Goal: Task Accomplishment & Management: Manage account settings

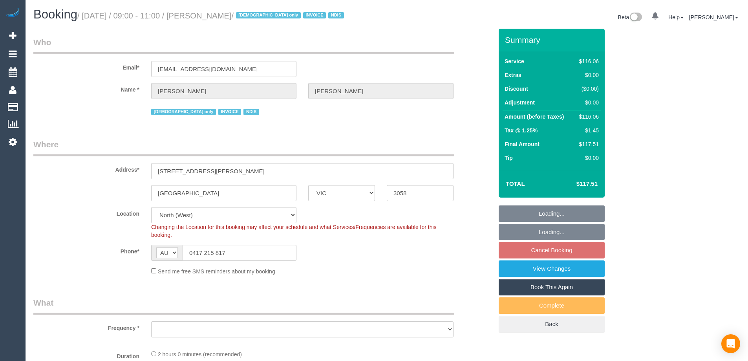
select select "VIC"
select select "object:644"
select select "number:28"
select select "number:14"
select select "number:19"
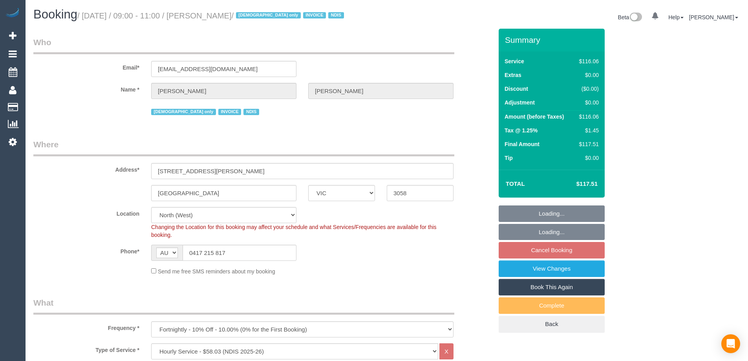
select select "number:22"
select select "number:35"
select select "object:1380"
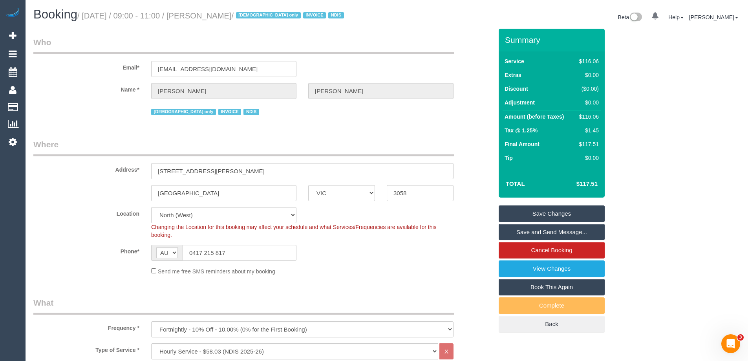
click at [561, 247] on link "Cancel Booking" at bounding box center [551, 250] width 106 height 16
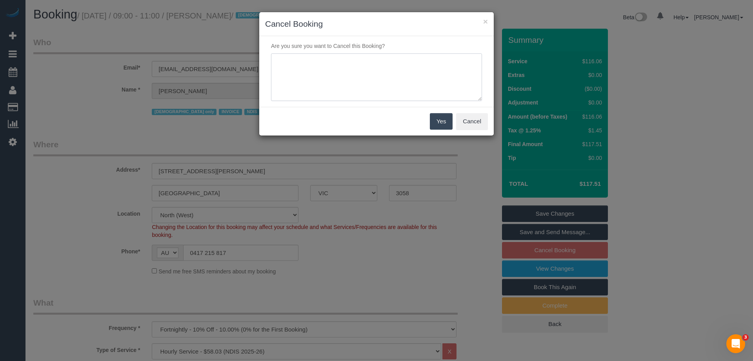
click at [352, 74] on textarea at bounding box center [376, 77] width 211 height 48
type textarea "Customer request via sms - :LB"
click at [445, 126] on button "Yes" at bounding box center [441, 121] width 23 height 16
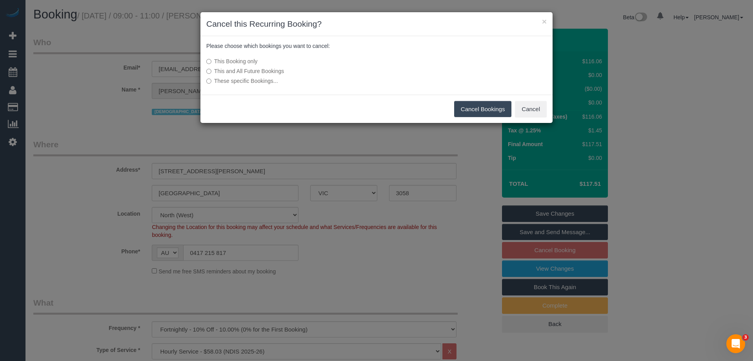
click at [486, 108] on button "Cancel Bookings" at bounding box center [483, 109] width 58 height 16
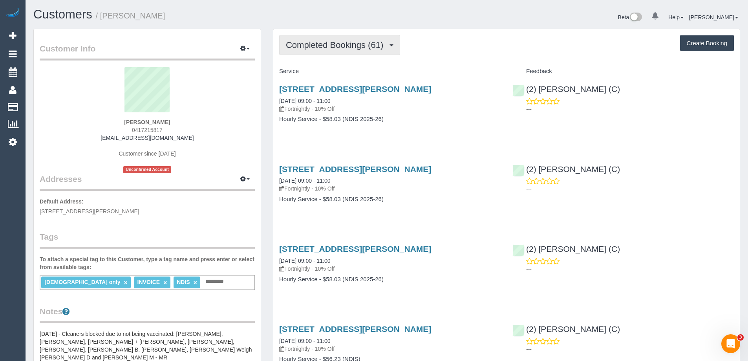
drag, startPoint x: 356, startPoint y: 51, endPoint x: 333, endPoint y: 75, distance: 33.3
click at [356, 51] on button "Completed Bookings (61)" at bounding box center [339, 45] width 121 height 20
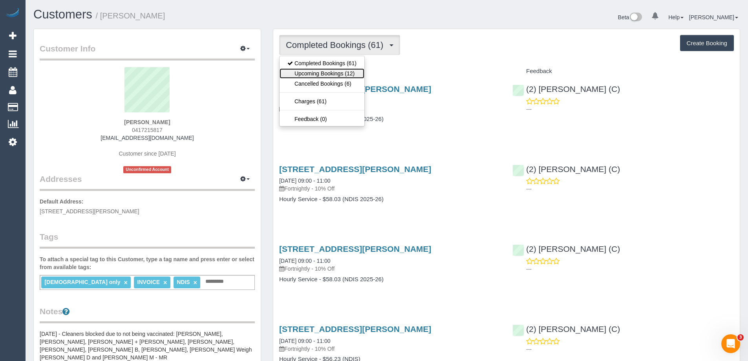
click at [334, 75] on link "Upcoming Bookings (12)" at bounding box center [321, 73] width 85 height 10
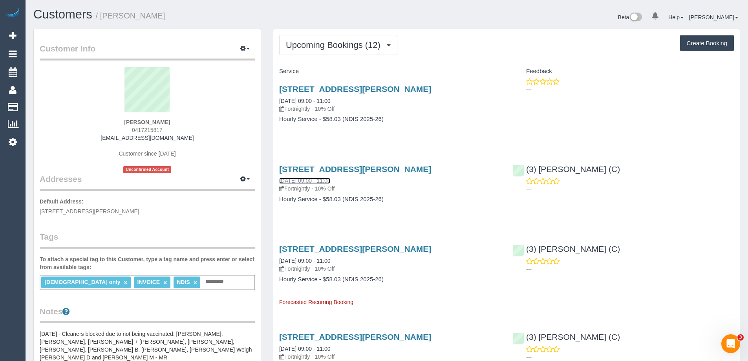
click at [314, 180] on link "27/08/2025 09:00 - 11:00" at bounding box center [304, 180] width 51 height 6
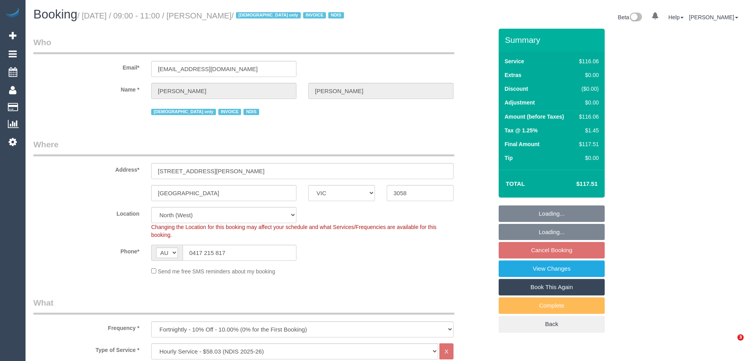
select select "VIC"
select select "number:28"
select select "number:14"
select select "number:19"
select select "number:22"
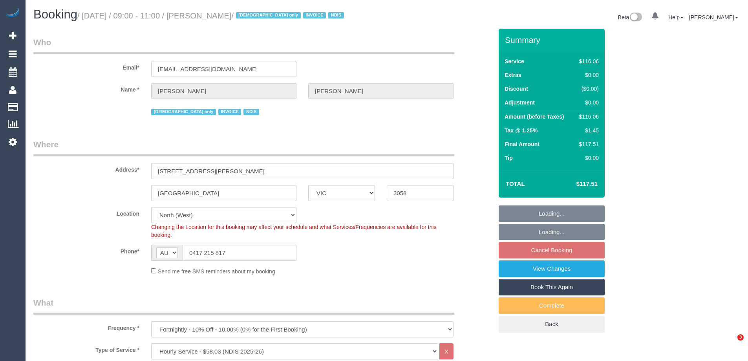
select select "number:35"
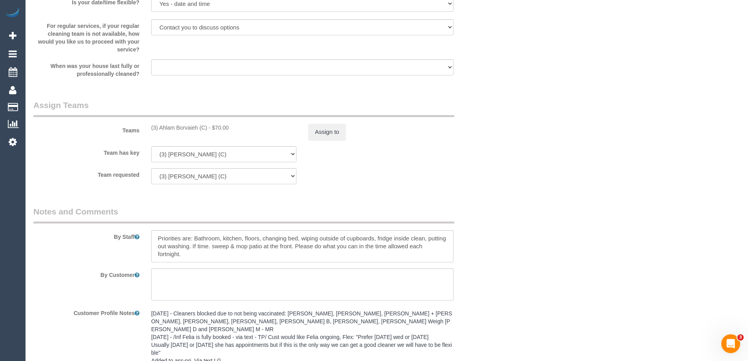
scroll to position [888, 0]
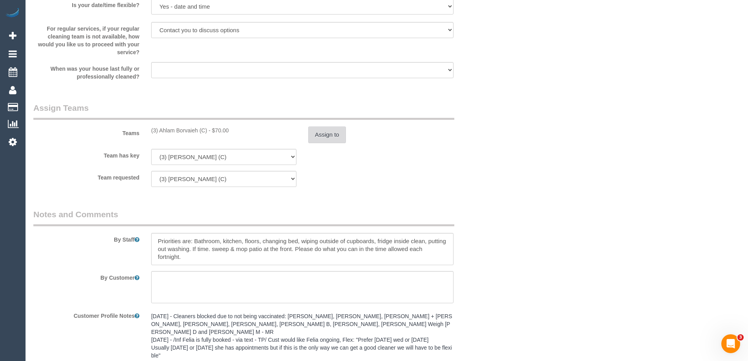
click at [328, 134] on button "Assign to" at bounding box center [327, 134] width 38 height 16
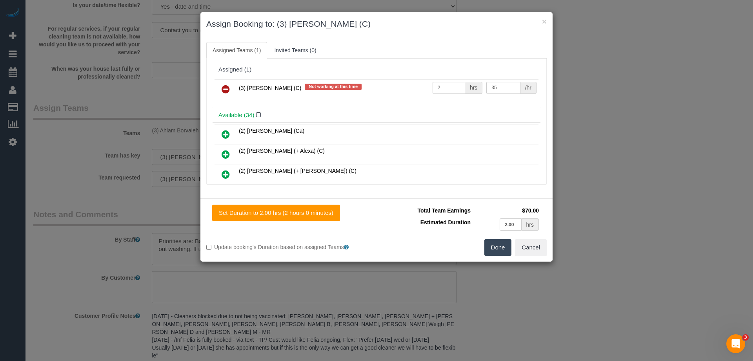
click at [224, 90] on icon at bounding box center [226, 88] width 8 height 9
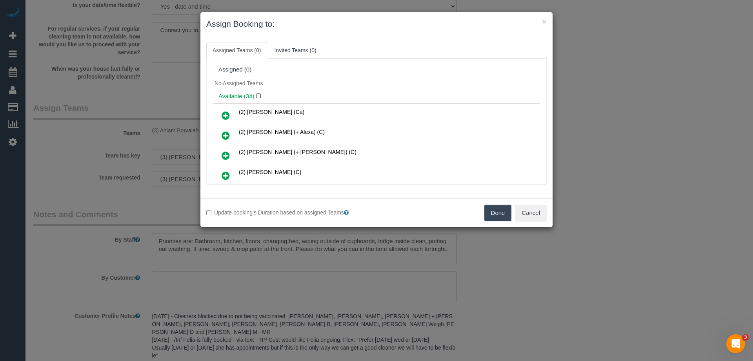
click at [497, 214] on button "Done" at bounding box center [498, 212] width 27 height 16
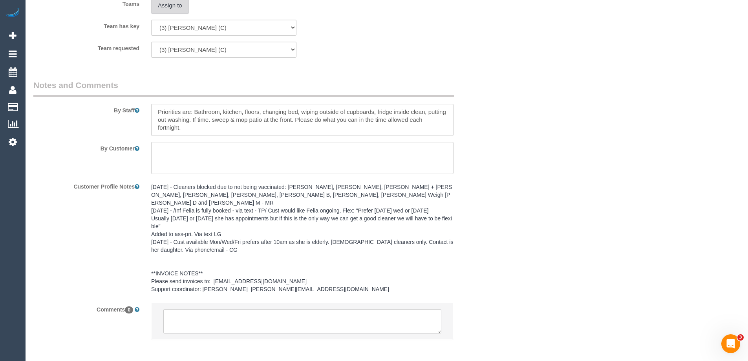
scroll to position [1045, 0]
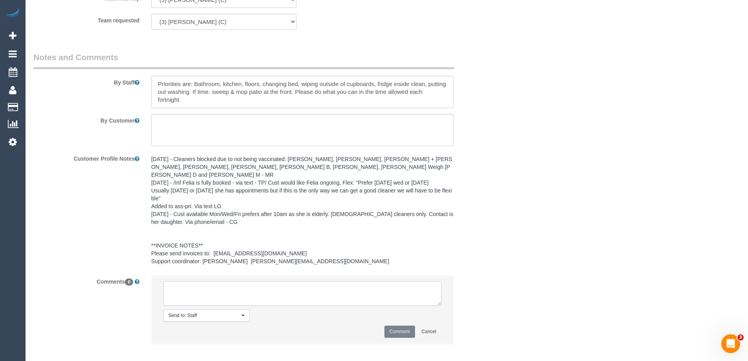
click at [225, 294] on textarea at bounding box center [302, 293] width 278 height 24
click at [385, 285] on textarea at bounding box center [302, 293] width 278 height 24
type textarea "Ahlam U/A - customer request"
click at [404, 325] on button "Comment" at bounding box center [399, 331] width 31 height 12
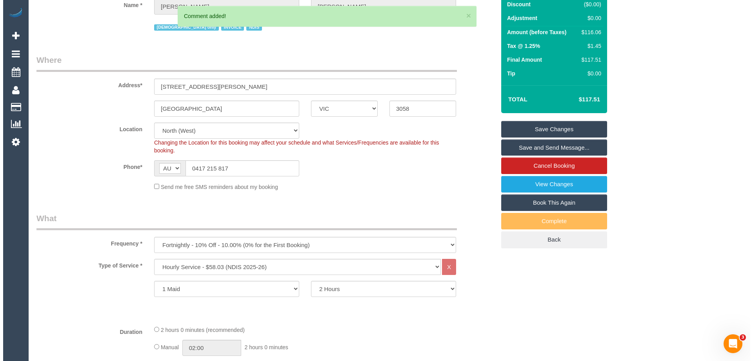
scroll to position [0, 0]
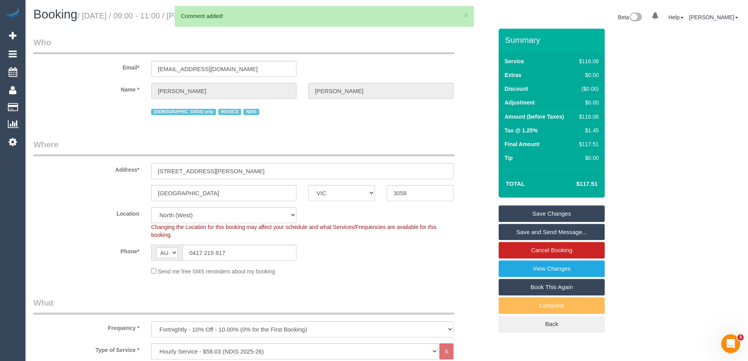
click at [573, 211] on link "Save Changes" at bounding box center [551, 213] width 106 height 16
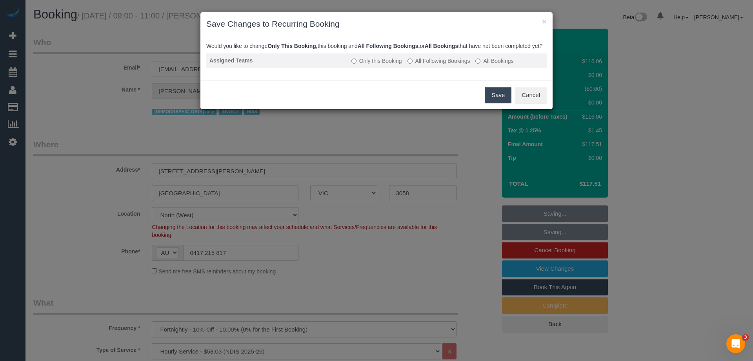
click at [451, 65] on label "All Following Bookings" at bounding box center [439, 61] width 63 height 8
click at [500, 102] on button "Save" at bounding box center [498, 95] width 27 height 16
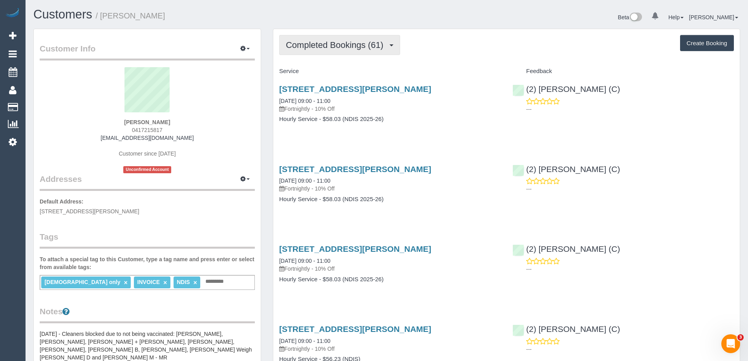
click at [336, 39] on button "Completed Bookings (61)" at bounding box center [339, 45] width 121 height 20
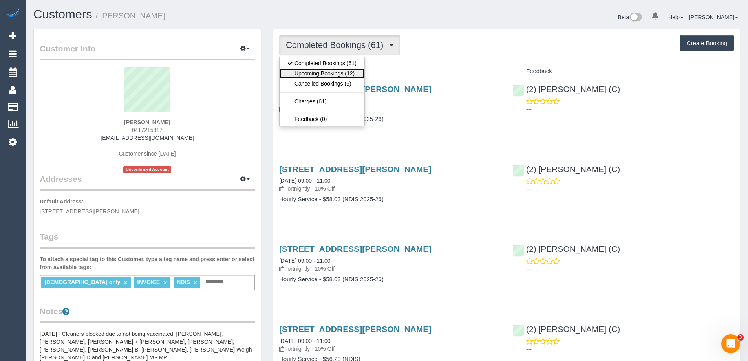
click at [330, 74] on link "Upcoming Bookings (12)" at bounding box center [321, 73] width 85 height 10
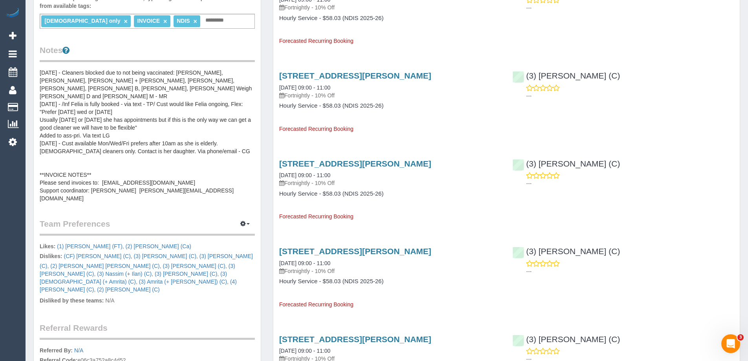
scroll to position [392, 0]
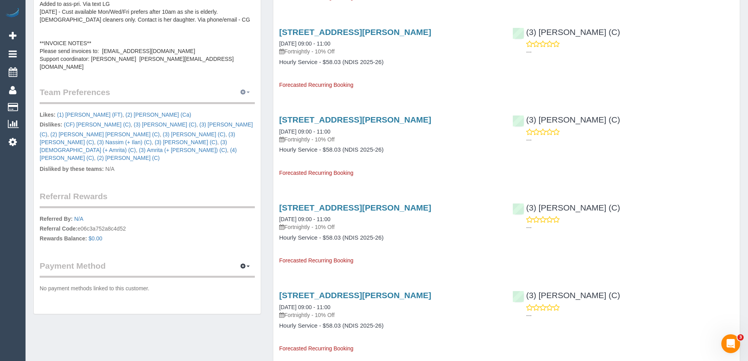
click at [243, 89] on icon "button" at bounding box center [242, 91] width 5 height 5
click at [241, 102] on link "Manage Preferences" at bounding box center [221, 107] width 67 height 10
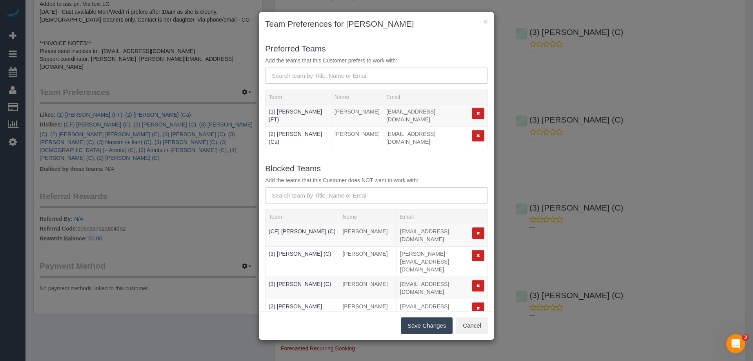
click at [323, 187] on input "text" at bounding box center [376, 195] width 223 height 16
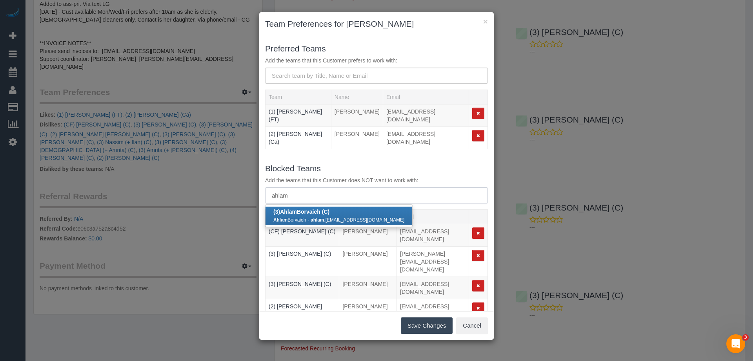
type input "ahlam"
click at [312, 215] on div "Ahlam Borvaieh - ahlam .borvaieh@gmail.com" at bounding box center [339, 219] width 131 height 8
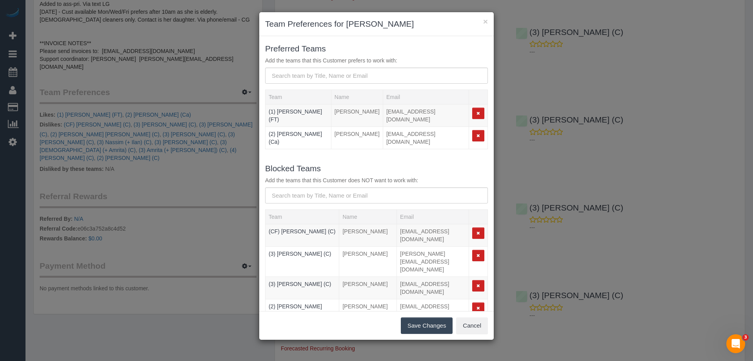
click at [434, 324] on button "Save Changes" at bounding box center [427, 325] width 52 height 16
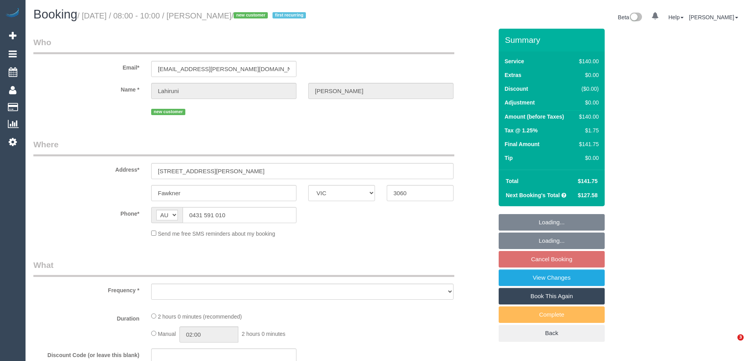
select select "VIC"
select select "object:536"
select select "string:stripe-pm_1Rurqw2GScqysDRVhNKdKY3q"
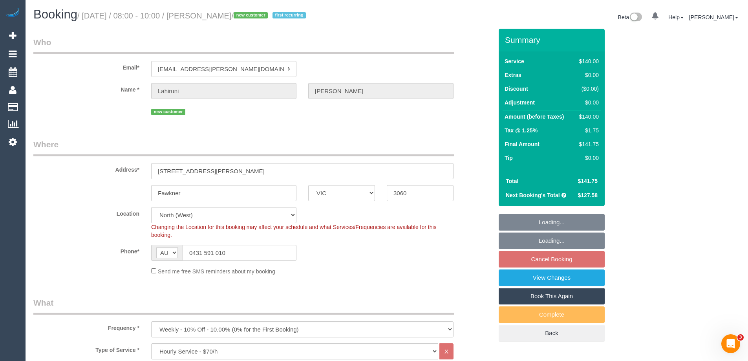
select select "object:897"
select select "spot1"
select select "number:27"
select select "number:14"
select select "number:18"
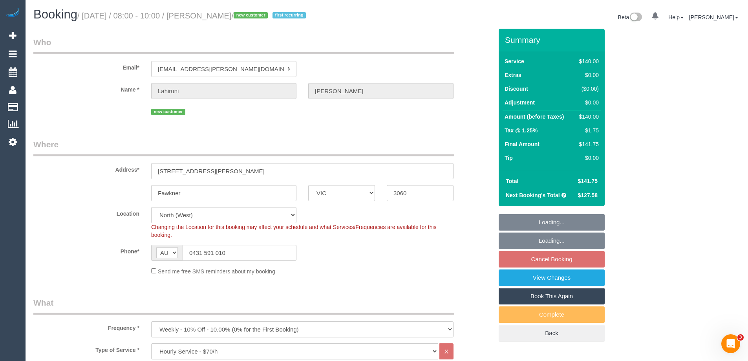
select select "number:22"
select select "number:34"
select select "number:12"
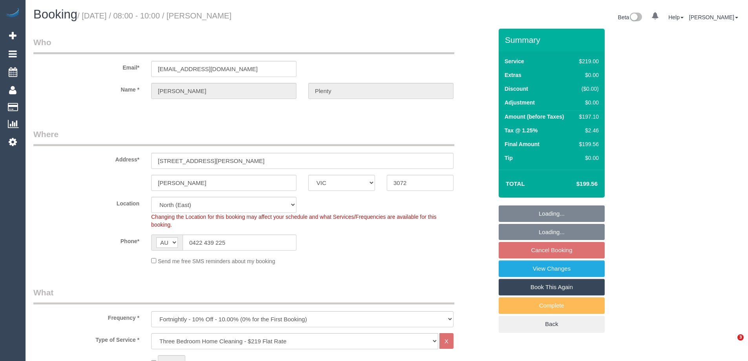
select select "VIC"
select select "spot1"
select select "number:27"
select select "number:14"
select select "number:19"
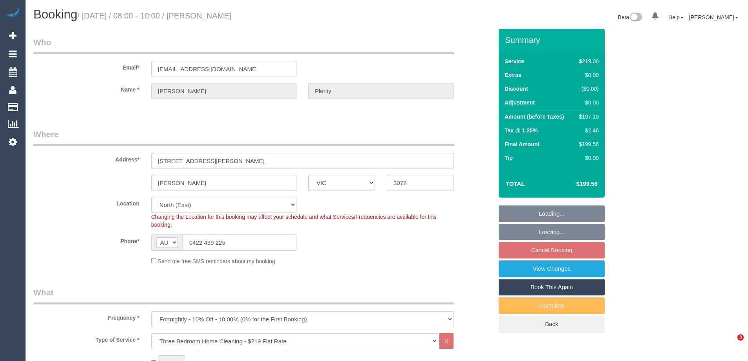
select select "number:22"
select select "number:33"
select select "number:13"
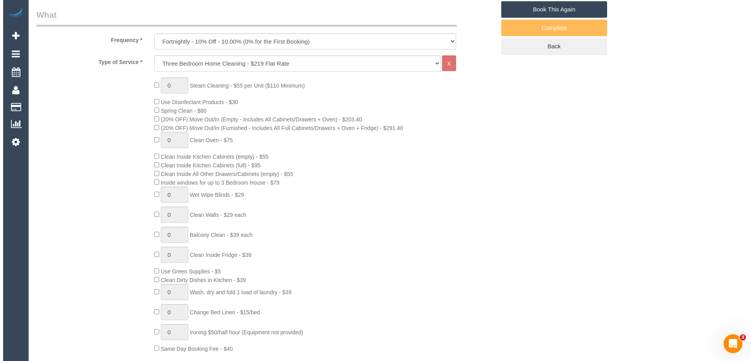
scroll to position [42, 0]
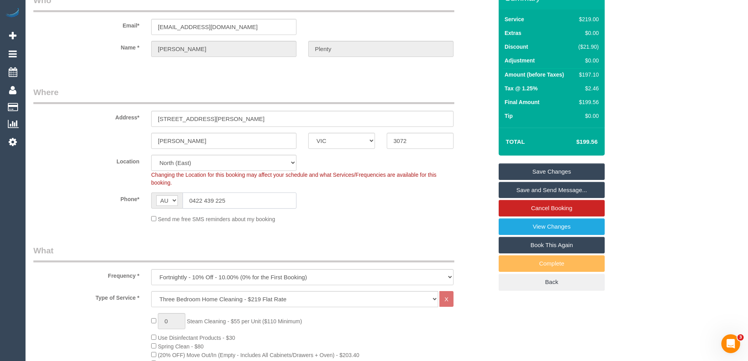
click at [213, 200] on input "0422 439 225" at bounding box center [239, 200] width 114 height 16
click at [591, 226] on link "View Changes" at bounding box center [551, 226] width 106 height 16
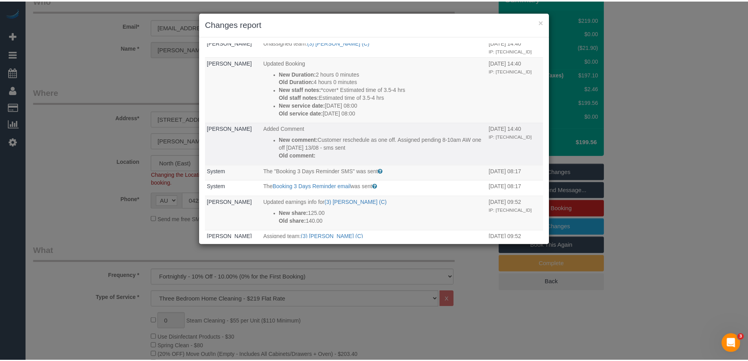
scroll to position [0, 0]
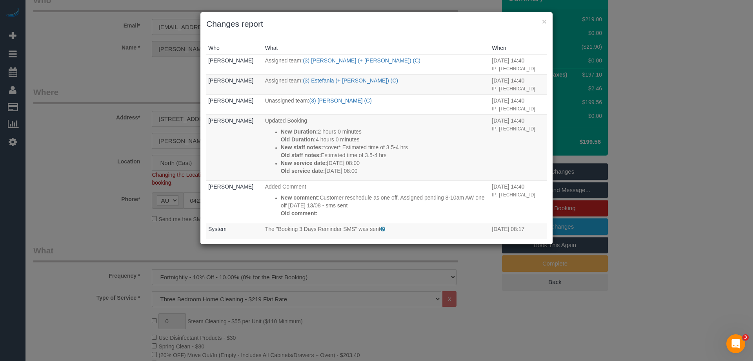
click at [405, 29] on h3 "Changes report" at bounding box center [376, 24] width 341 height 12
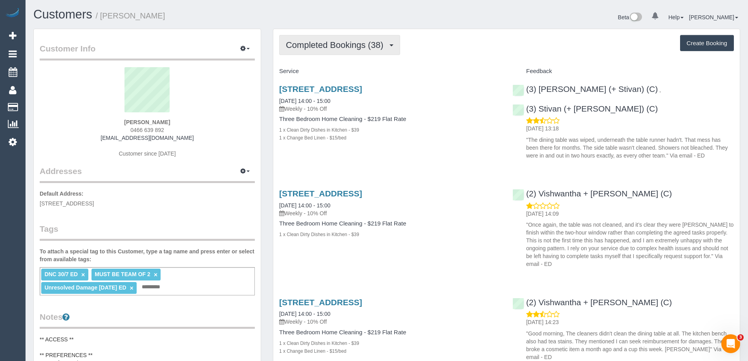
click at [345, 47] on span "Completed Bookings (38)" at bounding box center [336, 45] width 101 height 10
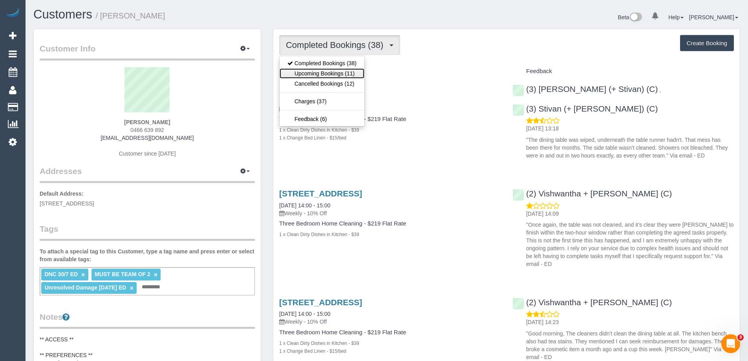
click at [316, 71] on link "Upcoming Bookings (11)" at bounding box center [321, 73] width 85 height 10
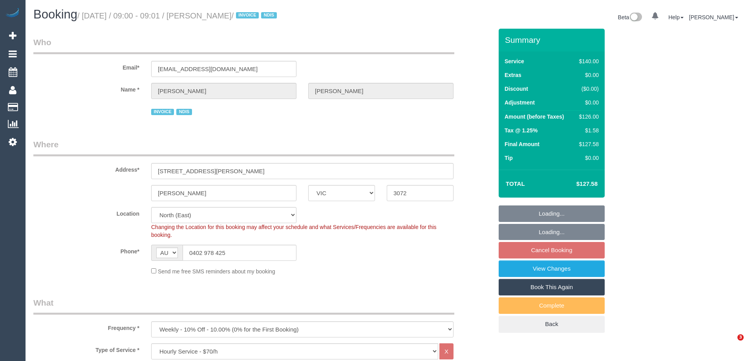
select select "VIC"
select select "number:28"
select select "number:14"
select select "number:18"
select select "number:25"
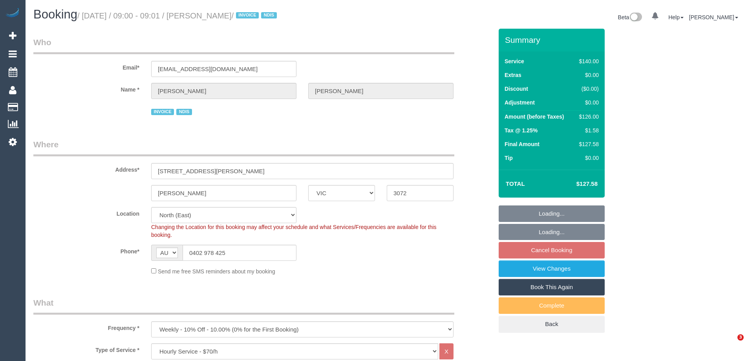
select select "number:34"
select select "number:13"
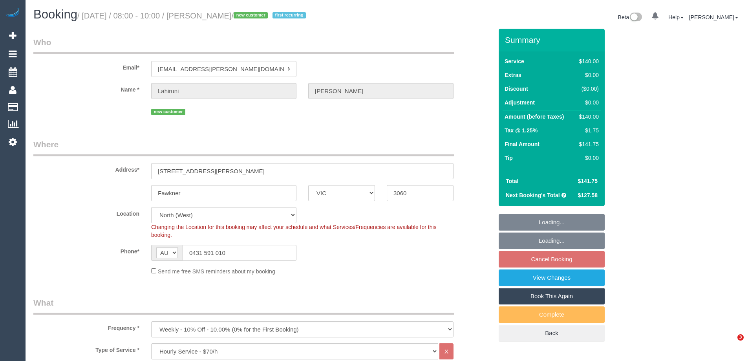
select select "VIC"
select select "number:27"
select select "number:14"
select select "number:18"
select select "number:22"
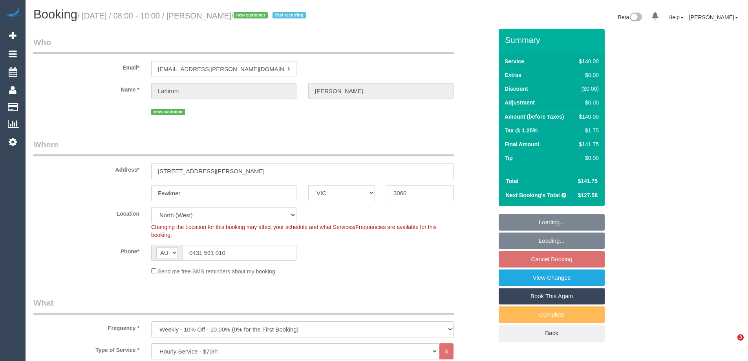
select select "number:34"
select select "number:12"
select select "object:892"
select select "spot1"
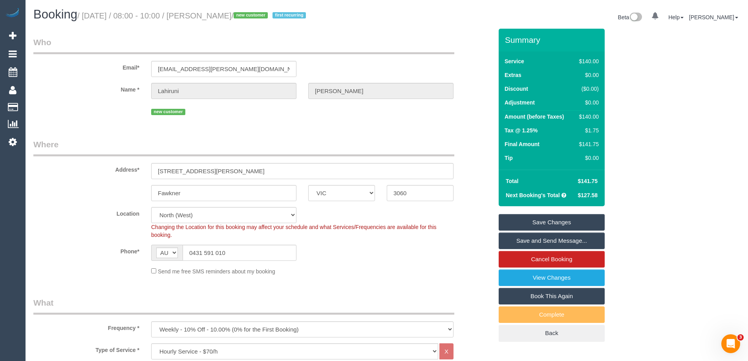
drag, startPoint x: 263, startPoint y: 14, endPoint x: 203, endPoint y: 13, distance: 60.4
click at [203, 13] on small "/ [DATE] / 08:00 - 10:00 / [PERSON_NAME] / new customer first recurring" at bounding box center [192, 15] width 231 height 9
copy small "[PERSON_NAME]"
click at [381, 272] on div "Send me free SMS reminders about my booking" at bounding box center [302, 270] width 314 height 9
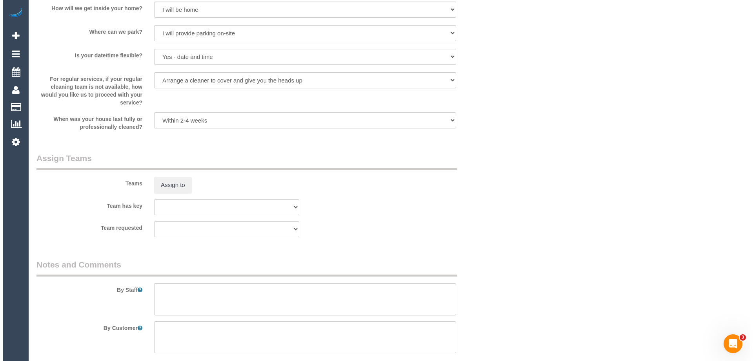
scroll to position [1099, 0]
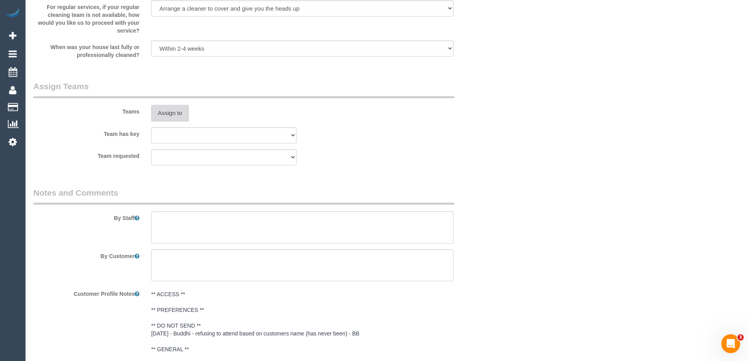
click at [182, 109] on button "Assign to" at bounding box center [170, 113] width 38 height 16
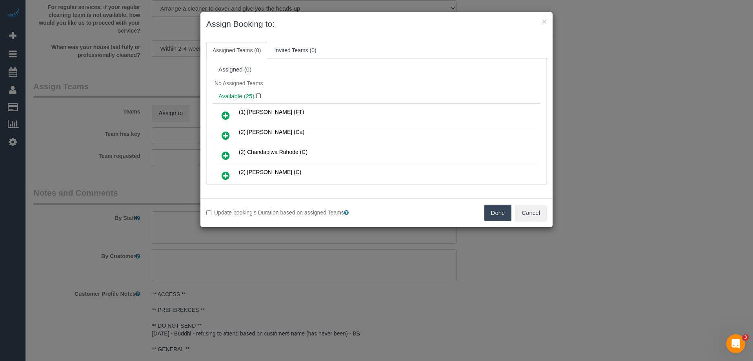
click at [370, 79] on div "No Assigned Teams" at bounding box center [377, 83] width 328 height 12
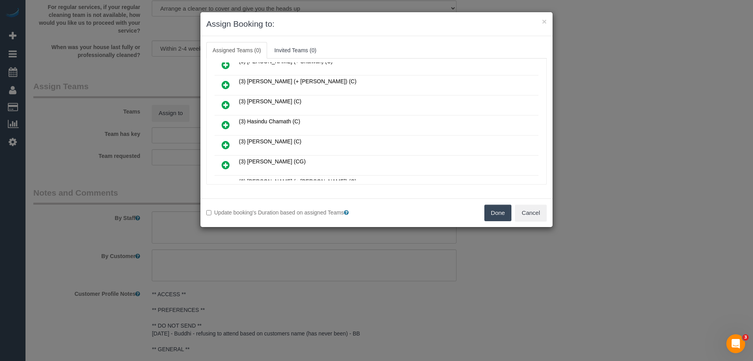
click at [219, 126] on link at bounding box center [226, 125] width 18 height 16
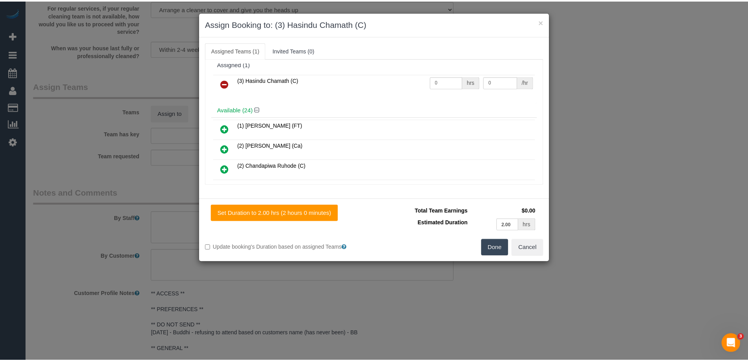
scroll to position [0, 0]
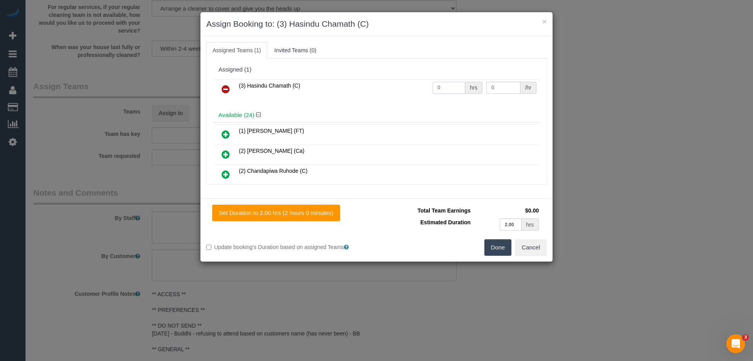
click at [452, 86] on input "0" at bounding box center [449, 88] width 33 height 12
type input "2"
click at [503, 86] on input "0" at bounding box center [504, 88] width 34 height 12
type input "35"
click at [492, 254] on button "Done" at bounding box center [498, 247] width 27 height 16
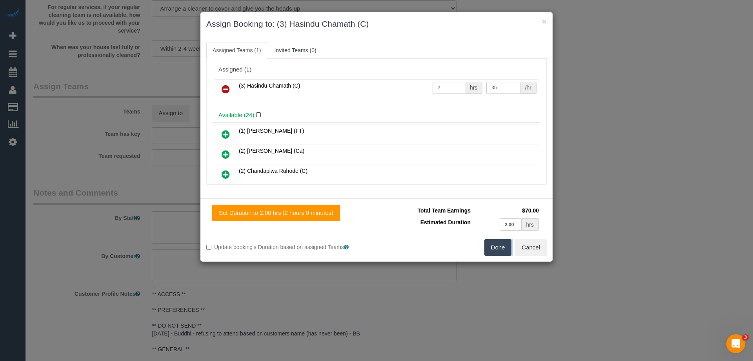
click at [492, 254] on div "× Assign Booking to: (3) Hasindu Chamath (C) Assigned Teams (1) Invited Teams (…" at bounding box center [376, 180] width 753 height 361
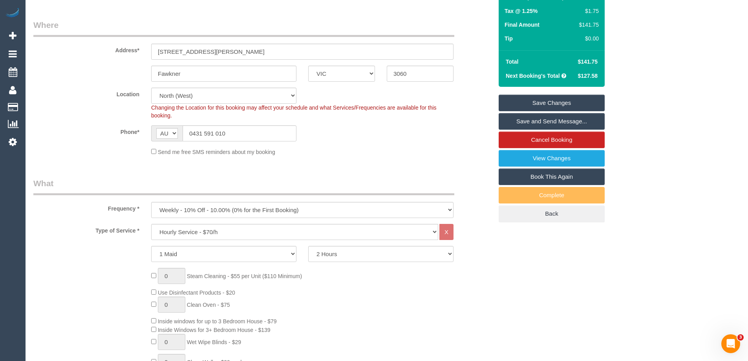
scroll to position [118, 0]
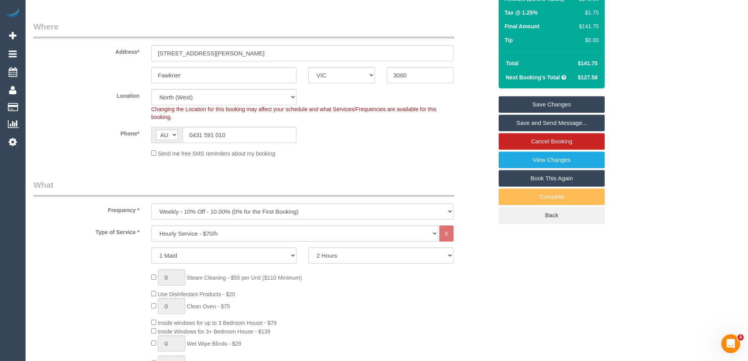
click at [551, 102] on link "Save Changes" at bounding box center [551, 104] width 106 height 16
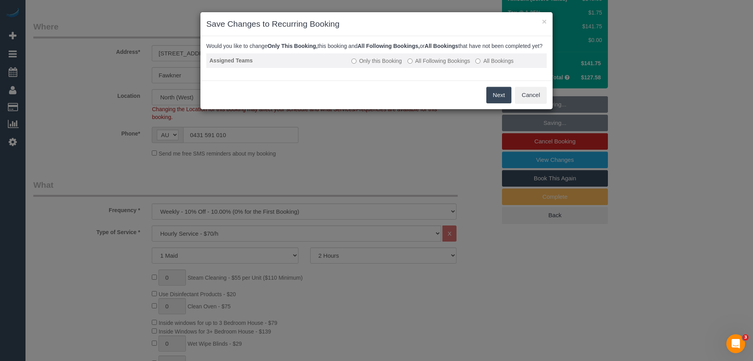
click at [454, 65] on label "All Following Bookings" at bounding box center [439, 61] width 63 height 8
click at [490, 101] on button "Save" at bounding box center [498, 95] width 27 height 16
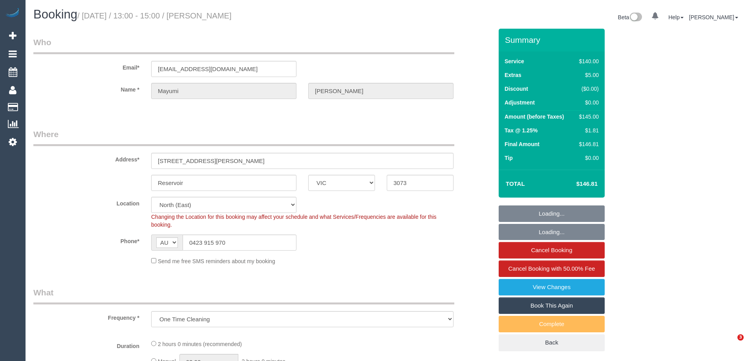
select select "VIC"
select select "object:775"
select select "string:stripe-pm_1RQcvY2GScqysDRV6cT2HeZW"
select select "number:29"
select select "number:14"
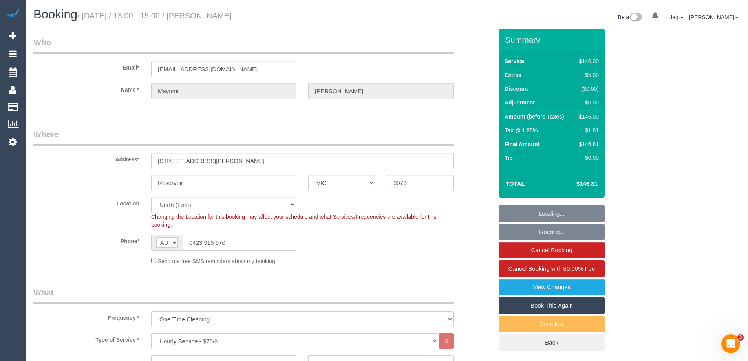
select select "number:19"
select select "number:24"
select select "number:34"
select select "number:13"
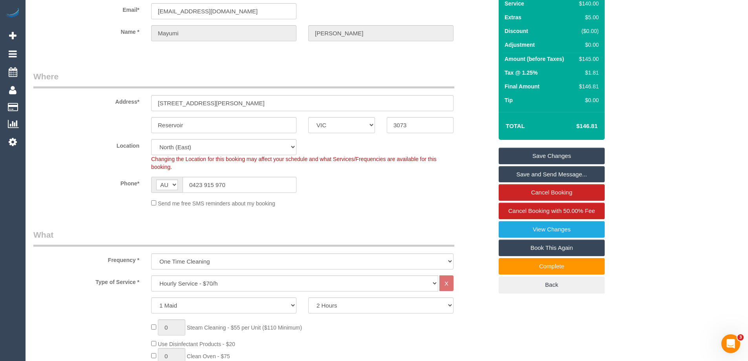
scroll to position [118, 0]
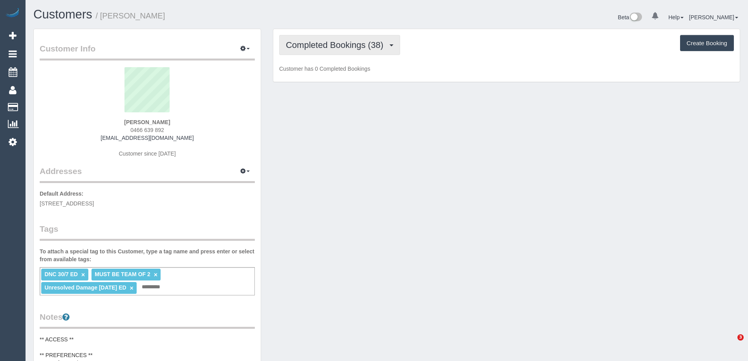
click at [367, 38] on button "Completed Bookings (38)" at bounding box center [339, 45] width 121 height 20
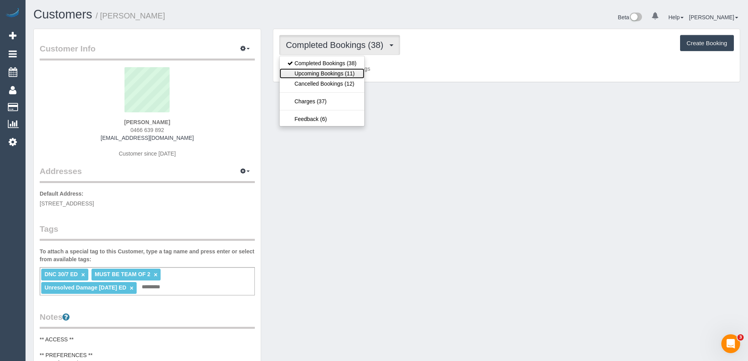
click at [339, 78] on link "Upcoming Bookings (11)" at bounding box center [321, 73] width 85 height 10
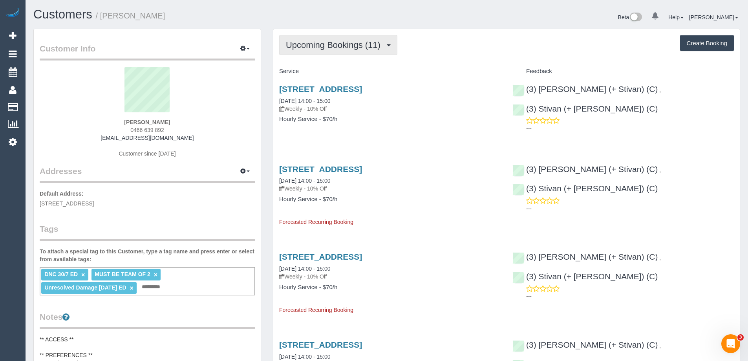
drag, startPoint x: 319, startPoint y: 46, endPoint x: 304, endPoint y: 66, distance: 24.4
click at [319, 46] on span "Upcoming Bookings (11)" at bounding box center [335, 45] width 98 height 10
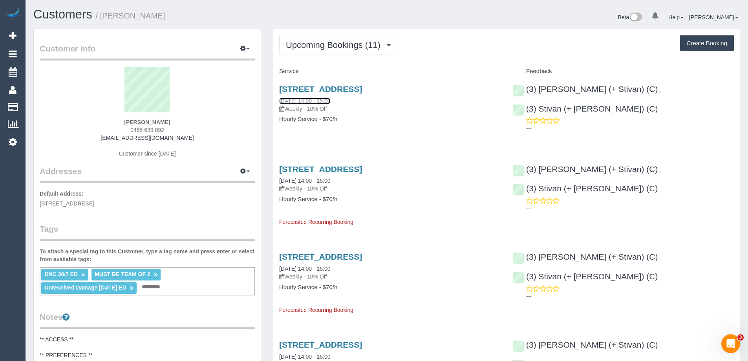
click at [318, 102] on link "[DATE] 14:00 - 15:00" at bounding box center [304, 101] width 51 height 6
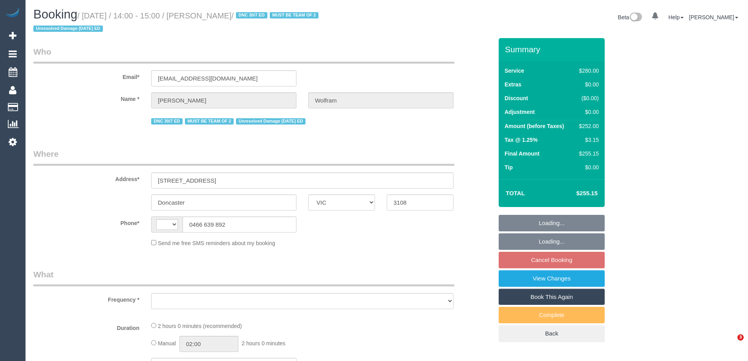
select select "VIC"
select select "string:AU"
select select "string:stripe-pm_1QyhYY2GScqysDRVoCbMWQdV"
select select "2"
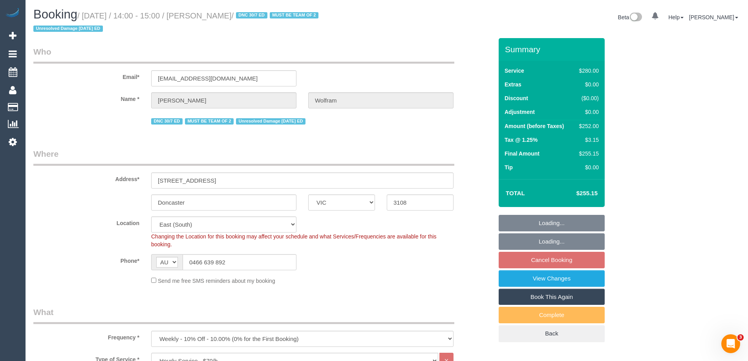
select select "object:755"
select select "number:27"
select select "number:14"
select select "number:18"
select select "number:22"
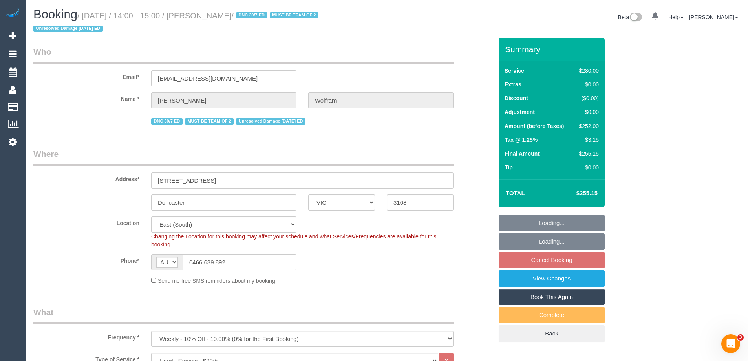
select select "number:35"
select select "number:12"
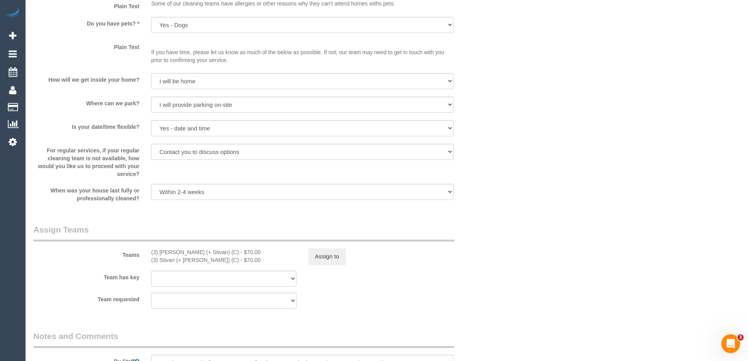
scroll to position [1020, 0]
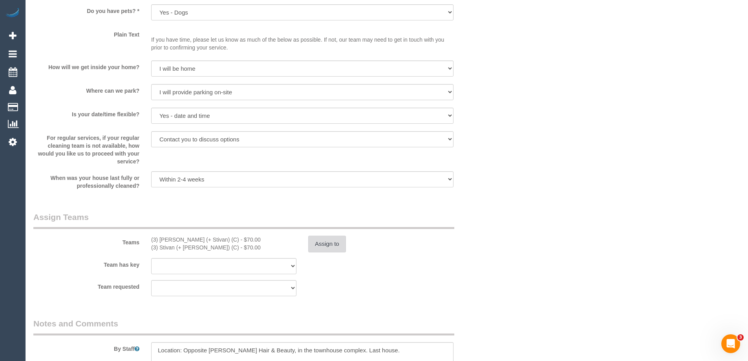
click at [334, 248] on button "Assign to" at bounding box center [327, 243] width 38 height 16
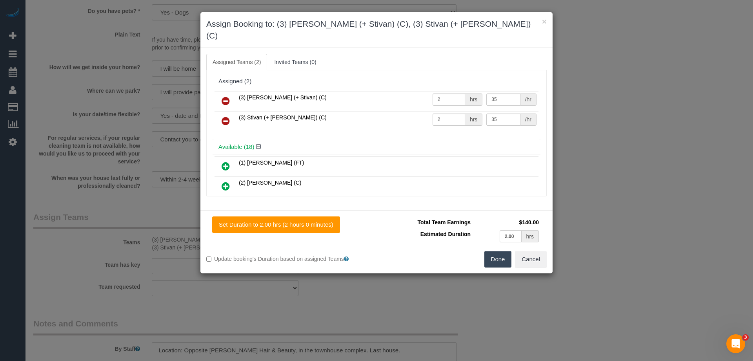
click at [477, 29] on h3 "Assign Booking to: (3) [PERSON_NAME] (+ Stivan) (C), (3) Stivan (+ [PERSON_NAME…" at bounding box center [376, 30] width 341 height 24
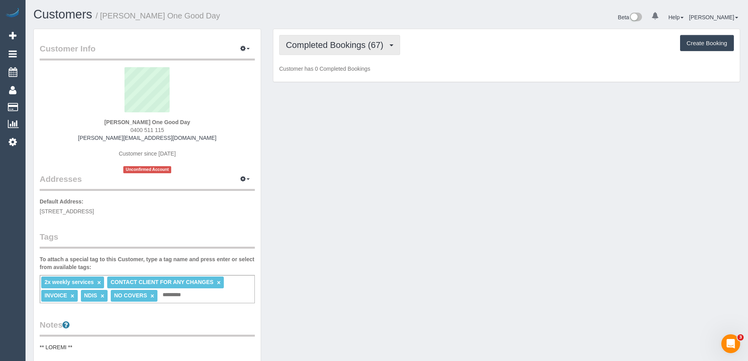
click at [316, 47] on span "Completed Bookings (67)" at bounding box center [336, 45] width 101 height 10
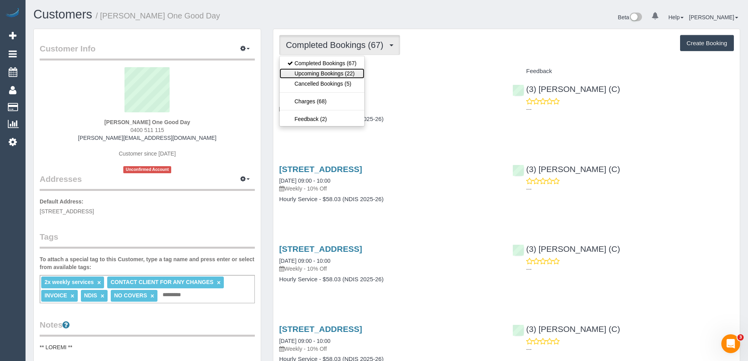
click at [302, 74] on link "Upcoming Bookings (22)" at bounding box center [321, 73] width 85 height 10
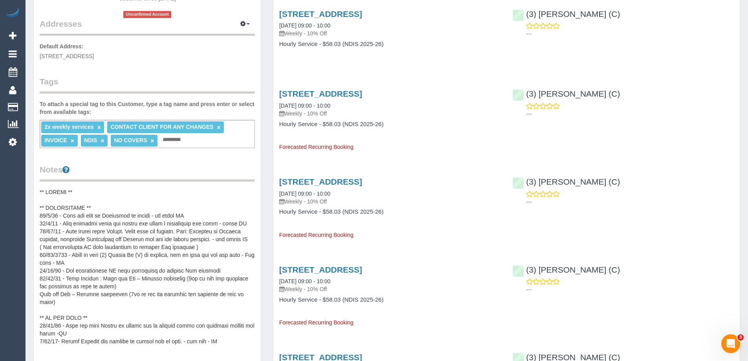
scroll to position [157, 0]
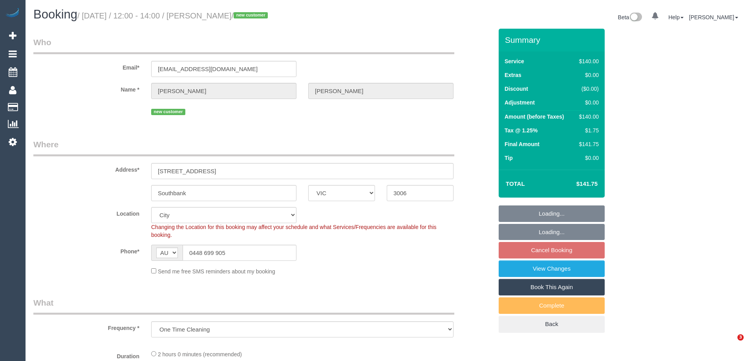
select select "VIC"
select select "string:stripe-pm_1RunQN2GScqysDRVfreWSiYx"
select select "number:28"
select select "number:24"
select select "object:1258"
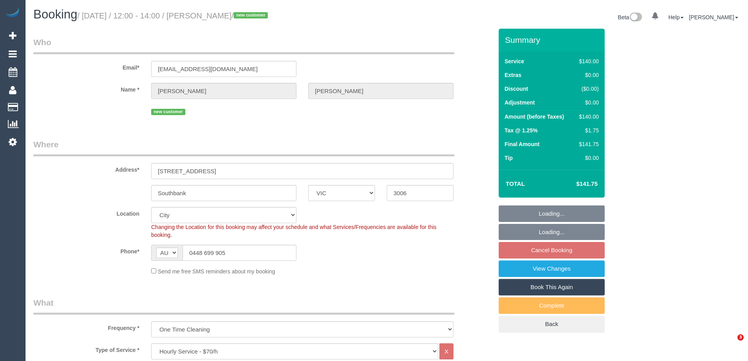
select select "spot1"
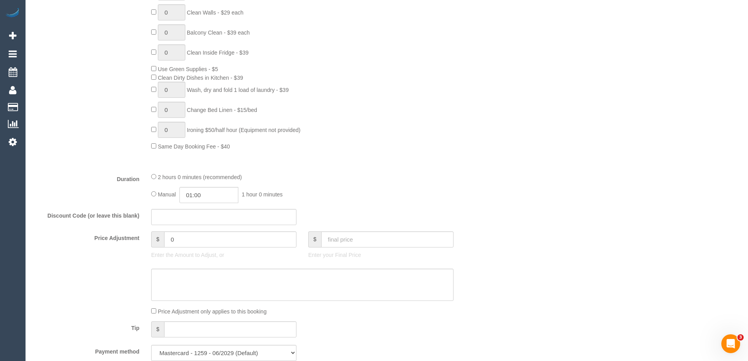
scroll to position [115, 0]
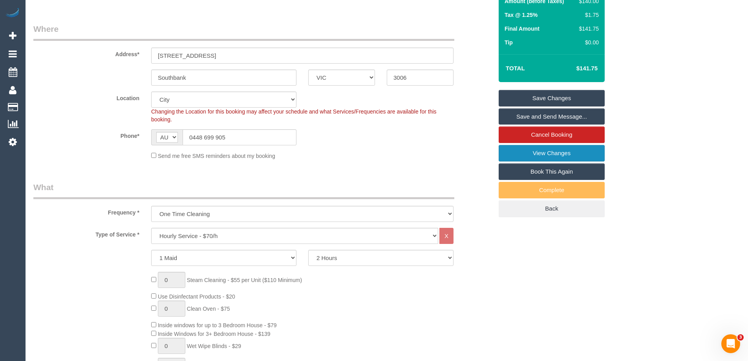
click at [569, 153] on link "View Changes" at bounding box center [551, 153] width 106 height 16
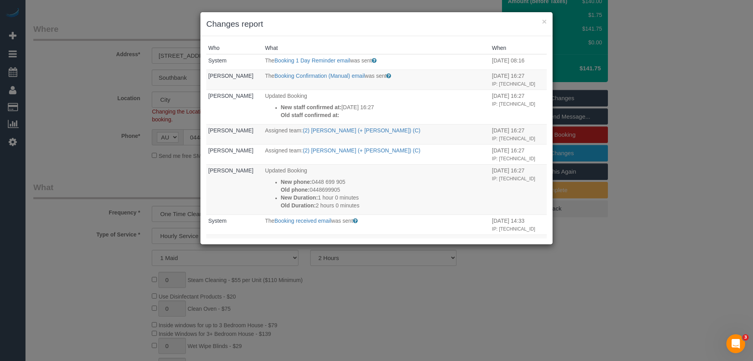
click at [406, 38] on div "Who What When System The Booking 1 Day Reminder email was sent Sent 1 day befor…" at bounding box center [377, 140] width 352 height 208
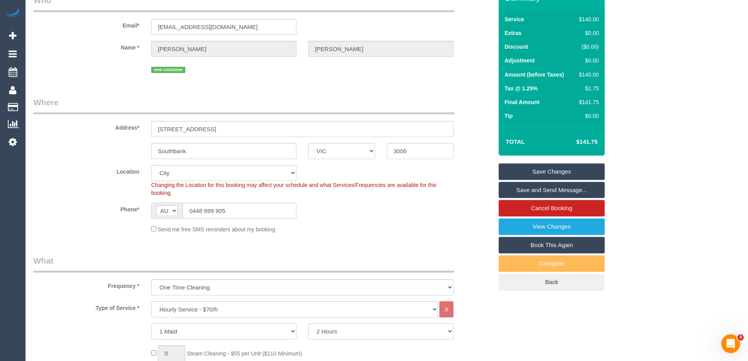
scroll to position [0, 0]
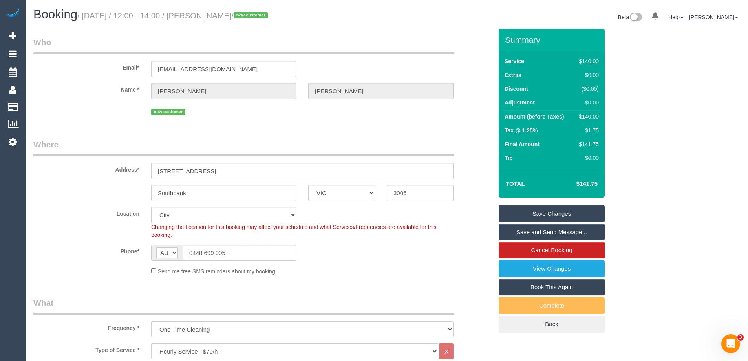
drag, startPoint x: 202, startPoint y: 13, endPoint x: 250, endPoint y: 15, distance: 48.3
click at [250, 15] on small "/ [DATE] / 12:00 - 14:00 / [PERSON_NAME] / new customer" at bounding box center [173, 15] width 193 height 9
copy small "[PERSON_NAME]"
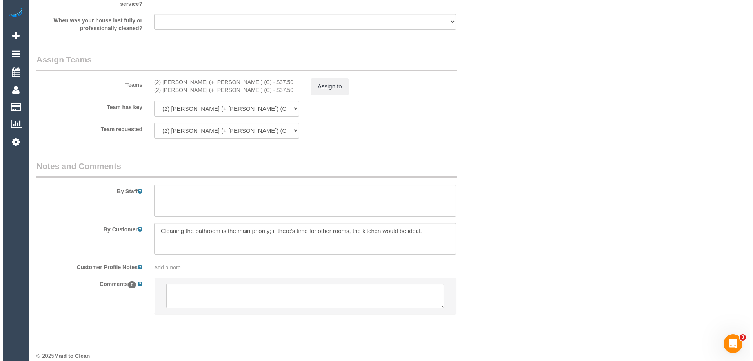
scroll to position [1136, 0]
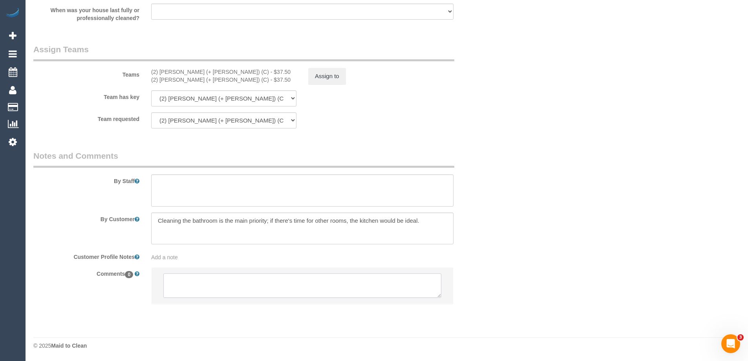
click at [231, 285] on textarea at bounding box center [302, 285] width 278 height 24
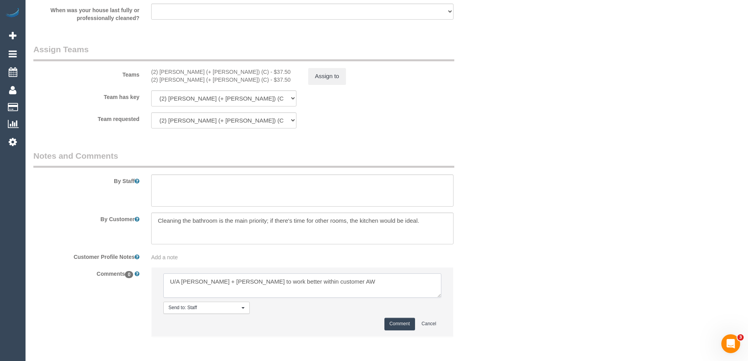
type textarea "U/A [PERSON_NAME] + [PERSON_NAME] to work better within customer AW"
click at [399, 323] on button "Comment" at bounding box center [399, 323] width 31 height 12
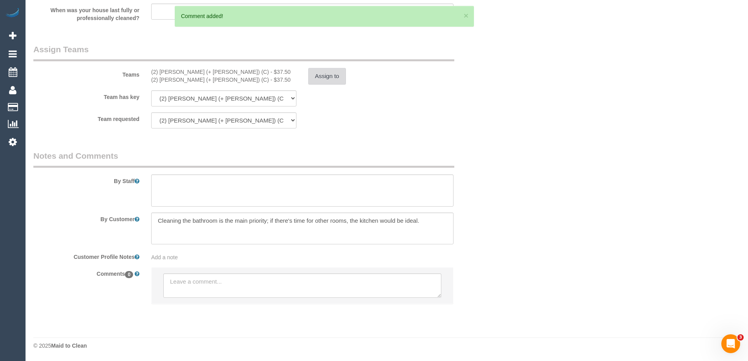
click at [326, 78] on button "Assign to" at bounding box center [327, 76] width 38 height 16
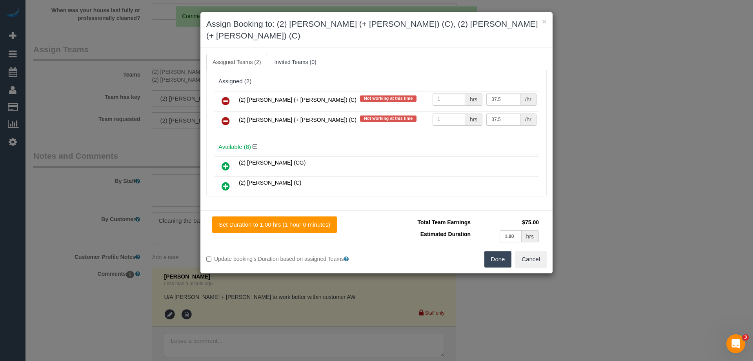
click at [223, 96] on icon at bounding box center [226, 100] width 8 height 9
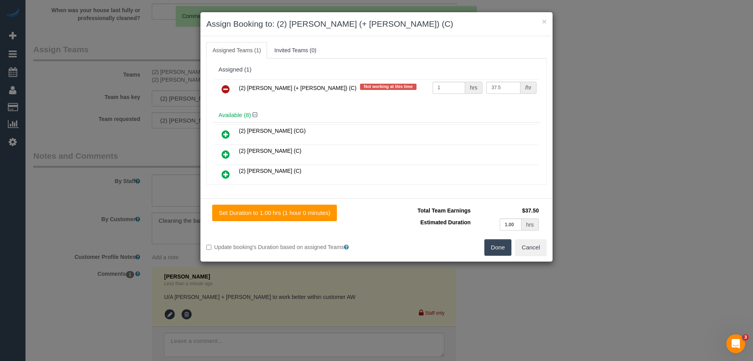
click at [223, 91] on icon at bounding box center [226, 88] width 8 height 9
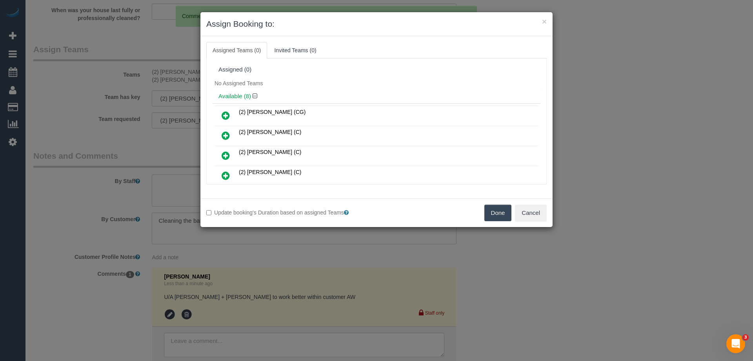
click at [301, 85] on div "No Assigned Teams" at bounding box center [377, 83] width 328 height 12
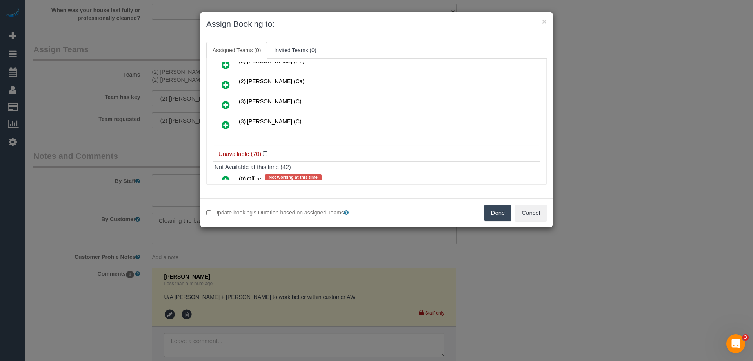
click at [223, 129] on icon at bounding box center [226, 124] width 8 height 9
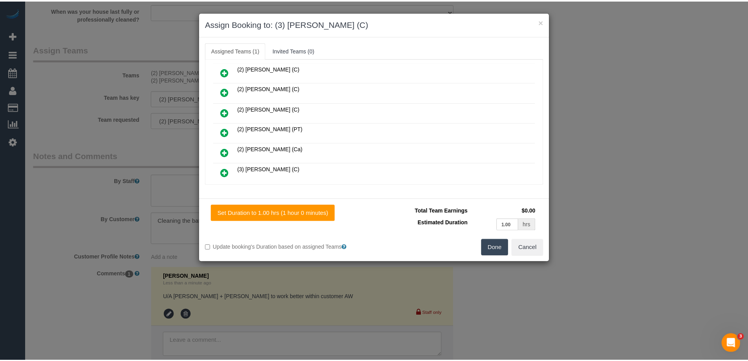
scroll to position [0, 0]
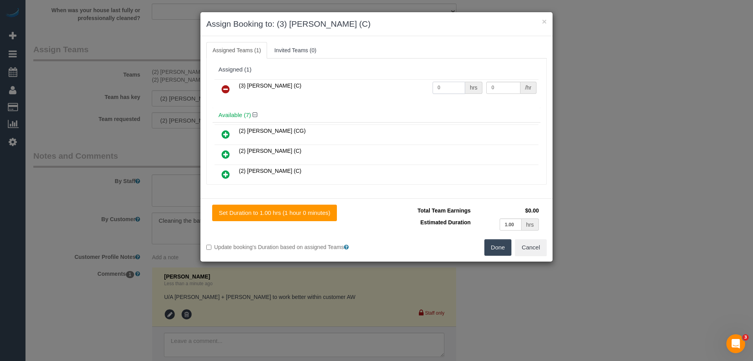
click at [447, 92] on input "0" at bounding box center [449, 88] width 33 height 12
type input "2"
click at [509, 88] on input "0" at bounding box center [504, 88] width 34 height 12
type input "35"
click at [503, 246] on button "Done" at bounding box center [498, 247] width 27 height 16
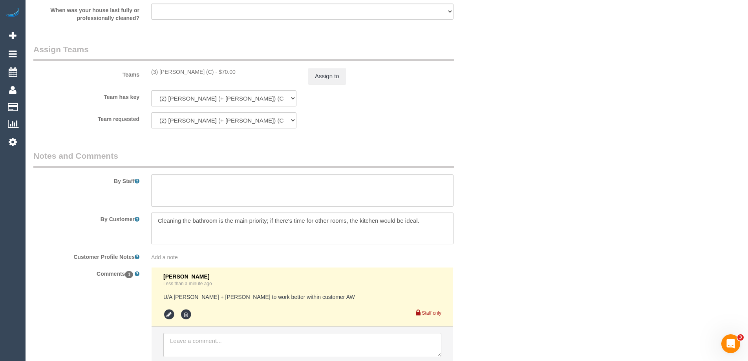
click at [503, 246] on div "× Assign Booking to: (3) [PERSON_NAME] (C) Assigned Teams (1) Invited Teams (0)…" at bounding box center [374, 180] width 748 height 361
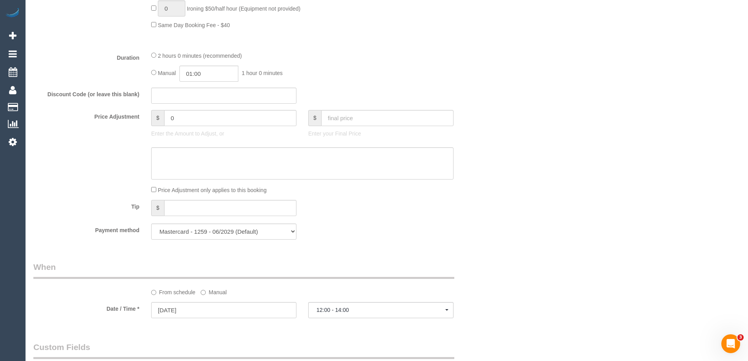
scroll to position [508, 0]
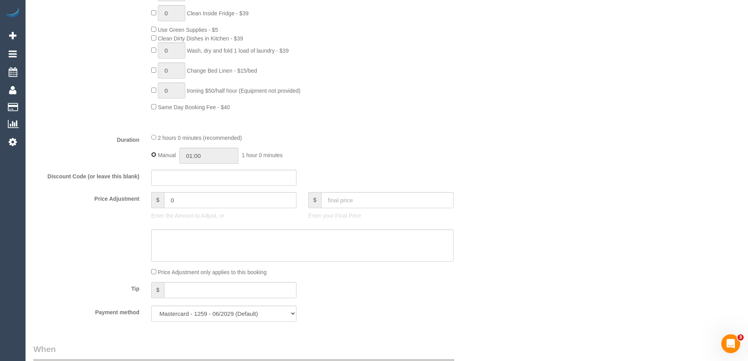
type input "02:00"
select select "spot10"
click at [355, 133] on div "2 hours 0 minutes (recommended)" at bounding box center [302, 137] width 302 height 9
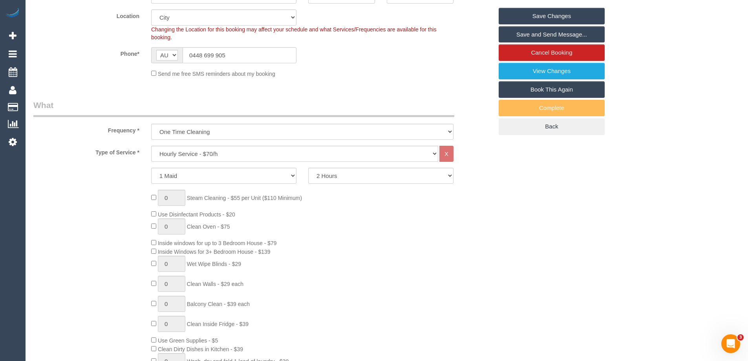
scroll to position [155, 0]
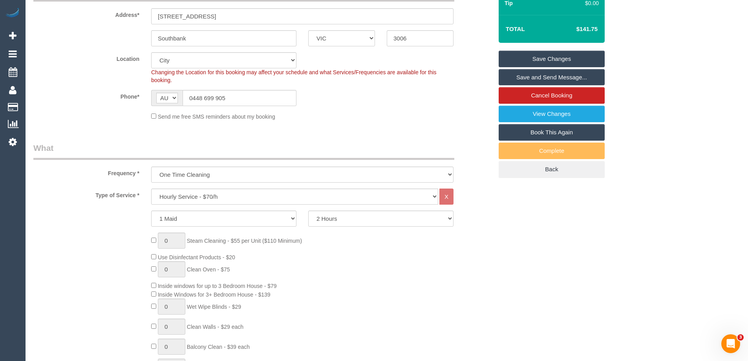
click at [463, 125] on fieldset "Where Address* 65 Coventry St, Unit 613 Southbank ACT NSW NT QLD SA TAS VIC WA …" at bounding box center [262, 55] width 459 height 142
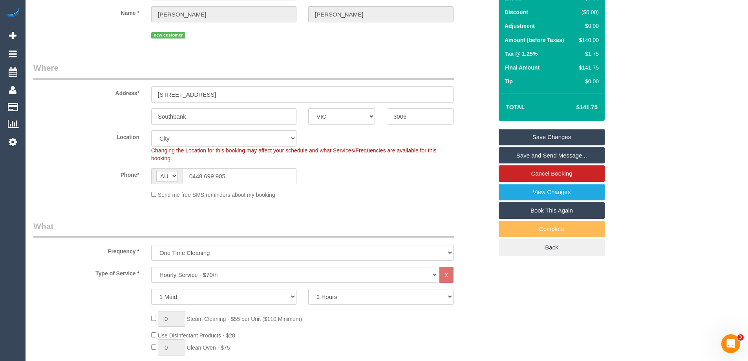
scroll to position [76, 0]
click at [544, 135] on link "Save Changes" at bounding box center [551, 137] width 106 height 16
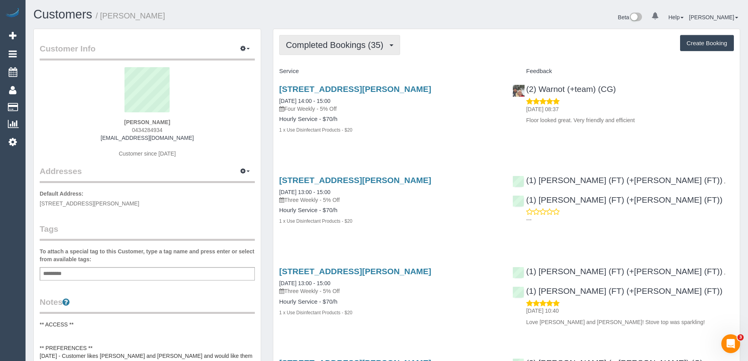
click at [373, 42] on span "Completed Bookings (35)" at bounding box center [336, 45] width 101 height 10
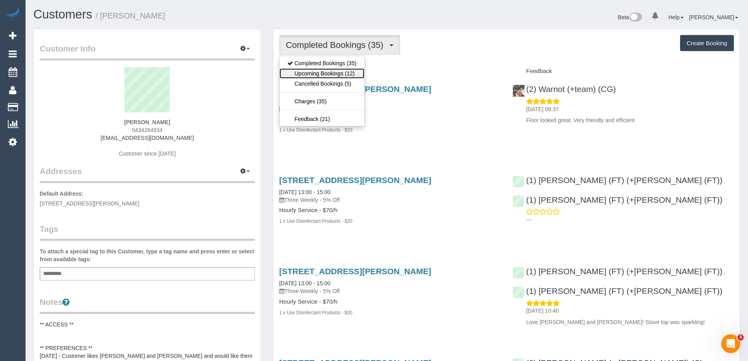
click at [325, 73] on link "Upcoming Bookings (12)" at bounding box center [321, 73] width 85 height 10
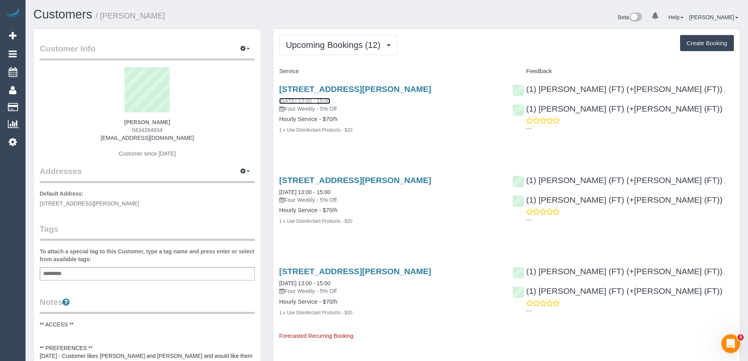
click at [321, 100] on link "13/08/2025 13:00 - 15:00" at bounding box center [304, 101] width 51 height 6
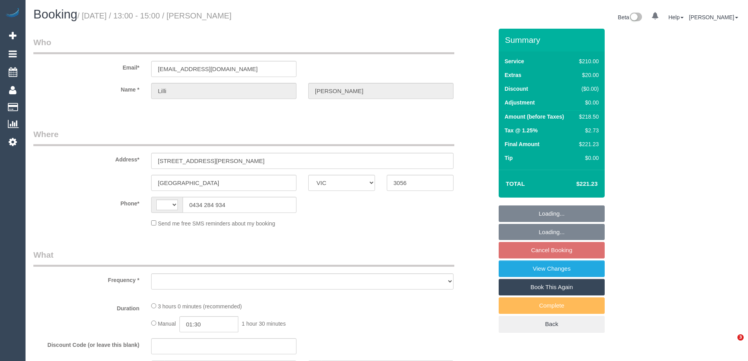
select select "VIC"
select select "string:AU"
select select "180"
select select "number:30"
select select "number:14"
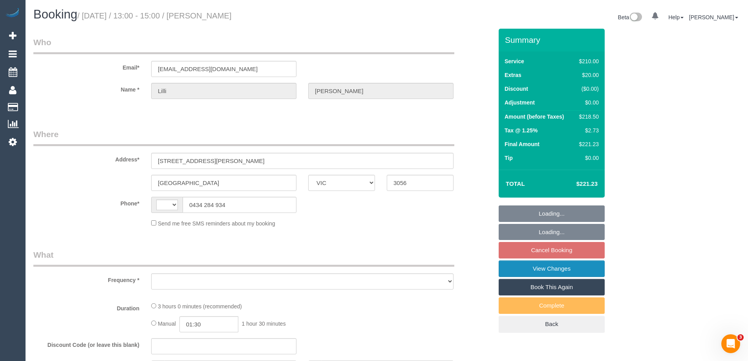
select select "number:19"
select select "number:25"
select select "number:34"
select select "number:13"
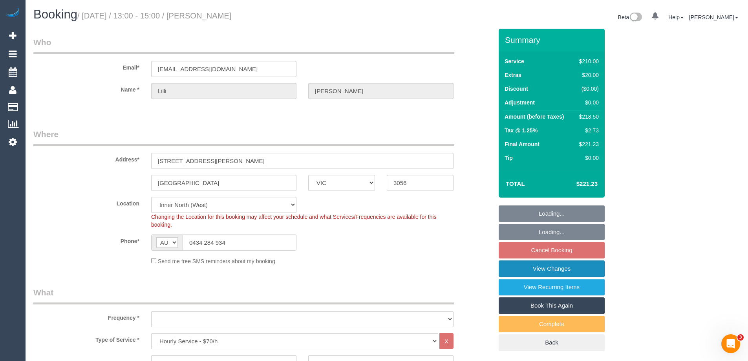
select select "object:960"
select select "string:stripe-pm_1PZXrg2GScqysDRVZDATDAKY"
click at [556, 266] on link "View Changes" at bounding box center [551, 268] width 106 height 16
select select "object:1834"
select select "spot1"
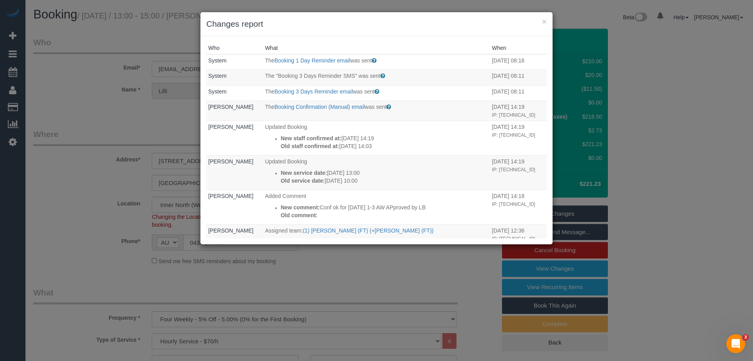
click at [374, 27] on h3 "Changes report" at bounding box center [376, 24] width 341 height 12
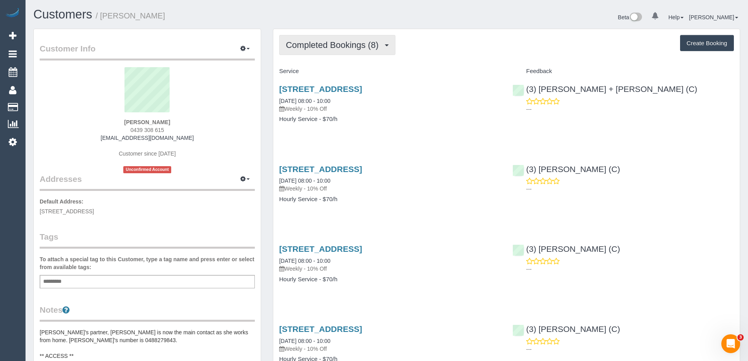
click at [357, 49] on span "Completed Bookings (8)" at bounding box center [334, 45] width 97 height 10
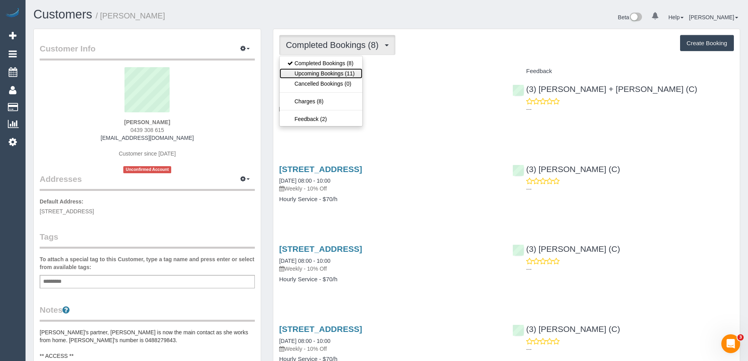
click at [336, 72] on link "Upcoming Bookings (11)" at bounding box center [320, 73] width 83 height 10
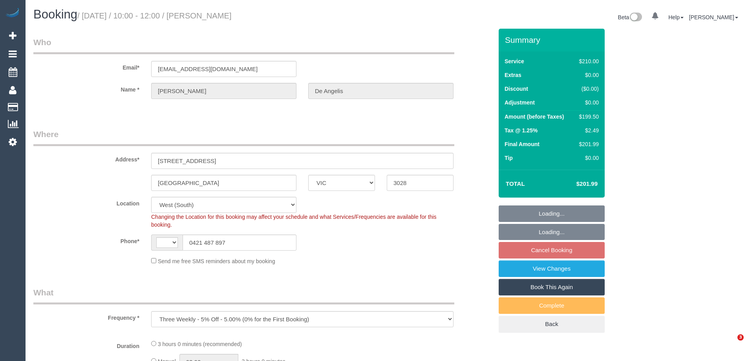
select select "VIC"
select select "string:stripe-pm_1RUHDC2GScqysDRVXo1JRMbW"
select select "object:473"
select select "string:AU"
select select "180"
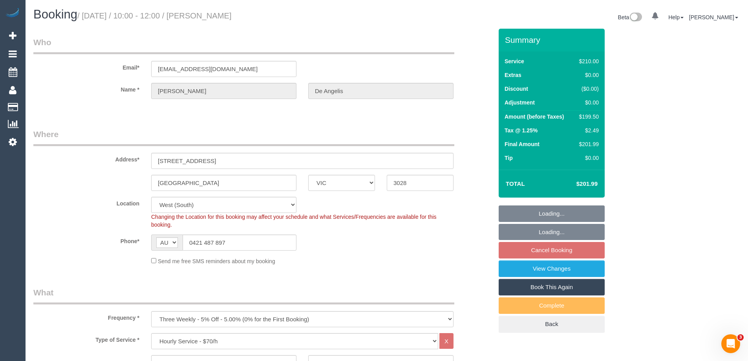
select select "spot1"
select select "number:27"
select select "number:14"
select select "number:19"
select select "number:22"
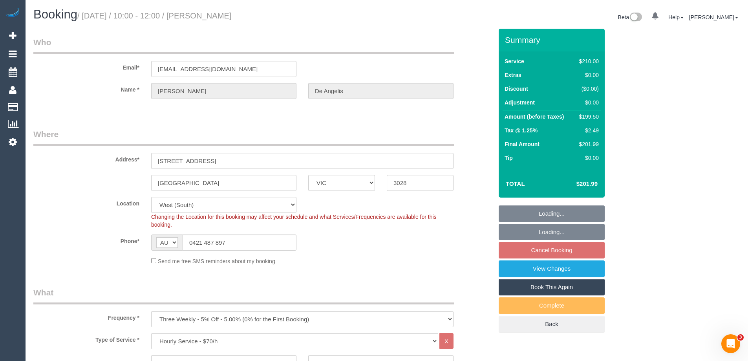
select select "number:34"
select select "number:13"
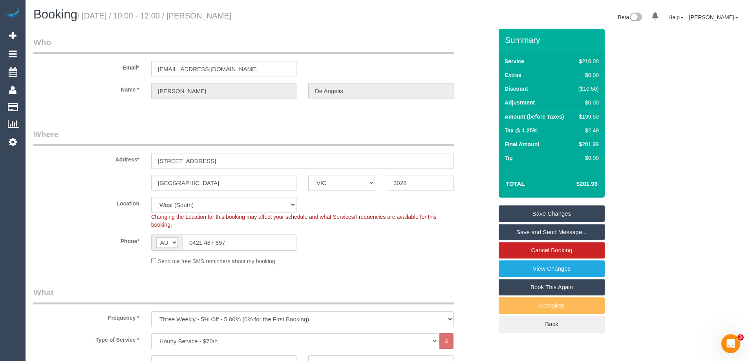
drag, startPoint x: 268, startPoint y: 17, endPoint x: 200, endPoint y: 17, distance: 67.9
click at [200, 17] on h1 "Booking / [DATE] / 10:00 - 12:00 / [PERSON_NAME]" at bounding box center [206, 14] width 347 height 13
copy small "[PERSON_NAME]"
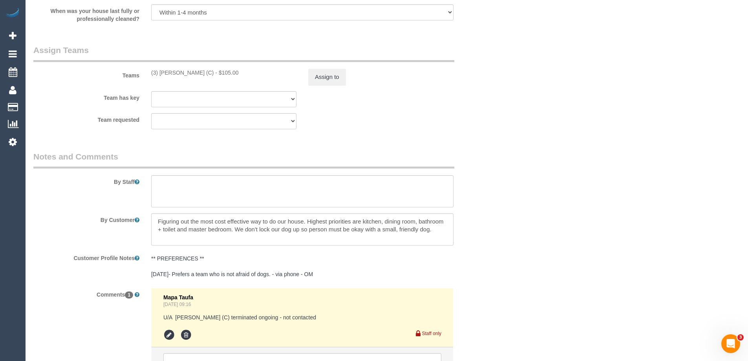
scroll to position [1218, 0]
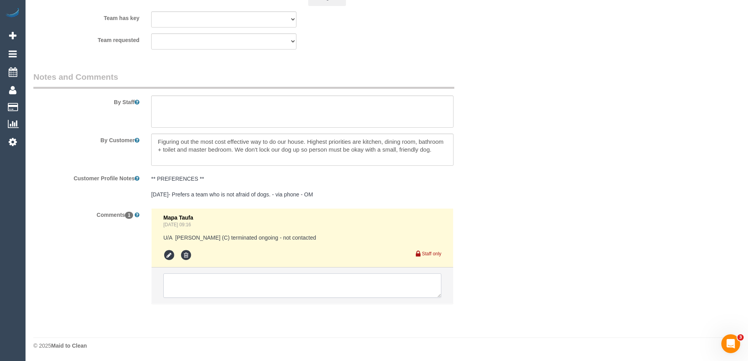
click at [187, 287] on textarea at bounding box center [302, 285] width 278 height 24
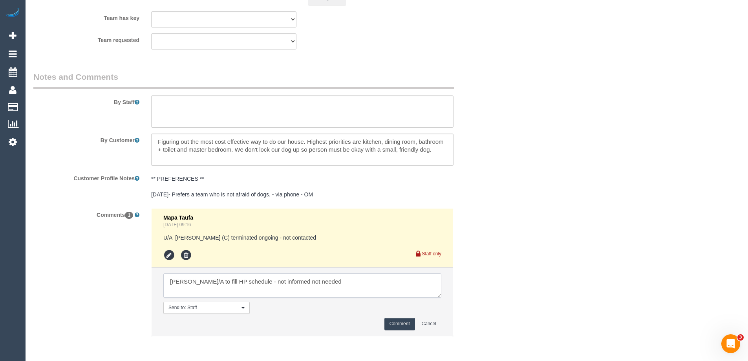
type textarea "[PERSON_NAME]/A to fill HP schedule - not informed not needed"
click at [395, 324] on button "Comment" at bounding box center [399, 323] width 31 height 12
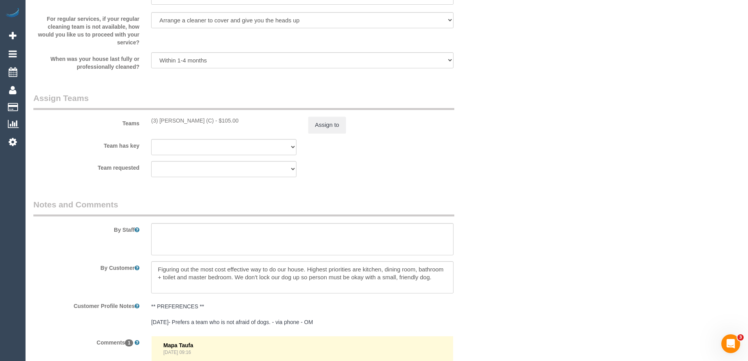
scroll to position [1061, 0]
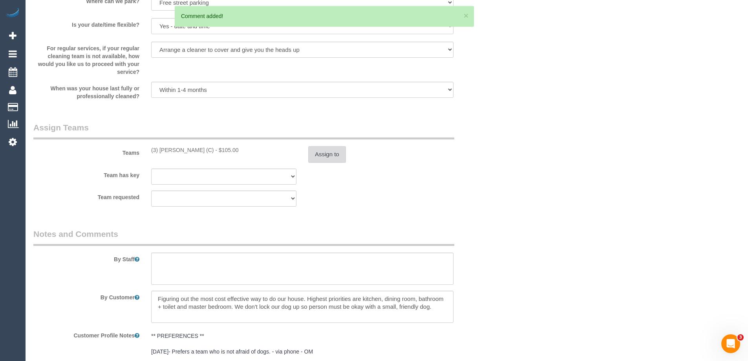
click at [337, 157] on button "Assign to" at bounding box center [327, 154] width 38 height 16
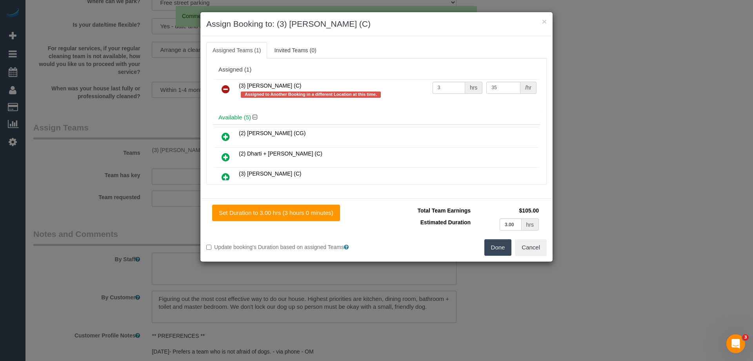
click at [223, 89] on icon at bounding box center [226, 88] width 8 height 9
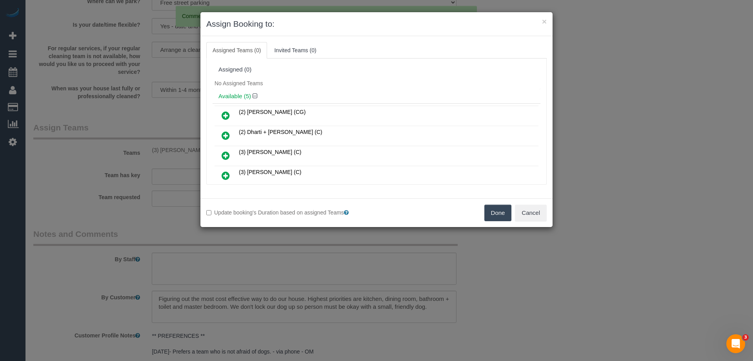
click at [224, 115] on icon at bounding box center [226, 115] width 8 height 9
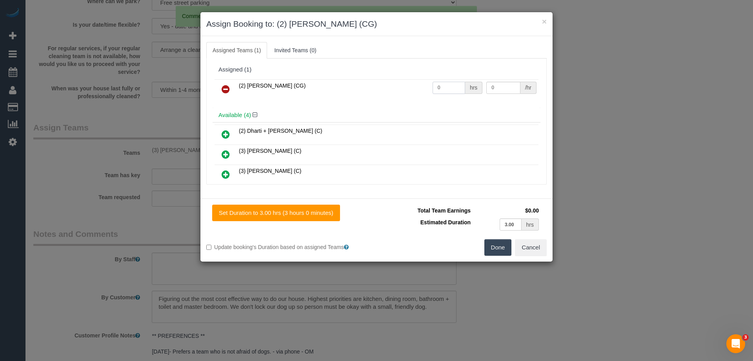
click at [449, 83] on input "0" at bounding box center [449, 88] width 33 height 12
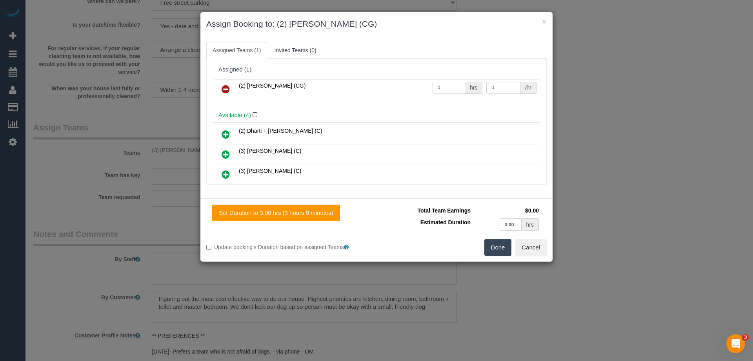
click at [447, 85] on input "0" at bounding box center [449, 88] width 33 height 12
click at [493, 246] on button "Done" at bounding box center [498, 247] width 27 height 16
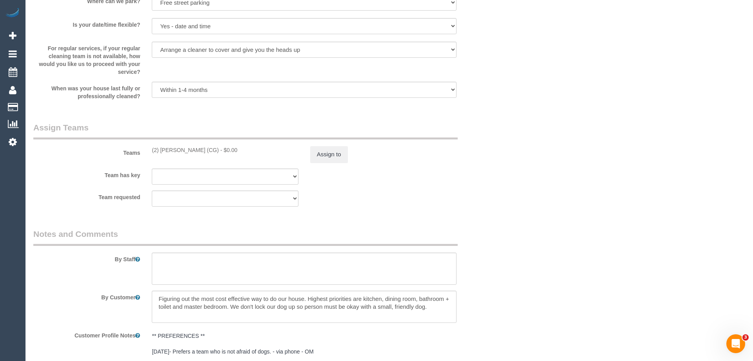
click at [493, 246] on div "× Assign Booking to: (2) [PERSON_NAME] (CG) Assigned Teams (1) Invited Teams (0…" at bounding box center [376, 180] width 753 height 361
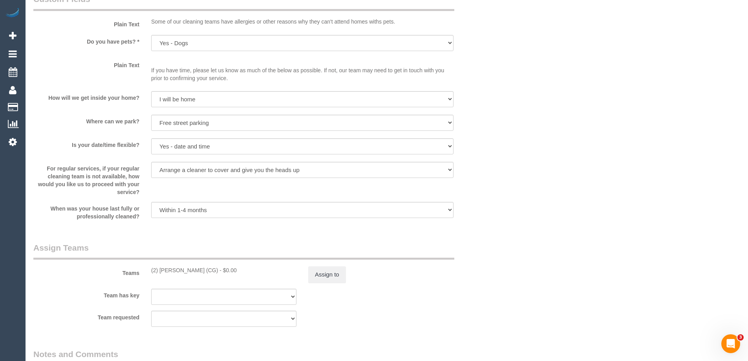
scroll to position [943, 0]
click at [325, 275] on button "Assign to" at bounding box center [327, 272] width 38 height 16
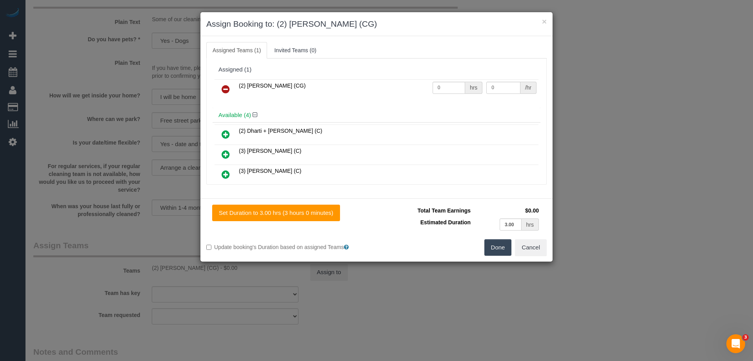
click at [469, 86] on div "hrs" at bounding box center [473, 88] width 17 height 12
click at [447, 87] on input "0" at bounding box center [449, 88] width 33 height 12
type input "3"
click at [507, 88] on input "0" at bounding box center [504, 88] width 34 height 12
type input "41.25"
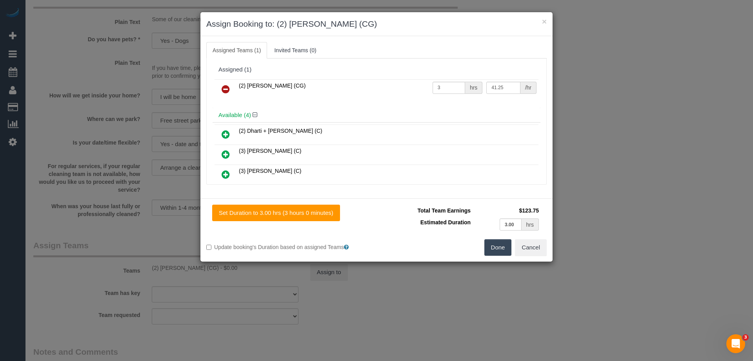
click at [451, 53] on ul "Assigned Teams (1) Invited Teams (0)" at bounding box center [376, 50] width 341 height 16
click at [486, 252] on button "Done" at bounding box center [498, 247] width 27 height 16
click at [486, 252] on div "× Assign Booking to: (2) [PERSON_NAME] (CG) Assigned Teams (1) Invited Teams (0…" at bounding box center [376, 180] width 753 height 361
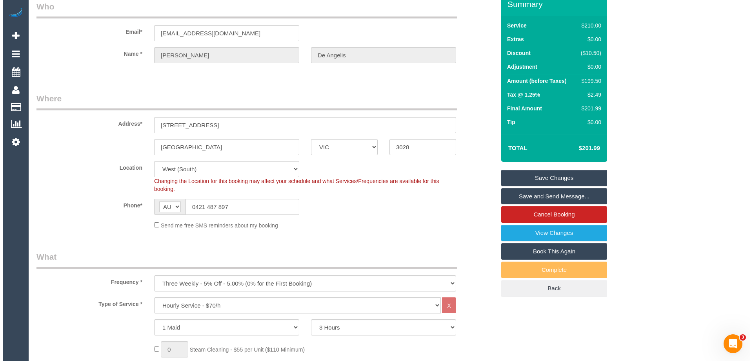
scroll to position [0, 0]
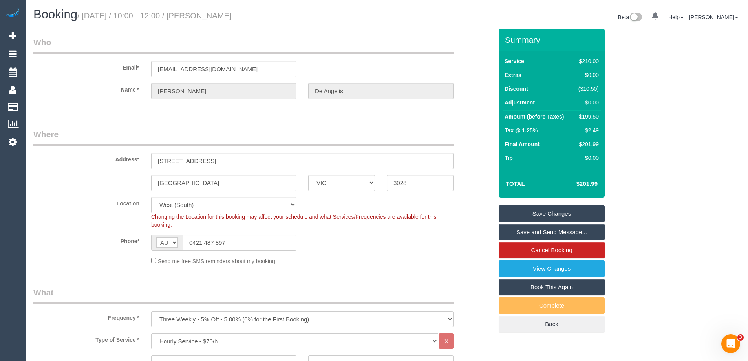
click at [549, 215] on link "Save Changes" at bounding box center [551, 213] width 106 height 16
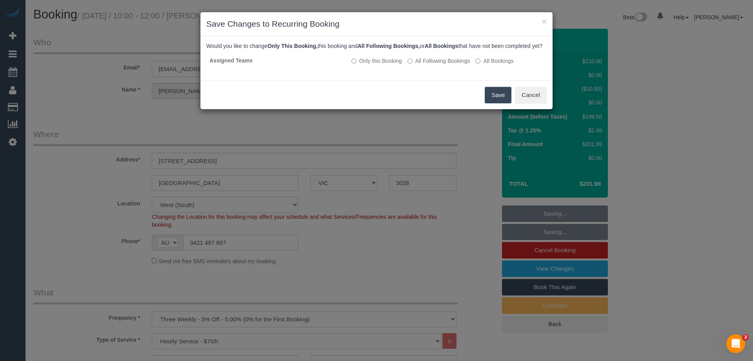
click at [504, 103] on button "Save" at bounding box center [498, 95] width 27 height 16
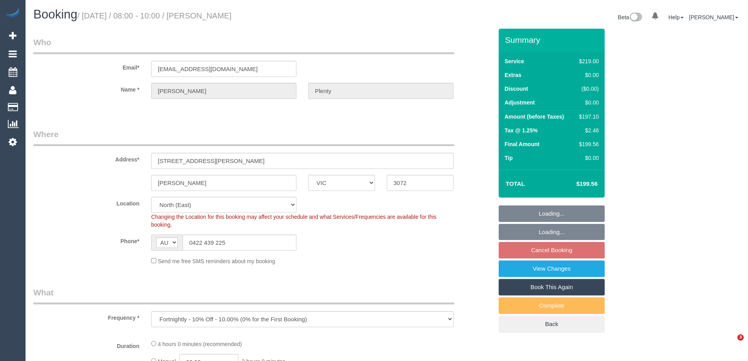
select select "VIC"
select select "number:27"
select select "number:14"
select select "number:19"
select select "number:22"
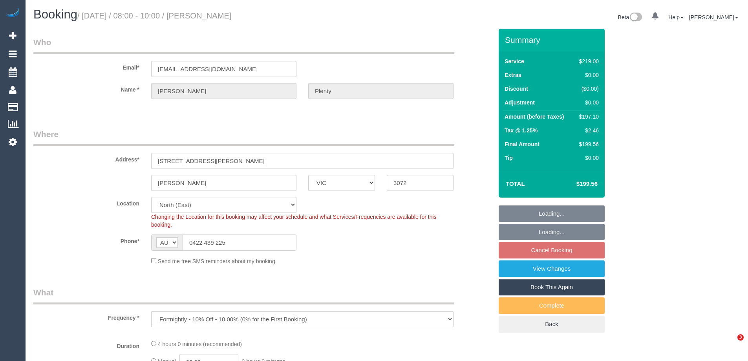
select select "number:33"
select select "number:13"
select select "spot1"
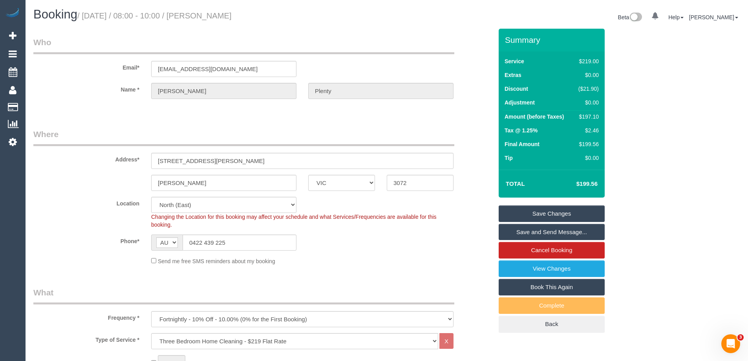
click at [472, 156] on div "Address* [STREET_ADDRESS][PERSON_NAME]" at bounding box center [262, 148] width 471 height 40
drag, startPoint x: 261, startPoint y: 17, endPoint x: 202, endPoint y: 16, distance: 58.5
click at [202, 16] on h1 "Booking / [DATE] / 08:00 - 10:00 / [PERSON_NAME]" at bounding box center [206, 14] width 347 height 13
copy small "[PERSON_NAME]"
drag, startPoint x: 334, startPoint y: 234, endPoint x: 351, endPoint y: 237, distance: 17.6
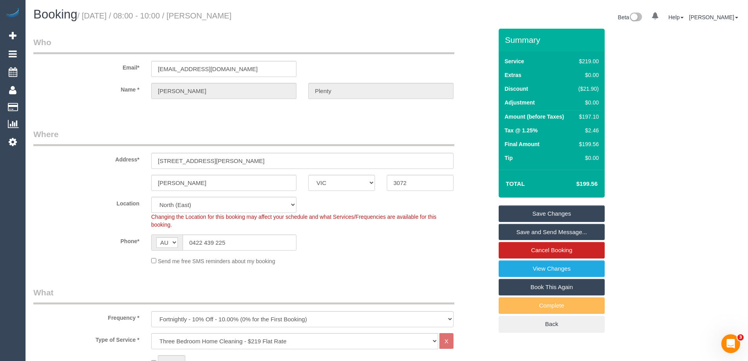
click at [334, 234] on div "Phone* AF AL DZ AD AO AI AQ AG AR AM AW AU AT AZ BS BH BD BB BY BE BZ BJ BM BT …" at bounding box center [262, 242] width 471 height 16
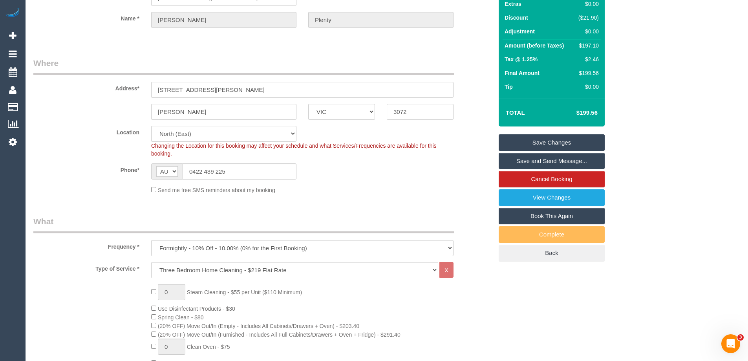
scroll to position [196, 0]
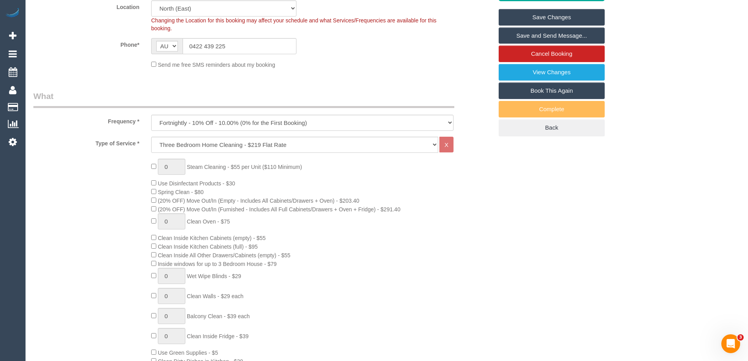
click at [372, 246] on div "0 Steam Cleaning - $55 per Unit ($110 Minimum) Use Disinfectant Products - $30 …" at bounding box center [321, 296] width 353 height 275
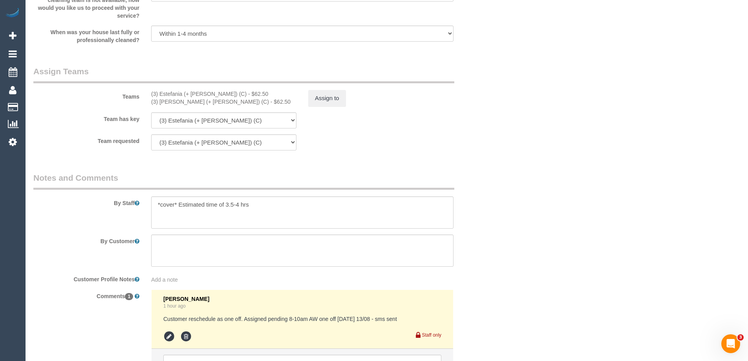
scroll to position [1219, 0]
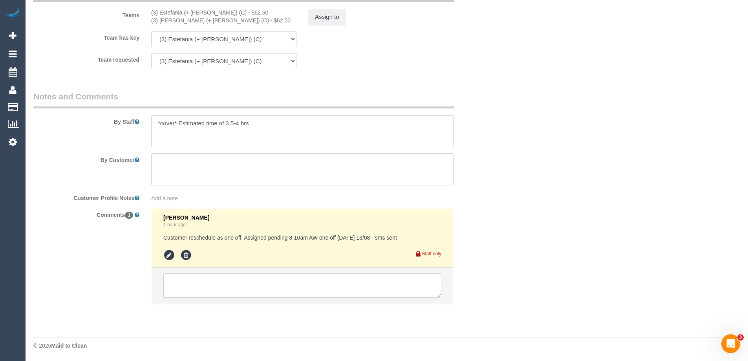
click at [193, 294] on textarea at bounding box center [302, 285] width 278 height 24
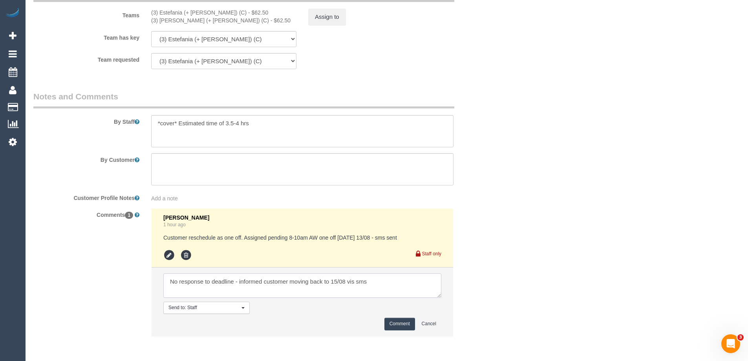
type textarea "No response to deadline - informed customer moving back to 15/08 vis sms"
click at [390, 328] on button "Comment" at bounding box center [399, 323] width 31 height 12
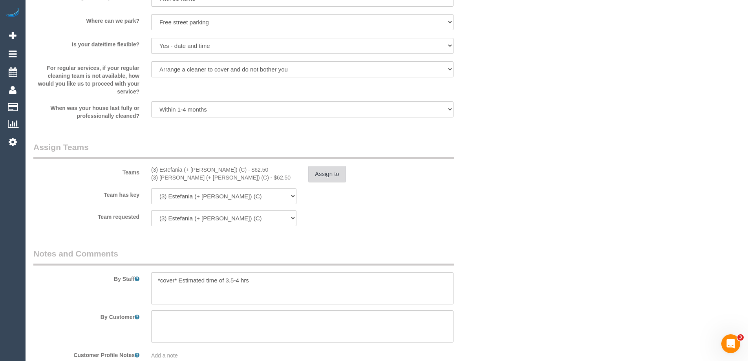
click at [325, 175] on button "Assign to" at bounding box center [327, 174] width 38 height 16
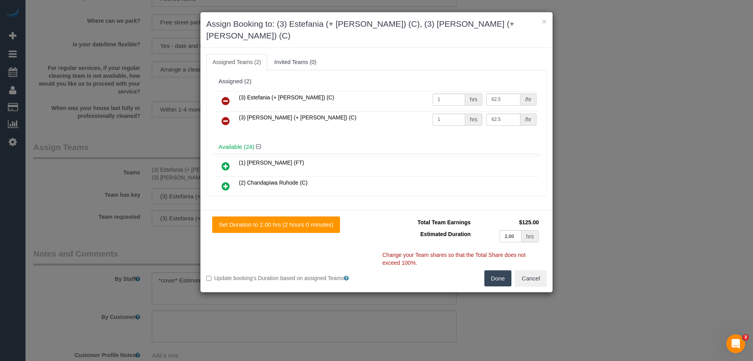
click at [226, 96] on icon at bounding box center [226, 100] width 8 height 9
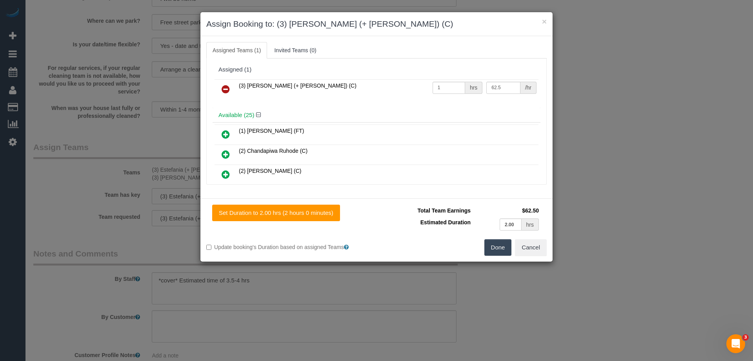
click at [225, 91] on icon at bounding box center [226, 88] width 8 height 9
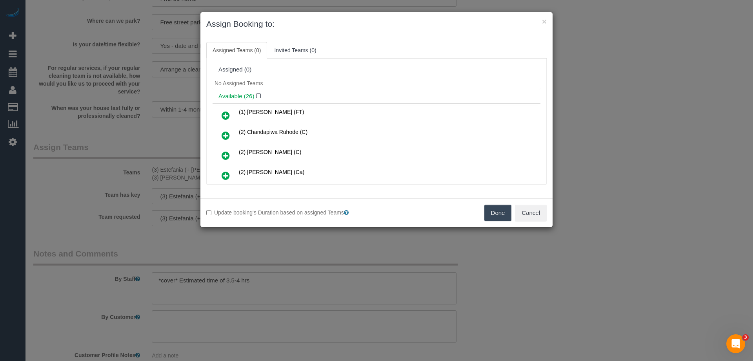
click at [320, 88] on div "No Assigned Teams" at bounding box center [377, 83] width 328 height 12
click at [499, 210] on button "Done" at bounding box center [498, 212] width 27 height 16
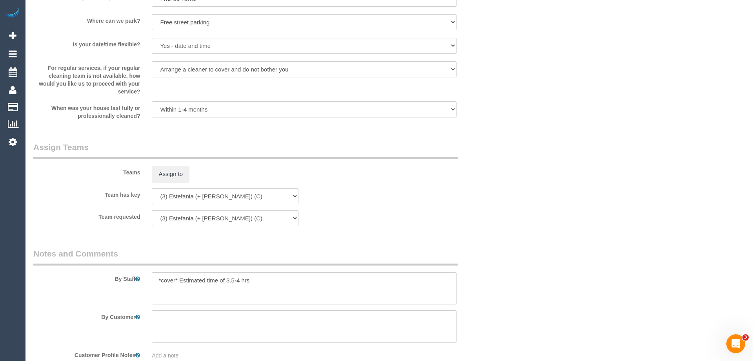
click at [499, 210] on div "× Assign Booking to: Assigned Teams (0) Invited Teams (0) Assigned (0) No Assig…" at bounding box center [376, 180] width 753 height 361
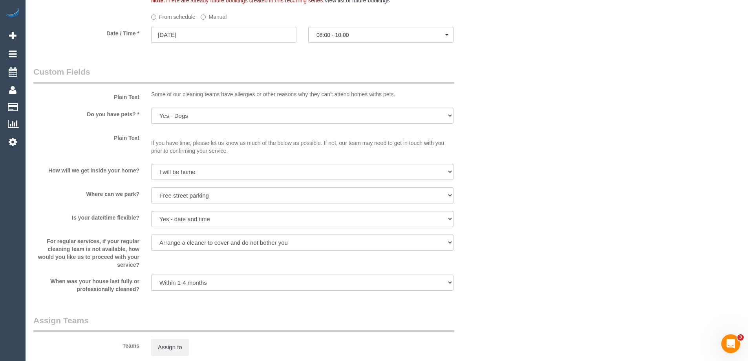
scroll to position [788, 0]
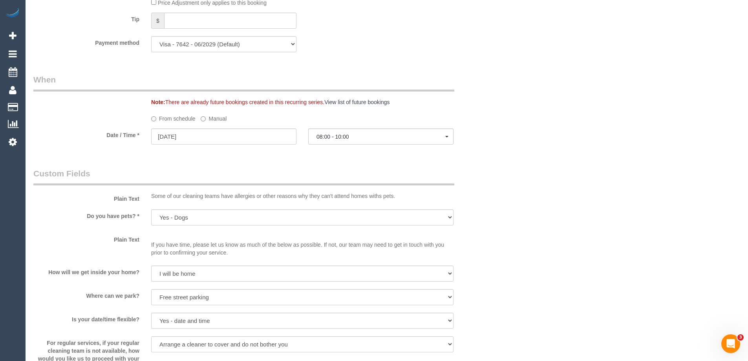
click at [212, 117] on label "Manual" at bounding box center [214, 117] width 26 height 11
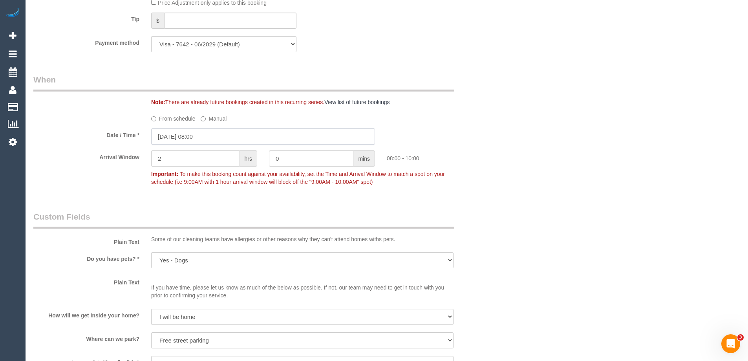
click at [208, 139] on input "[DATE] 08:00" at bounding box center [263, 136] width 224 height 16
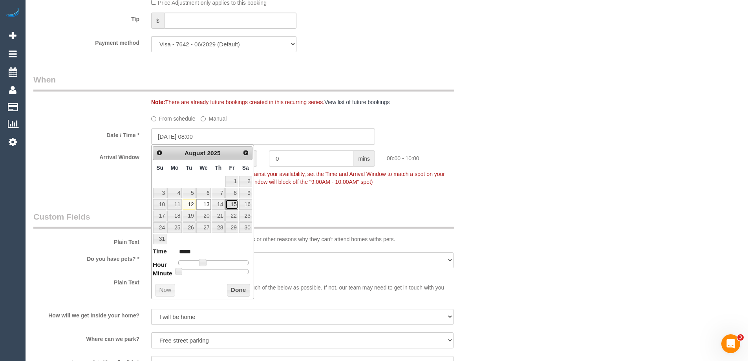
click at [234, 206] on link "15" at bounding box center [231, 204] width 13 height 11
type input "[DATE] 08:00"
click at [243, 292] on button "Done" at bounding box center [238, 290] width 23 height 13
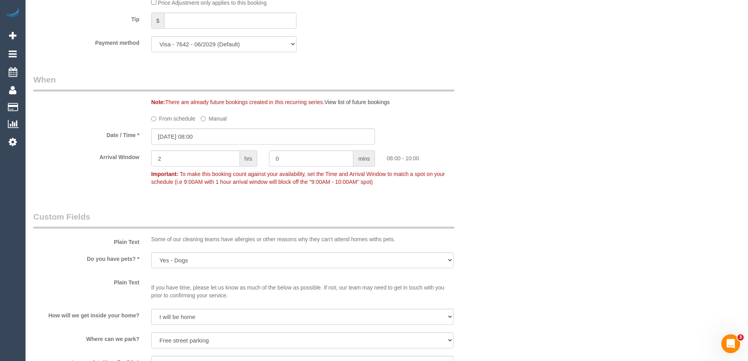
click at [572, 201] on div "Who Email* [EMAIL_ADDRESS][DOMAIN_NAME] Name * [GEOGRAPHIC_DATA] Plenty Where A…" at bounding box center [386, 54] width 706 height 1626
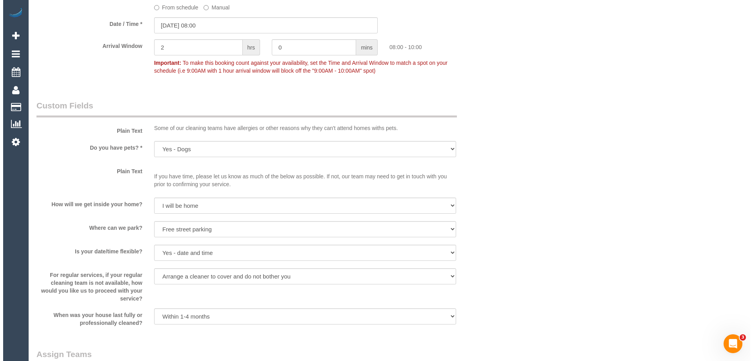
scroll to position [1062, 0]
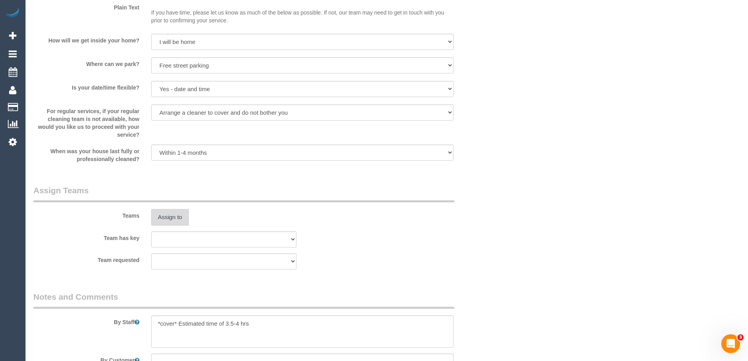
click at [161, 216] on button "Assign to" at bounding box center [170, 217] width 38 height 16
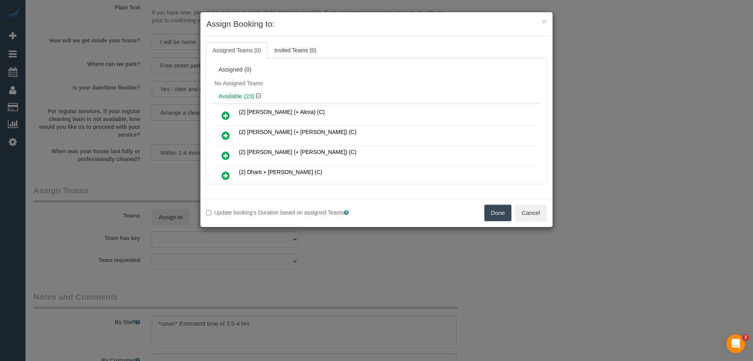
click at [339, 71] on div "Assigned (0)" at bounding box center [377, 69] width 316 height 7
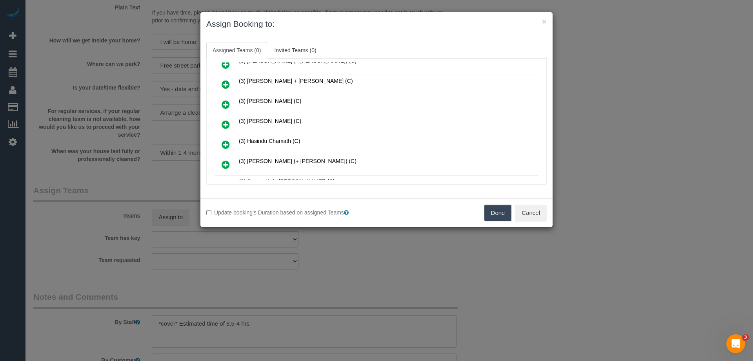
click at [229, 121] on icon at bounding box center [226, 124] width 8 height 9
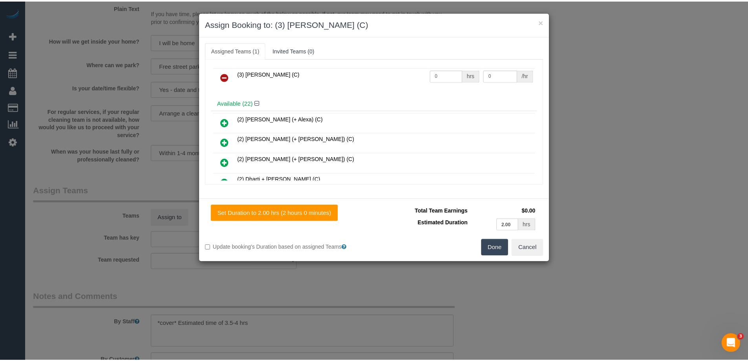
scroll to position [0, 0]
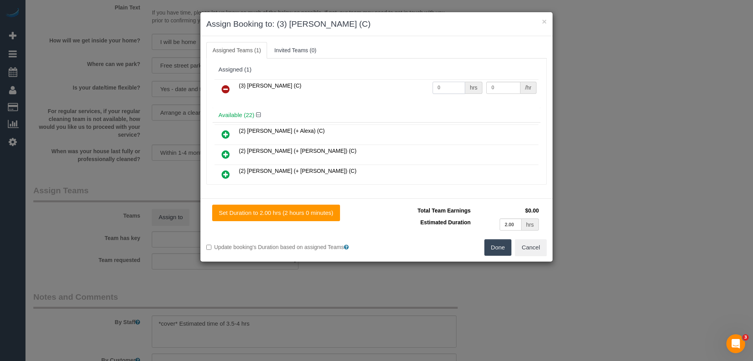
click at [444, 87] on input "0" at bounding box center [449, 88] width 33 height 12
type input "2"
click at [507, 90] on input "0" at bounding box center [504, 88] width 34 height 12
type input "35"
click at [501, 253] on button "Done" at bounding box center [498, 247] width 27 height 16
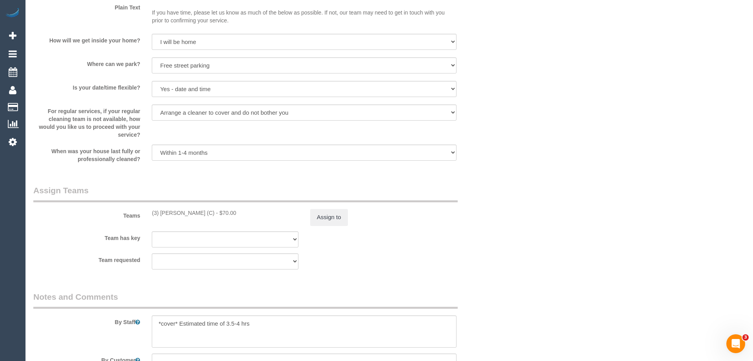
click at [501, 253] on div "× Assign Booking to: (3) [PERSON_NAME] (C) Assigned Teams (1) Invited Teams (0)…" at bounding box center [376, 180] width 753 height 361
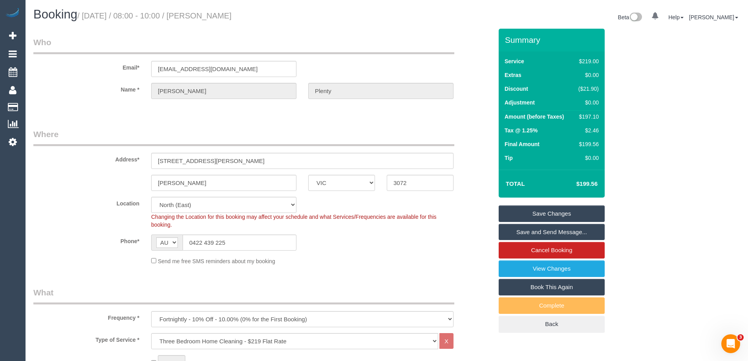
click at [592, 119] on div "$197.10" at bounding box center [587, 117] width 24 height 8
copy tbody "$197.10"
click at [629, 124] on div "Summary Service $219.00 Extras $0.00 Discount ($21.90) Adjustment $0.00 Amount …" at bounding box center [580, 188] width 177 height 319
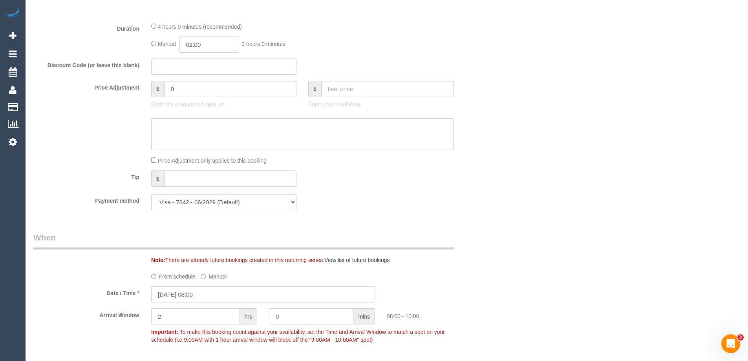
scroll to position [549, 0]
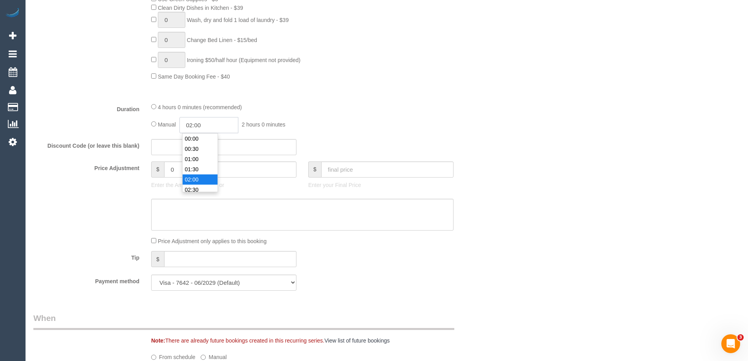
click at [213, 124] on input "02:00" at bounding box center [208, 125] width 59 height 16
type input "04:00"
click at [199, 188] on li "04:00" at bounding box center [199, 189] width 35 height 10
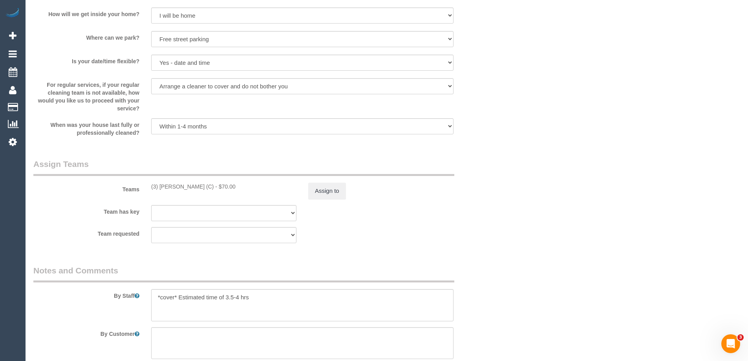
scroll to position [1099, 0]
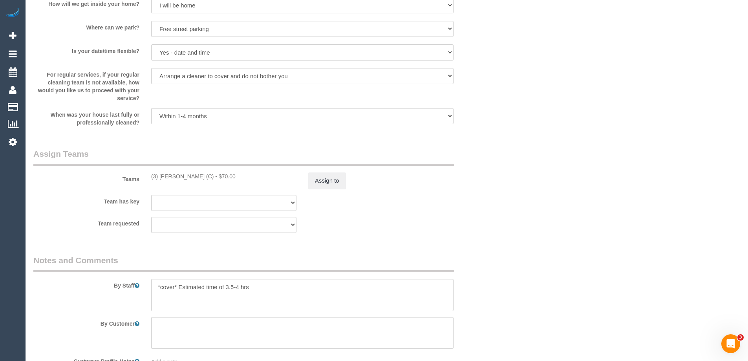
click at [453, 195] on div "Team has key (0) Office (1) Debbie Brodjanac (FT) (1) Karen Cruz (FT) (1) Sarah…" at bounding box center [262, 203] width 471 height 16
click at [490, 227] on div "Team requested (0) Office (1) Debbie Brodjanac (FT) (1) Karen Cruz (FT) (1) Sar…" at bounding box center [262, 225] width 471 height 16
drag, startPoint x: 177, startPoint y: 289, endPoint x: 109, endPoint y: 285, distance: 67.6
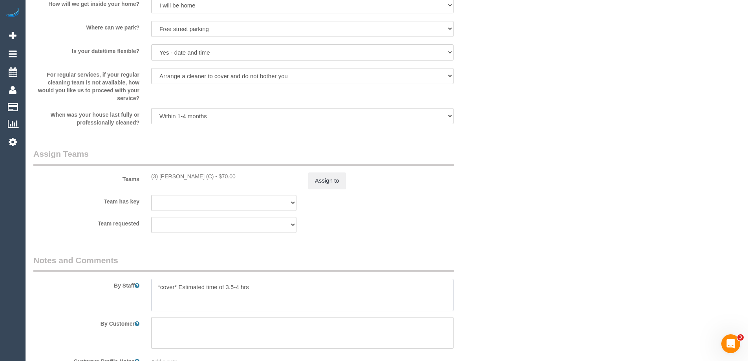
click at [109, 285] on div "By Staff" at bounding box center [262, 282] width 471 height 57
type textarea "Estimated time of 3.5-4 hrs"
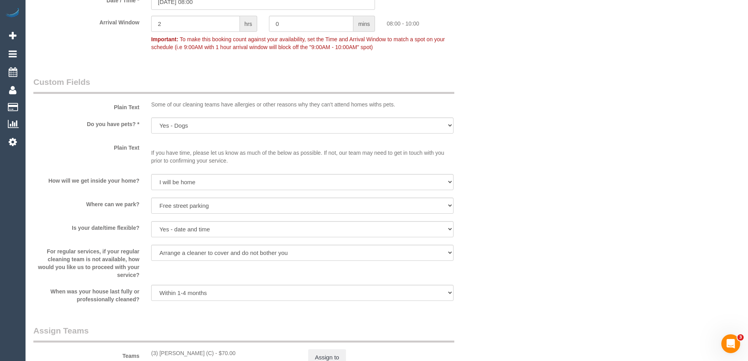
scroll to position [1125, 0]
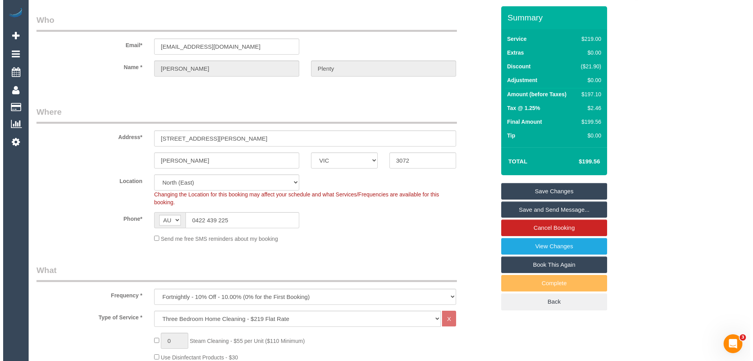
scroll to position [0, 0]
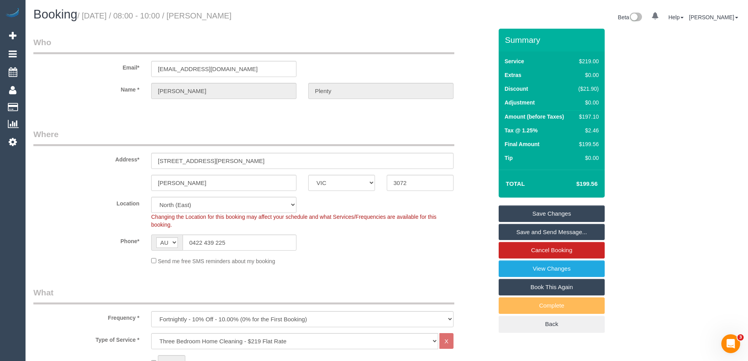
click at [538, 218] on link "Save Changes" at bounding box center [551, 213] width 106 height 16
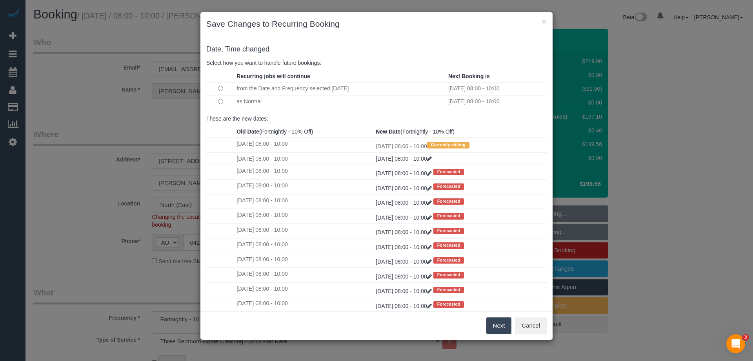
click at [489, 326] on button "Next" at bounding box center [500, 325] width 26 height 16
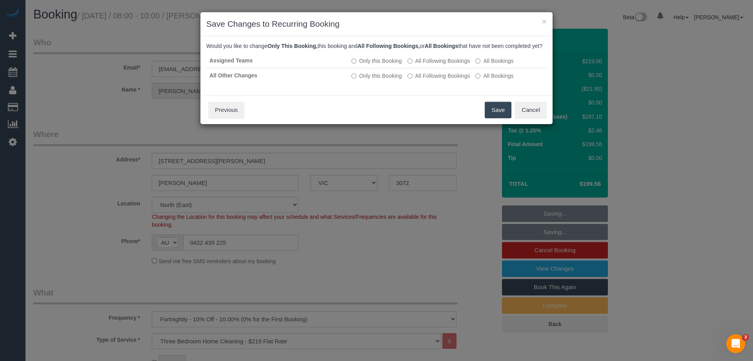
click at [494, 114] on button "Save" at bounding box center [498, 110] width 27 height 16
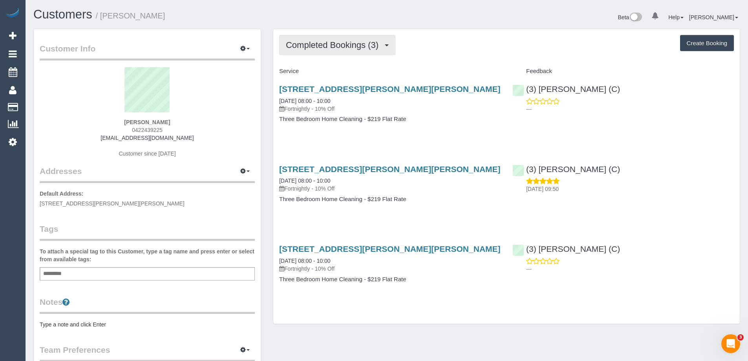
click at [325, 44] on span "Completed Bookings (3)" at bounding box center [334, 45] width 97 height 10
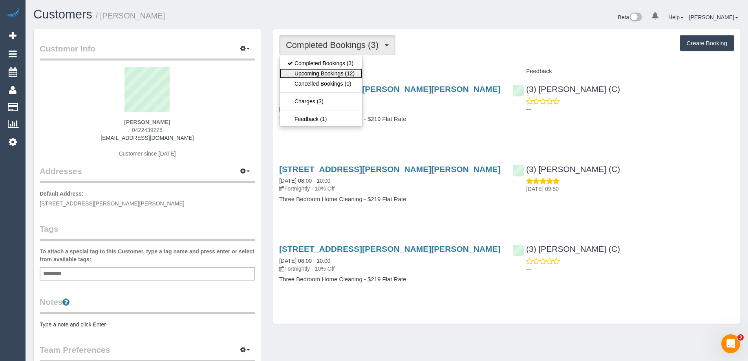
click at [303, 73] on link "Upcoming Bookings (12)" at bounding box center [320, 73] width 83 height 10
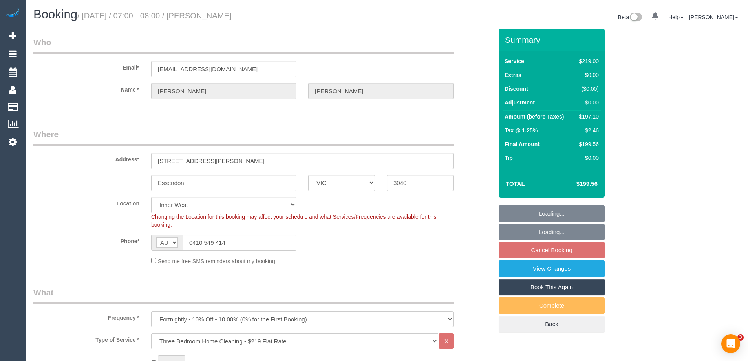
select select "VIC"
select select "spot1"
select select "number:27"
select select "number:14"
select select "number:19"
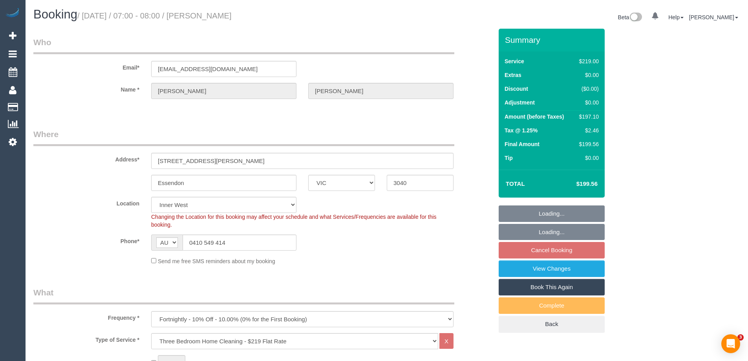
select select "number:24"
select select "number:34"
select select "number:11"
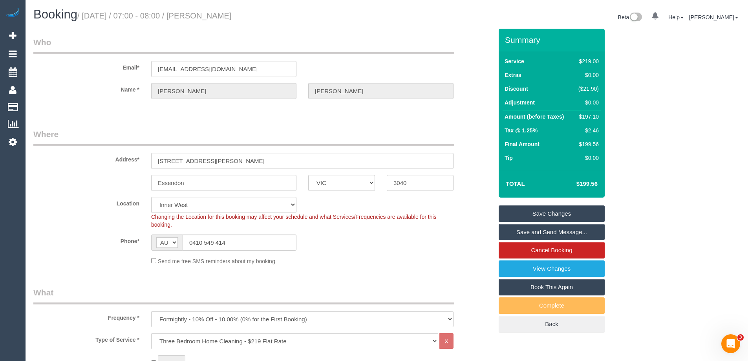
drag, startPoint x: 243, startPoint y: 17, endPoint x: 202, endPoint y: 16, distance: 41.6
click at [202, 16] on h1 "Booking / August 13, 2025 / 07:00 - 08:00 / Tania Cocco" at bounding box center [206, 14] width 347 height 13
click at [443, 229] on sui-booking-location "Location Office City East (North) East (South) Inner East Inner North (East) In…" at bounding box center [262, 231] width 459 height 68
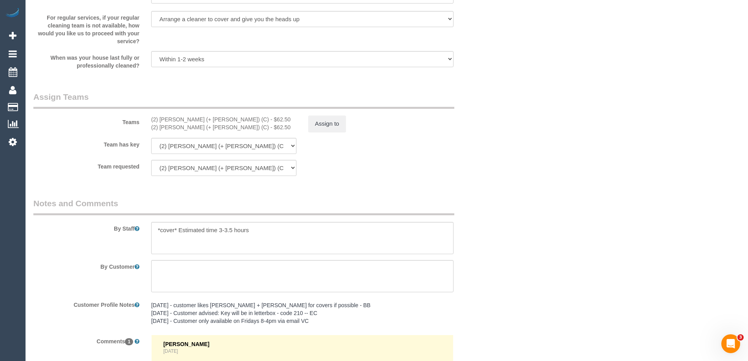
scroll to position [1266, 0]
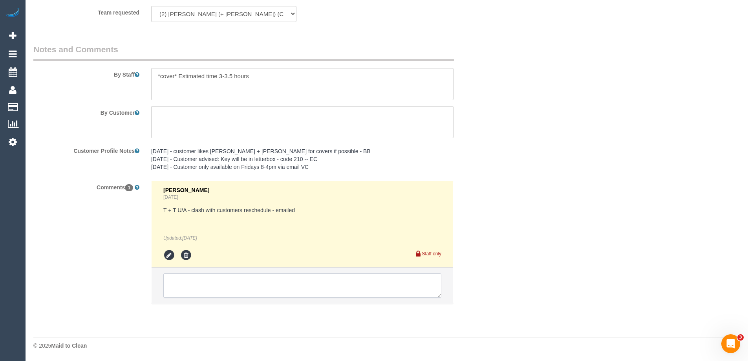
click at [215, 278] on textarea at bounding box center [302, 285] width 278 height 24
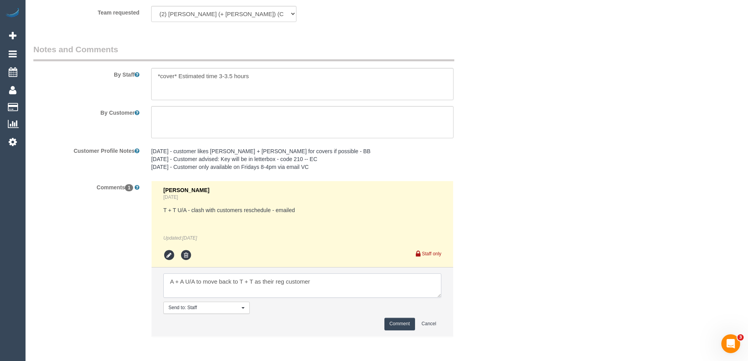
type textarea "A + A U/A to move back to T + T as their reg customer"
click at [393, 323] on button "Comment" at bounding box center [399, 323] width 31 height 12
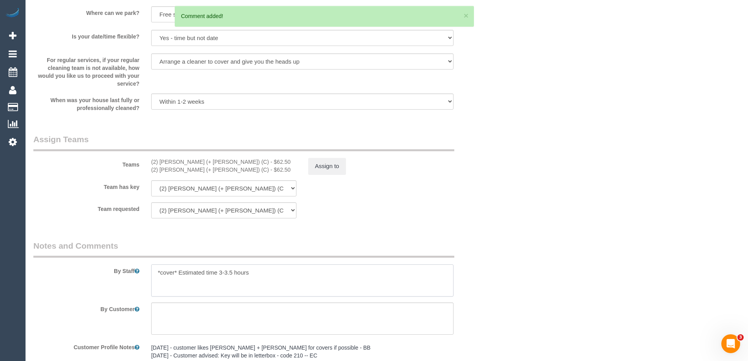
drag, startPoint x: 179, startPoint y: 271, endPoint x: 141, endPoint y: 269, distance: 37.7
click at [145, 269] on div at bounding box center [302, 280] width 314 height 32
type textarea "Estimated time 3-3.5 hours"
click at [403, 220] on fieldset "Assign Teams Teams (2) Alejandro (+ Alexa) (C) - $62.50 (2) Alexa (+ Alejandro)…" at bounding box center [262, 178] width 459 height 91
click at [334, 166] on button "Assign to" at bounding box center [327, 166] width 38 height 16
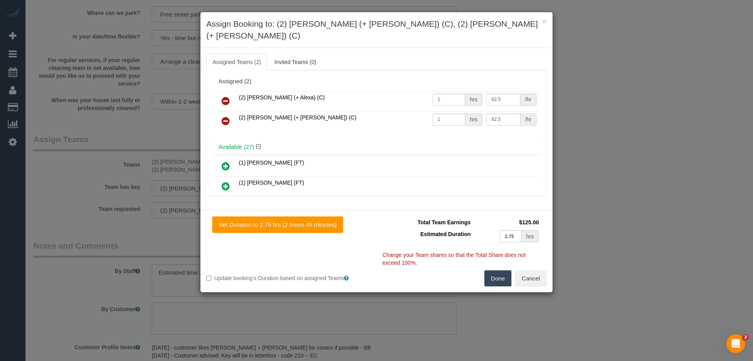
click at [224, 96] on icon at bounding box center [226, 100] width 8 height 9
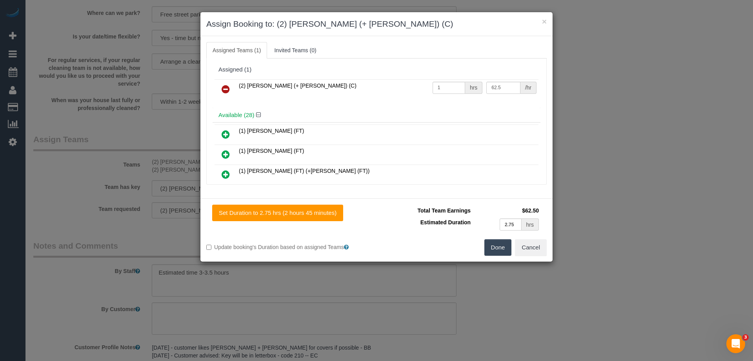
click at [226, 88] on icon at bounding box center [226, 88] width 8 height 9
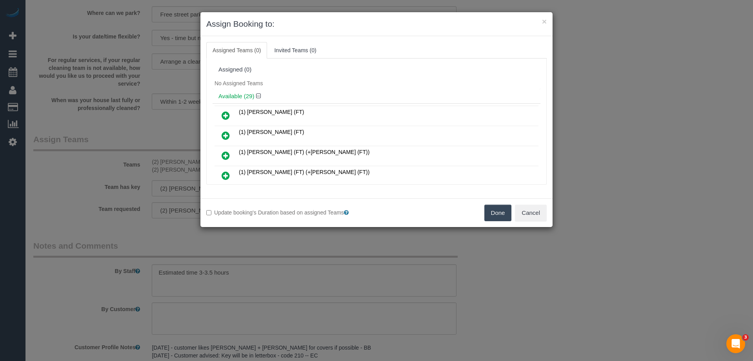
click at [360, 59] on div "Assigned (0) No Assigned Teams Available (29) (1) Debbie Brodjanac (FT) (1) Sar…" at bounding box center [376, 121] width 341 height 126
click at [358, 71] on div "Assigned (0)" at bounding box center [377, 69] width 316 height 7
click at [222, 157] on icon at bounding box center [226, 155] width 8 height 9
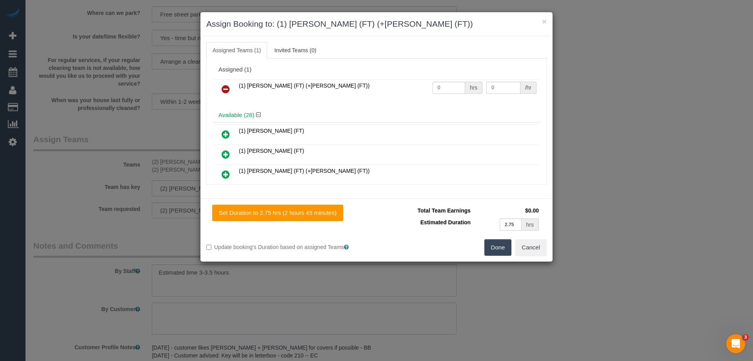
click at [223, 173] on icon at bounding box center [226, 174] width 8 height 9
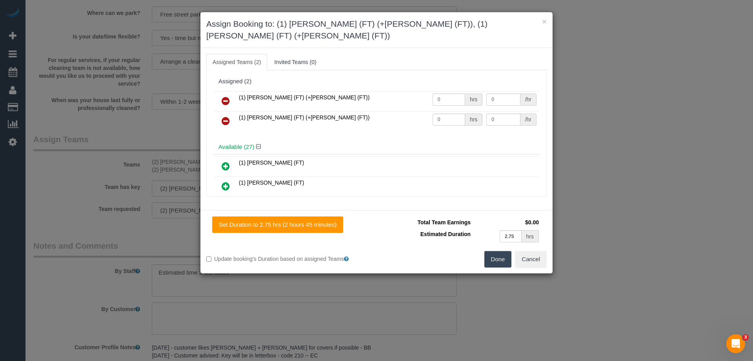
click at [491, 251] on button "Done" at bounding box center [498, 259] width 27 height 16
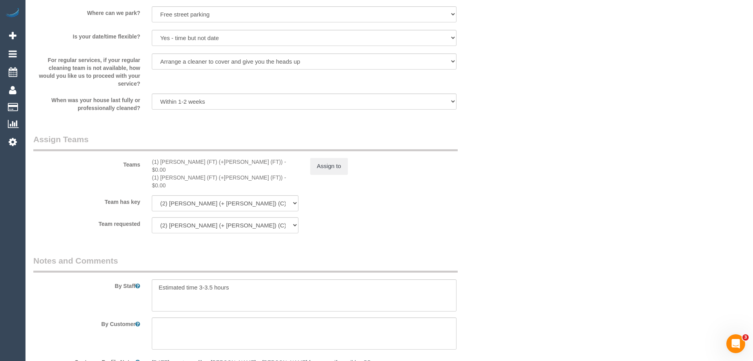
click at [491, 242] on div "× Assign Booking to: (1) Tina (FT) (+Tony (FT)), (1) Tony (FT) (+Tina (FT)) Ass…" at bounding box center [376, 180] width 753 height 361
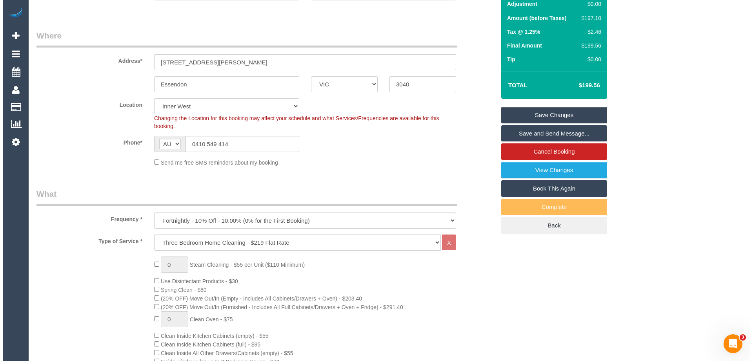
scroll to position [0, 0]
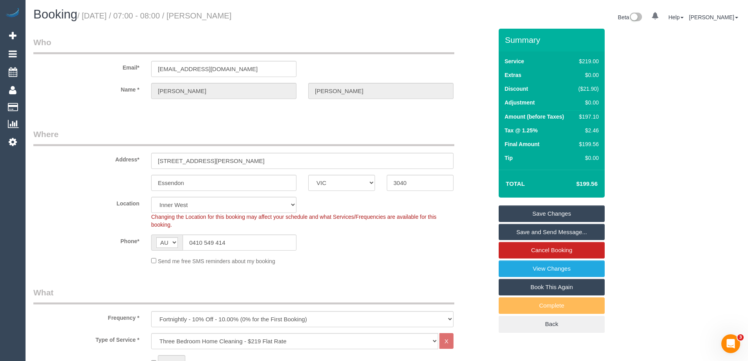
click at [466, 252] on sui-booking-location "Location Office City East (North) East (South) Inner East Inner North (East) In…" at bounding box center [262, 231] width 459 height 68
click at [532, 215] on link "Save Changes" at bounding box center [551, 213] width 106 height 16
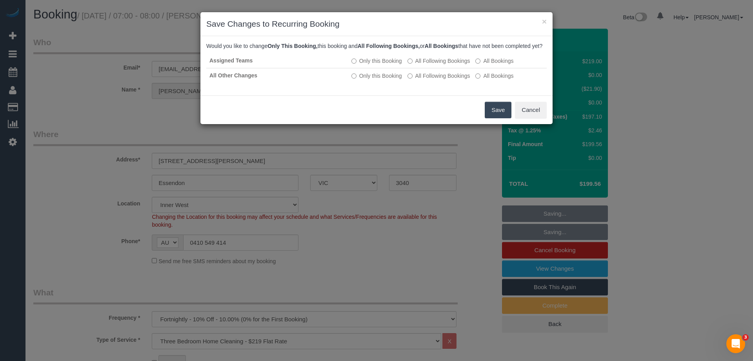
click at [491, 118] on button "Save" at bounding box center [498, 110] width 27 height 16
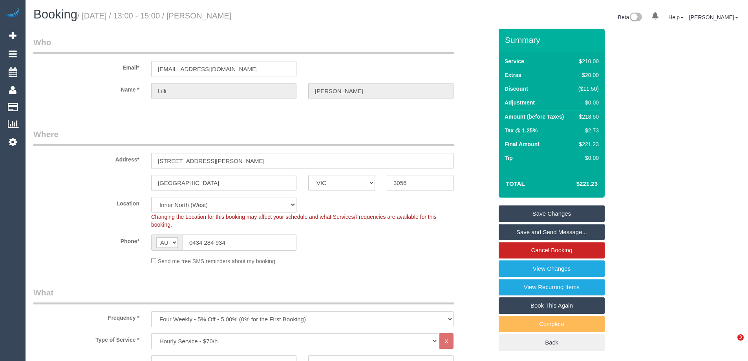
select select "VIC"
select select "180"
select select "string:stripe-pm_1PZXrg2GScqysDRVZDATDAKY"
select select "spot1"
select select "number:30"
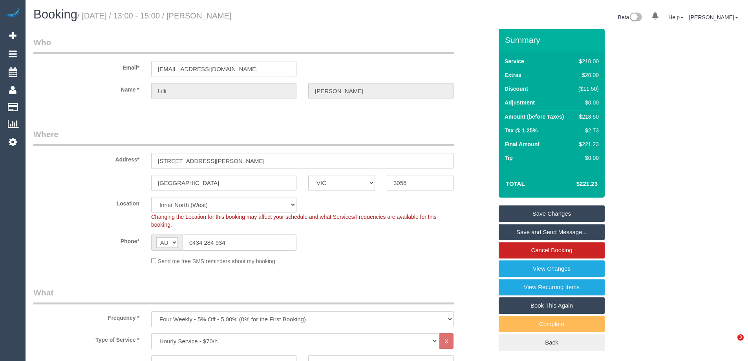
select select "number:14"
select select "number:19"
select select "number:25"
select select "number:34"
select select "number:13"
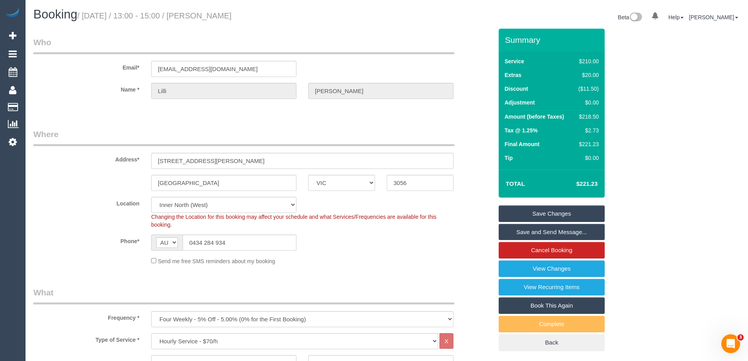
click at [202, 16] on h1 "Booking / August 13, 2025 / 13:00 - 15:00 / Lilli Schwab" at bounding box center [206, 14] width 347 height 13
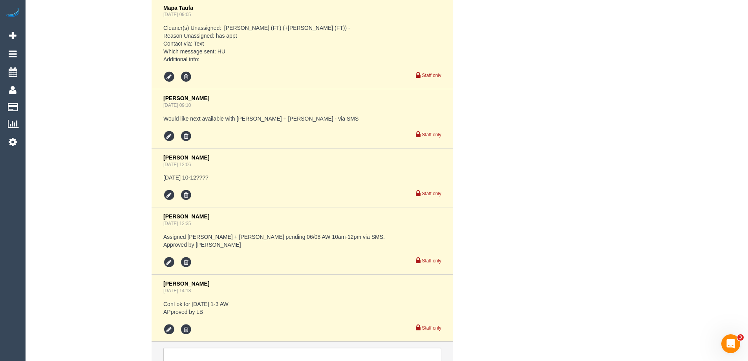
scroll to position [1745, 0]
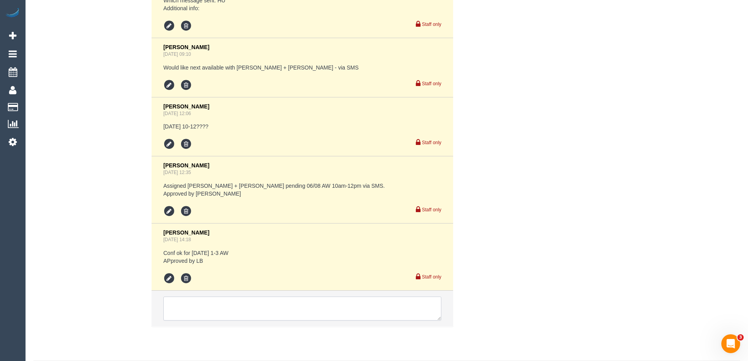
click at [236, 296] on textarea at bounding box center [302, 308] width 278 height 24
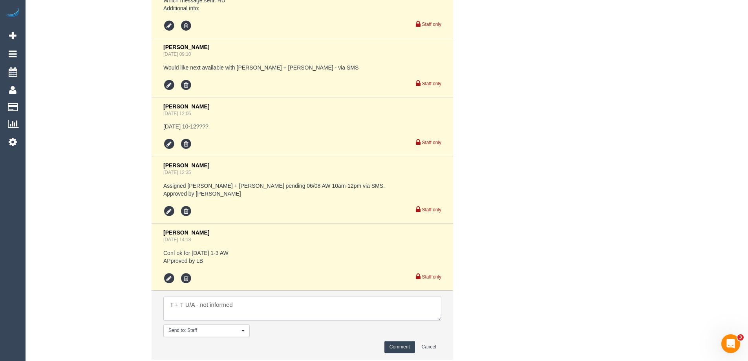
click at [200, 296] on textarea at bounding box center [302, 308] width 278 height 24
type textarea "T + T U/A - Review - not informed"
click at [404, 341] on button "Comment" at bounding box center [399, 347] width 31 height 12
drag, startPoint x: 537, startPoint y: 247, endPoint x: 545, endPoint y: 247, distance: 7.8
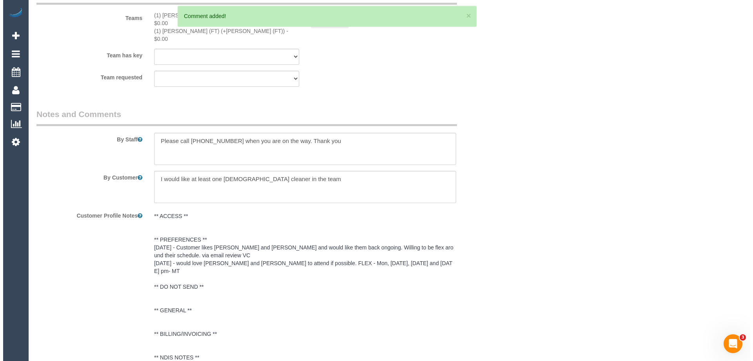
scroll to position [999, 0]
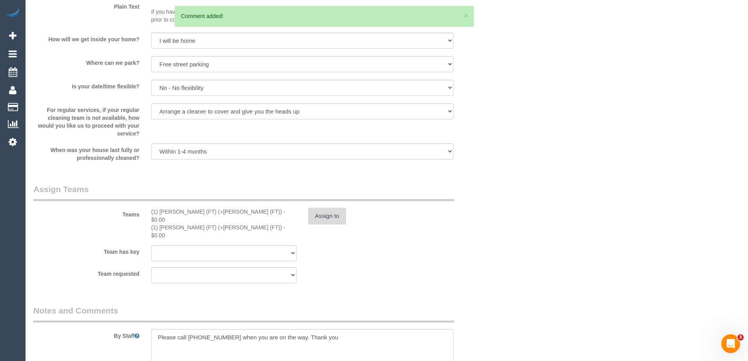
click at [317, 212] on button "Assign to" at bounding box center [327, 216] width 38 height 16
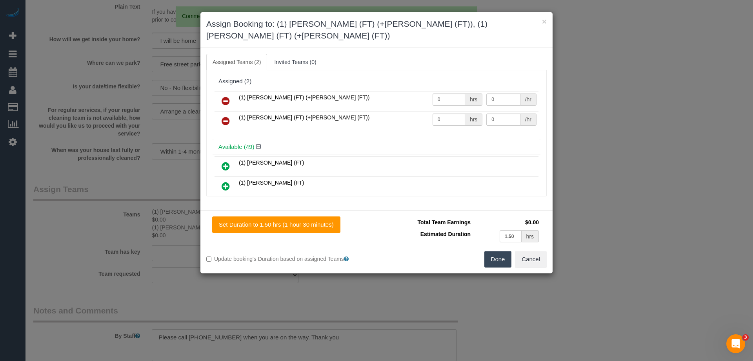
click at [229, 96] on icon at bounding box center [226, 100] width 8 height 9
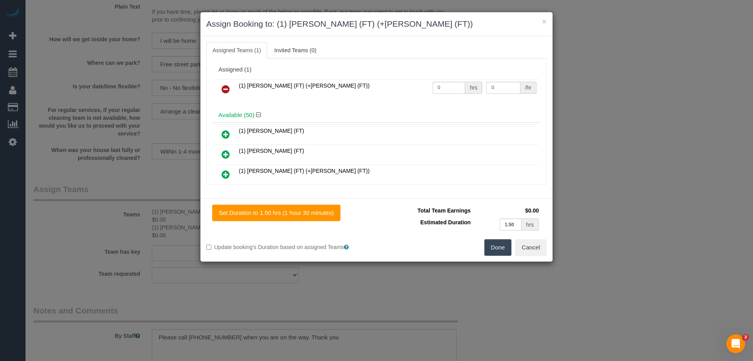
click at [226, 93] on icon at bounding box center [226, 88] width 8 height 9
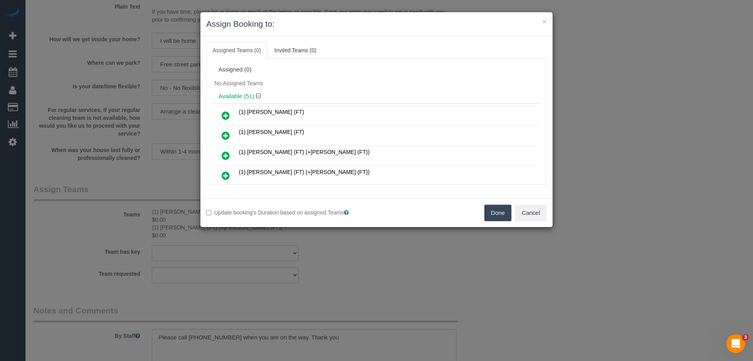
click at [278, 95] on h4 "Available (51)" at bounding box center [377, 96] width 316 height 7
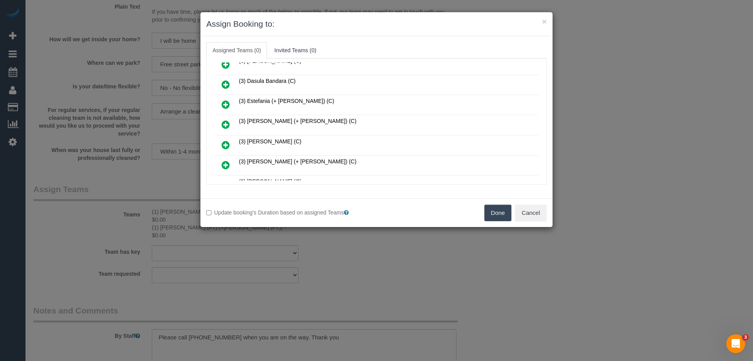
click at [230, 123] on icon at bounding box center [226, 124] width 8 height 9
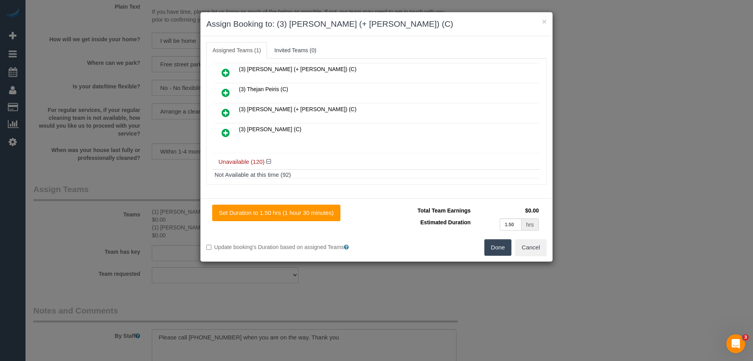
click at [226, 73] on icon at bounding box center [226, 72] width 8 height 9
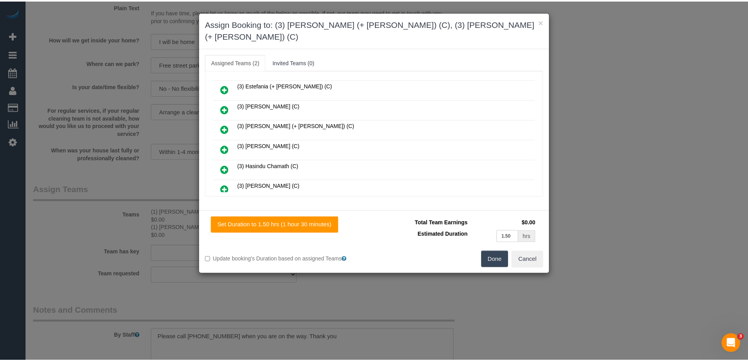
scroll to position [456, 0]
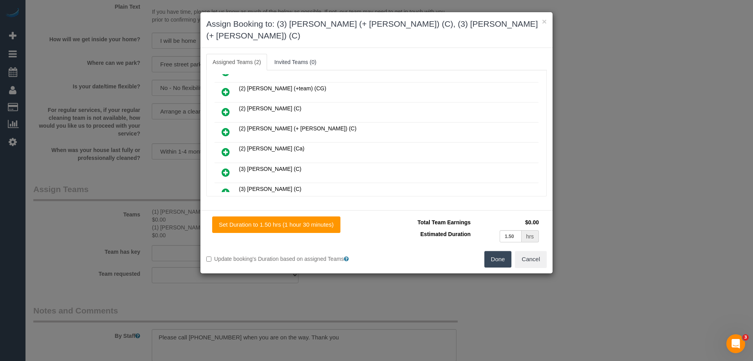
click at [491, 251] on button "Done" at bounding box center [498, 259] width 27 height 16
click at [491, 246] on div "× Assign Booking to: (3) Felipe (+ Tatiana) (C), (3) Tatiana (+ Felipe) (C) Ass…" at bounding box center [376, 180] width 753 height 361
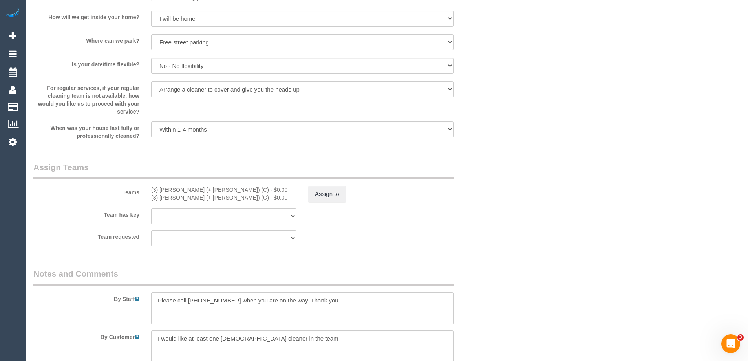
scroll to position [1038, 0]
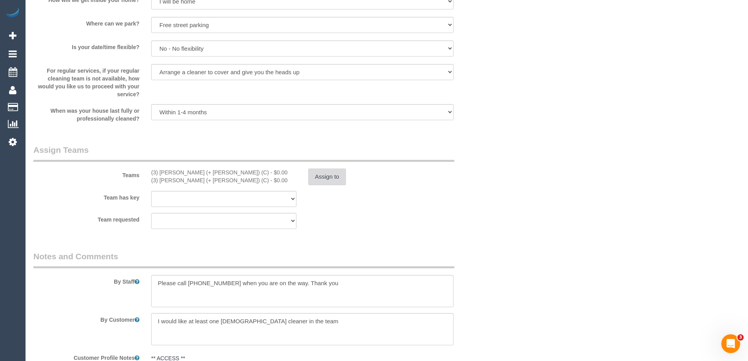
click at [329, 179] on button "Assign to" at bounding box center [327, 176] width 38 height 16
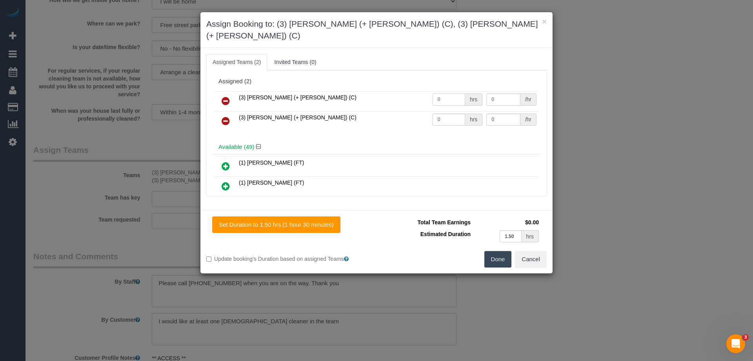
click at [446, 93] on input "0" at bounding box center [449, 99] width 33 height 12
type input "1.5"
click at [443, 113] on input "0" at bounding box center [449, 119] width 33 height 12
type input "1.5"
click at [504, 93] on input "0" at bounding box center [504, 99] width 34 height 12
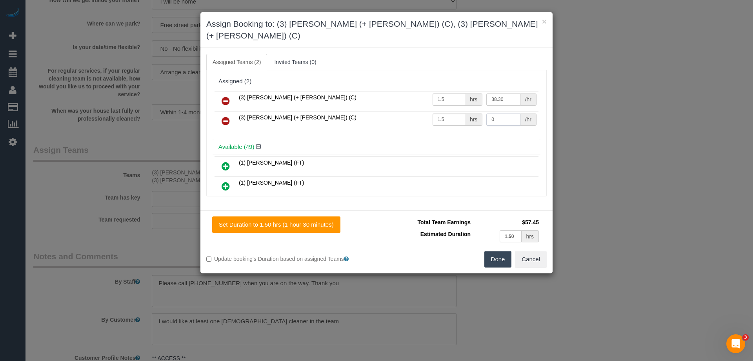
type input "38.3"
click at [503, 113] on input "0" at bounding box center [504, 119] width 34 height 12
type input "38.3"
click at [509, 251] on button "Done" at bounding box center [498, 259] width 27 height 16
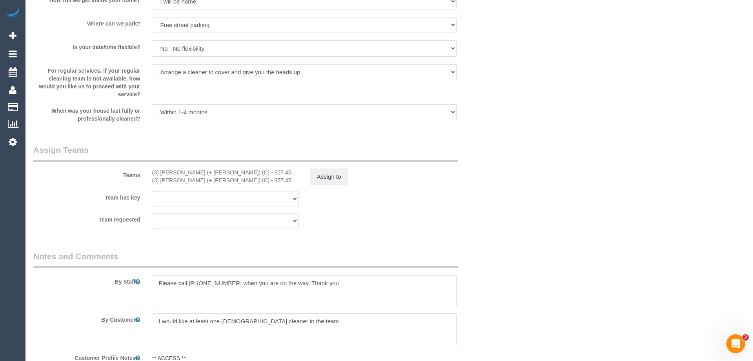
click at [524, 242] on div "× Assign Booking to: (3) Felipe (+ Tatiana) (C), (3) Tatiana (+ Felipe) (C) Ass…" at bounding box center [376, 180] width 753 height 361
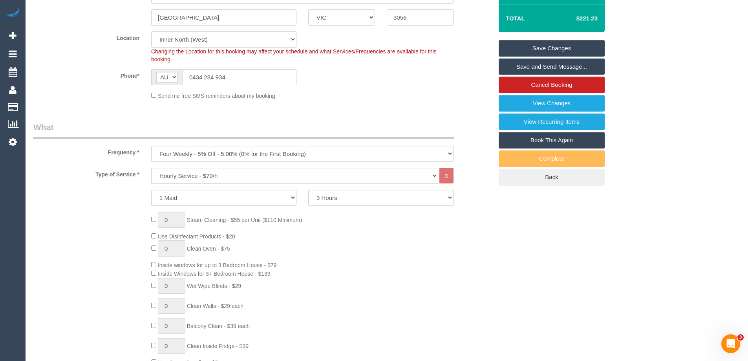
scroll to position [57, 0]
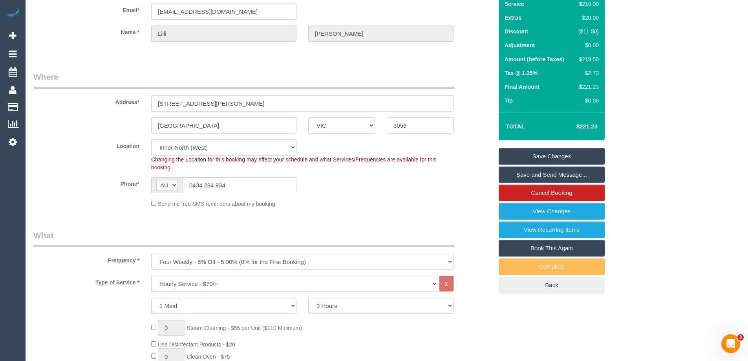
click at [547, 155] on link "Save Changes" at bounding box center [551, 156] width 106 height 16
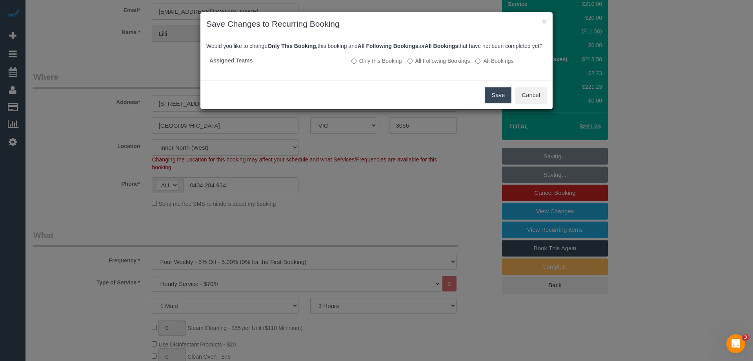
click at [490, 103] on button "Save" at bounding box center [498, 95] width 27 height 16
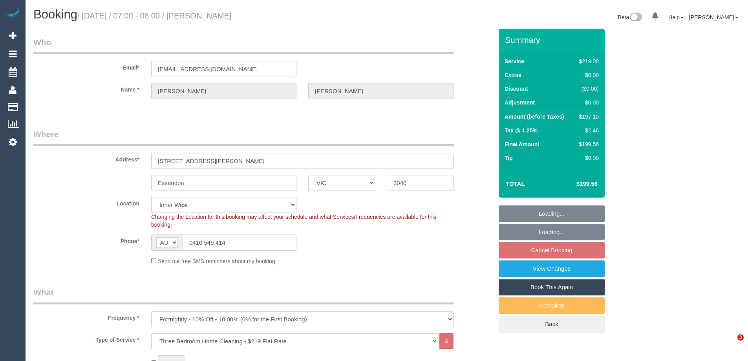
select select "VIC"
select select "number:27"
select select "number:14"
select select "number:19"
select select "number:24"
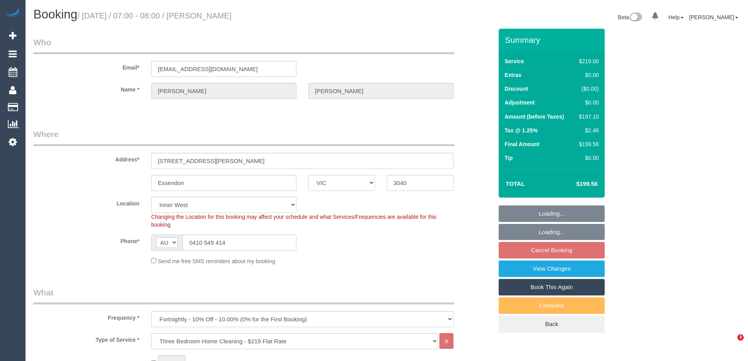
select select "number:34"
select select "number:11"
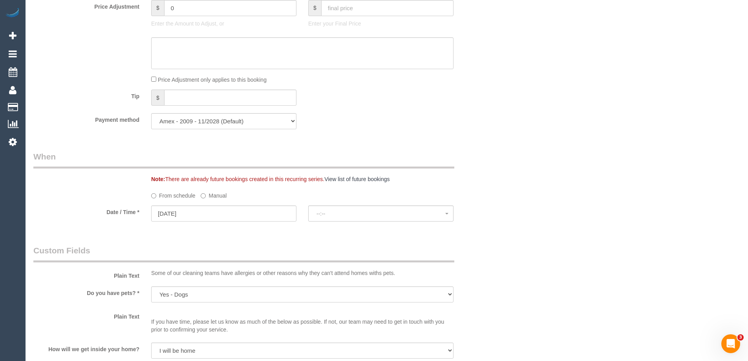
scroll to position [1020, 0]
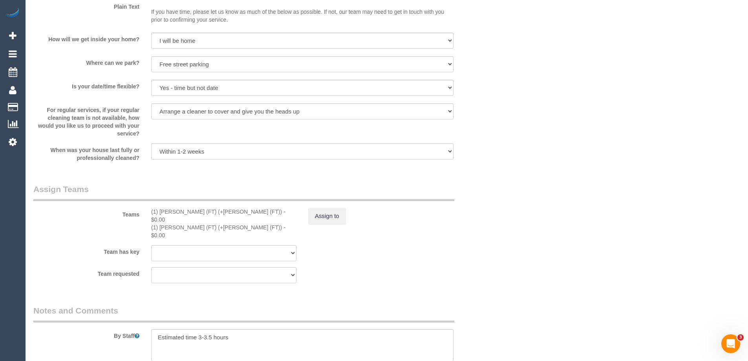
select select "spot1"
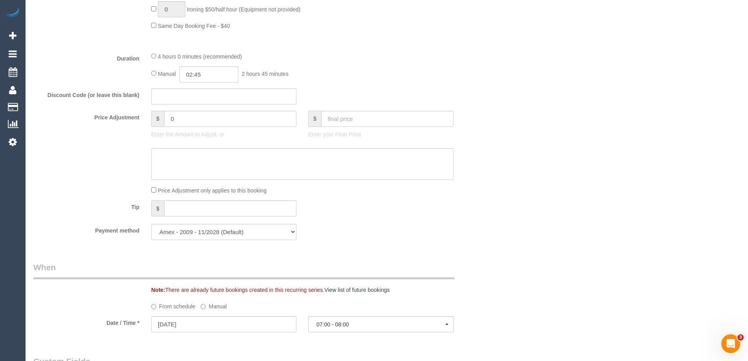
scroll to position [462, 0]
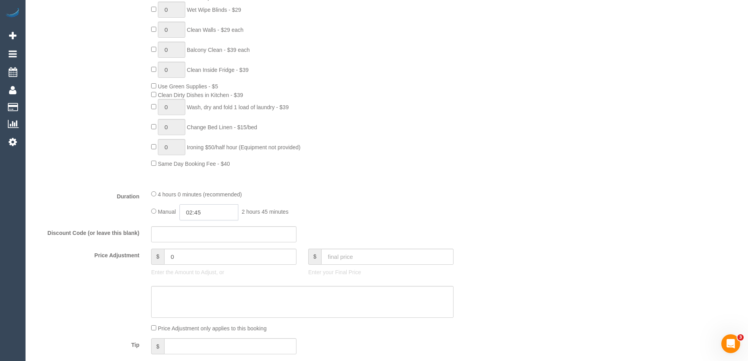
click at [208, 211] on input "02:45" at bounding box center [208, 212] width 59 height 16
click at [196, 208] on input "02:45" at bounding box center [208, 212] width 59 height 16
type input "0:45"
select select
type input "01:45"
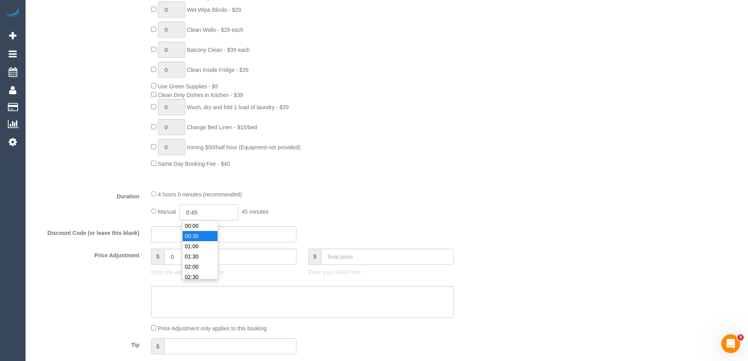
select select "spot10"
type input "01:45"
click at [367, 166] on div "0 Steam Cleaning - $55 per Unit ($110 Minimum) Use Disinfectant Products - $30 …" at bounding box center [321, 29] width 353 height 275
select select "spot19"
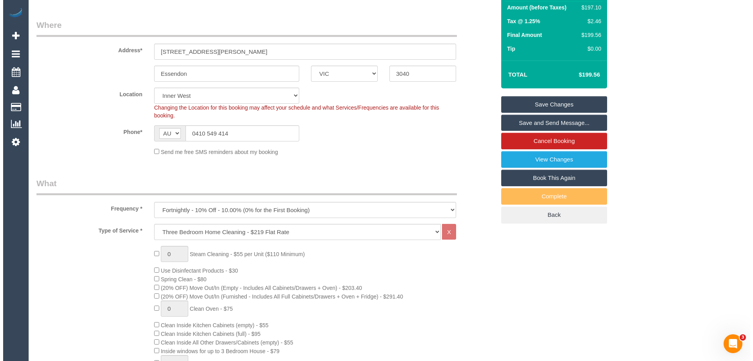
scroll to position [0, 0]
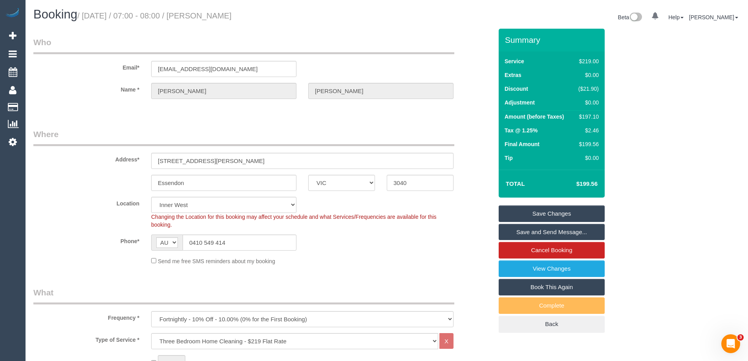
click at [556, 211] on link "Save Changes" at bounding box center [551, 213] width 106 height 16
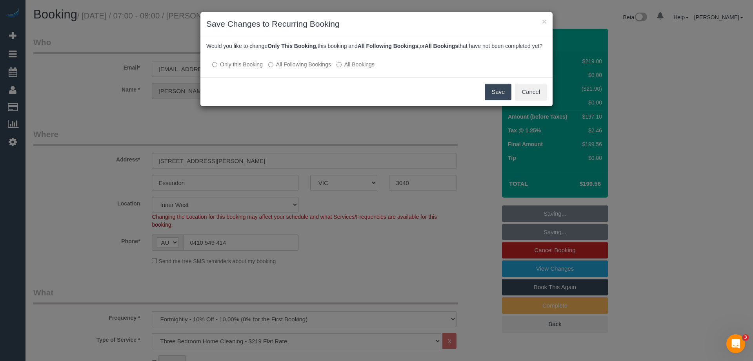
click at [496, 100] on button "Save" at bounding box center [498, 92] width 27 height 16
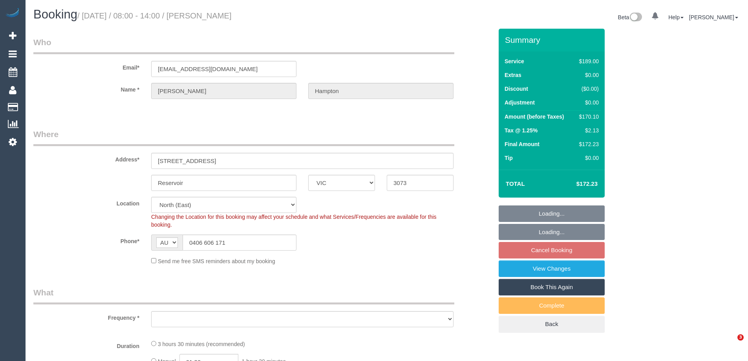
select select "VIC"
select select "object:534"
select select "number:27"
select select "number:15"
select select "number:19"
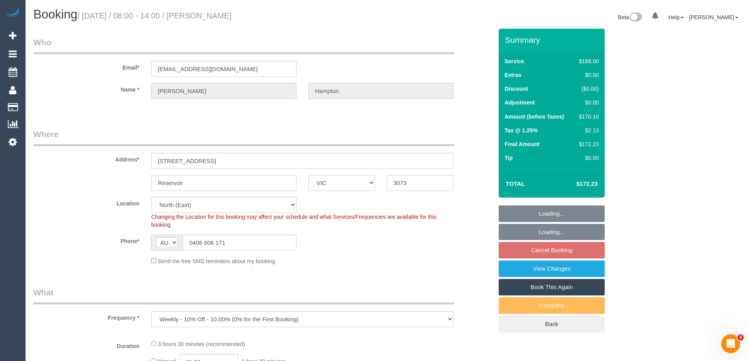
select select "number:24"
select select "number:34"
select select "number:11"
select select "object:1410"
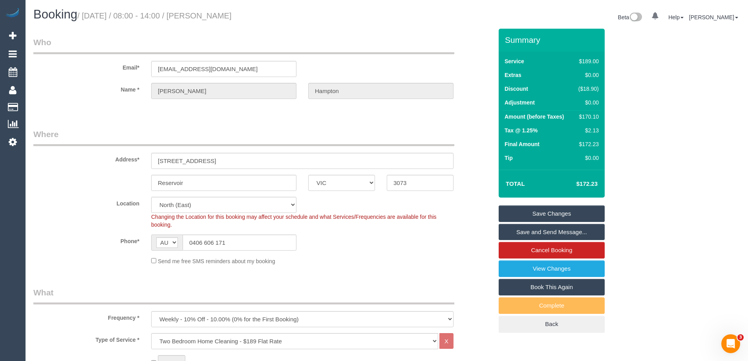
drag, startPoint x: 237, startPoint y: 18, endPoint x: 203, endPoint y: 18, distance: 33.8
click at [203, 18] on h1 "Booking / [DATE] / 08:00 - 14:00 / [PERSON_NAME]" at bounding box center [206, 14] width 347 height 13
copy small "[PERSON_NAME]"
click at [427, 259] on div "Send me free SMS reminders about my booking" at bounding box center [302, 260] width 314 height 9
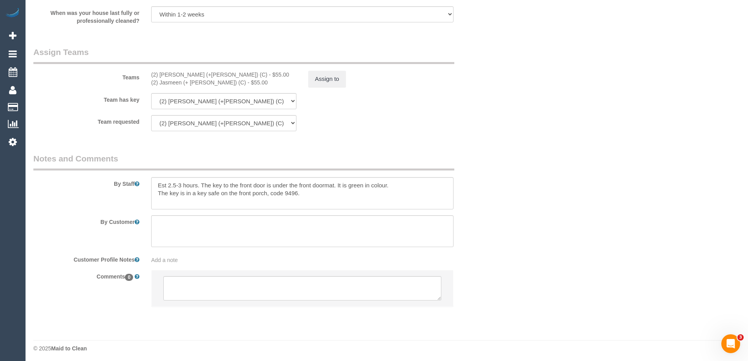
scroll to position [1189, 0]
click at [219, 288] on textarea at bounding box center [302, 285] width 278 height 24
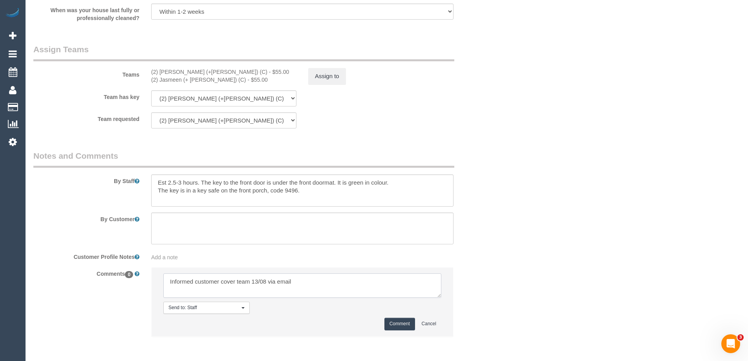
click at [273, 285] on textarea at bounding box center [302, 285] width 278 height 24
drag, startPoint x: 294, startPoint y: 284, endPoint x: 279, endPoint y: 282, distance: 15.0
click at [279, 282] on textarea at bounding box center [302, 285] width 278 height 24
type textarea "Informed customer cover team 13/08 via sms"
click at [399, 325] on button "Comment" at bounding box center [399, 323] width 31 height 12
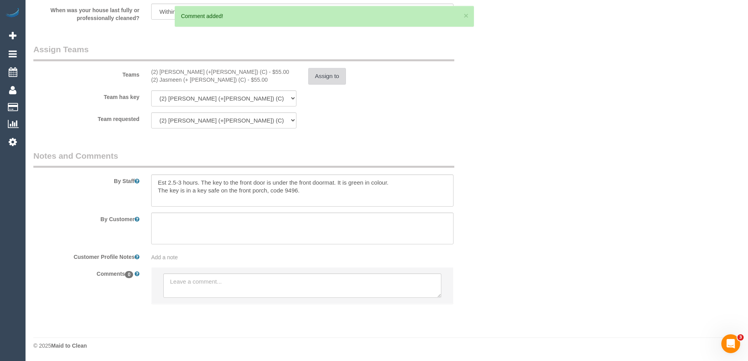
click at [328, 76] on button "Assign to" at bounding box center [327, 76] width 38 height 16
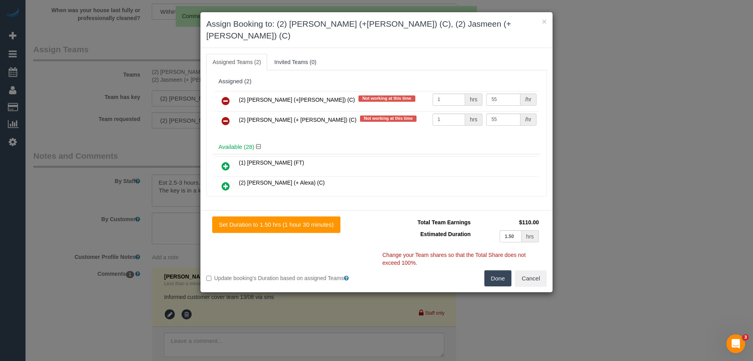
click at [224, 96] on icon at bounding box center [226, 100] width 8 height 9
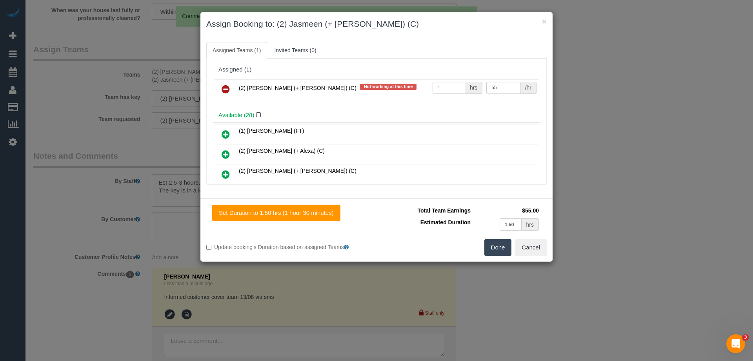
click at [226, 89] on icon at bounding box center [226, 88] width 8 height 9
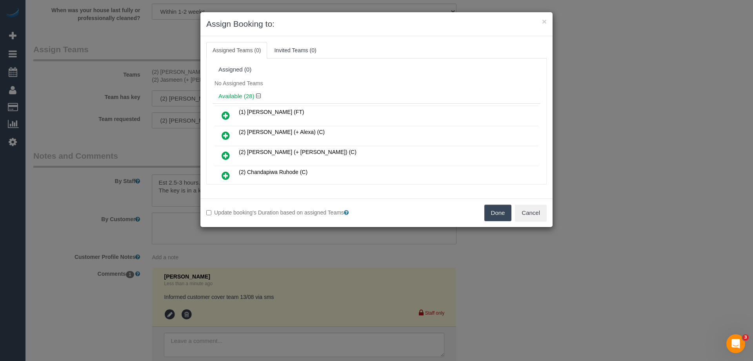
click at [228, 133] on icon at bounding box center [226, 135] width 8 height 9
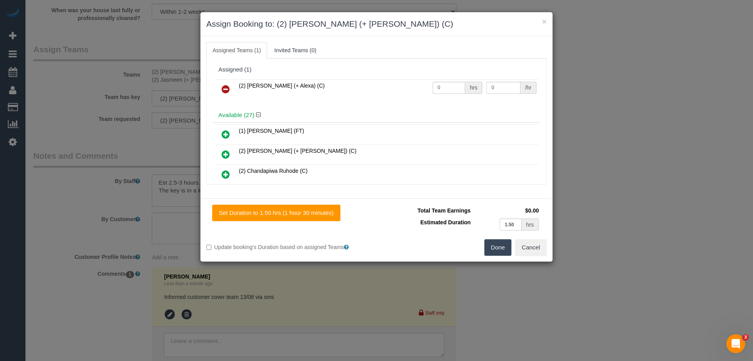
click at [223, 153] on icon at bounding box center [226, 154] width 8 height 9
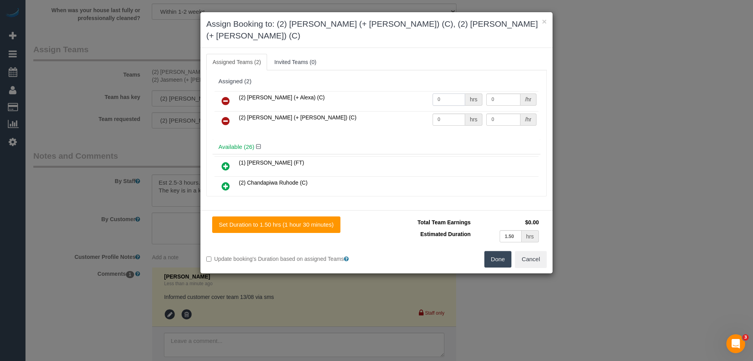
click at [447, 93] on input "0" at bounding box center [449, 99] width 33 height 12
click at [507, 251] on button "Done" at bounding box center [498, 259] width 27 height 16
click at [507, 249] on div "× Assign Booking to: (2) Alejandro (+ Alexa) (C), (2) Alexa (+ Alejandro) (C) A…" at bounding box center [376, 180] width 753 height 361
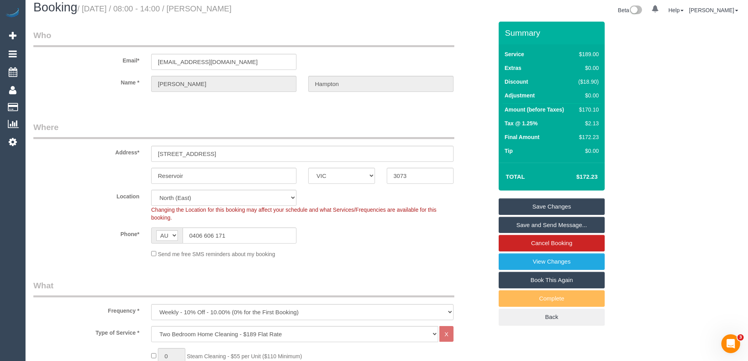
scroll to position [0, 0]
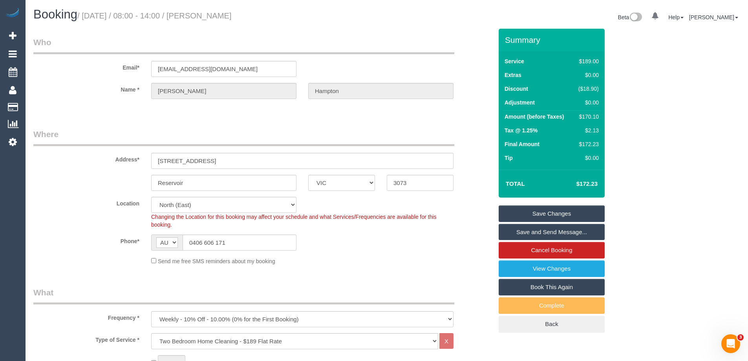
click at [587, 116] on div "$170.10" at bounding box center [587, 117] width 24 height 8
copy div "170.10"
click at [636, 117] on div "Summary Service $189.00 Extras $0.00 Discount ($18.90) Adjustment $0.00 Amount …" at bounding box center [580, 188] width 177 height 319
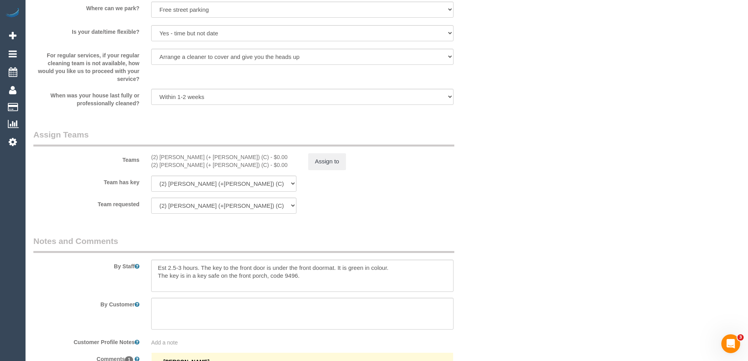
scroll to position [1092, 0]
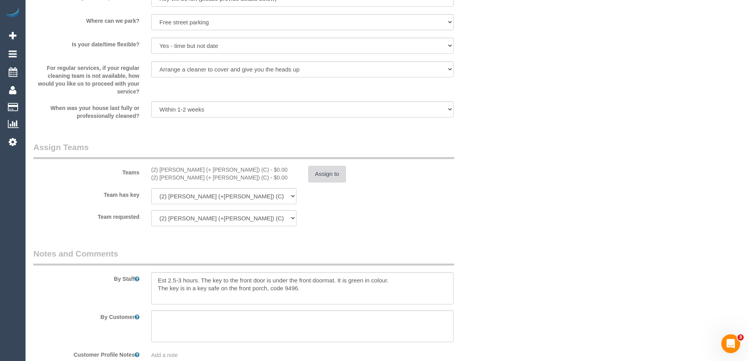
click at [319, 168] on button "Assign to" at bounding box center [327, 174] width 38 height 16
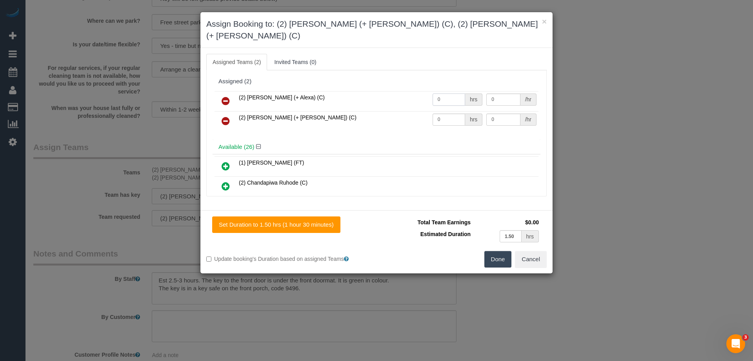
click at [443, 93] on input "0" at bounding box center [449, 99] width 33 height 12
type input "1"
click at [457, 113] on input "0" at bounding box center [449, 119] width 33 height 12
click at [504, 93] on input "0" at bounding box center [504, 99] width 34 height 12
click at [444, 113] on input "0" at bounding box center [449, 119] width 33 height 12
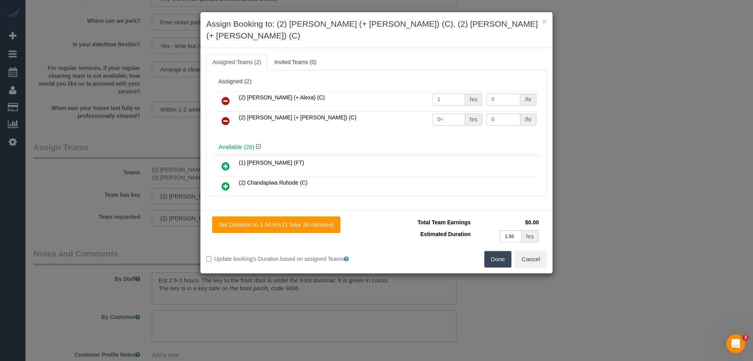
type input "0"
type input "1"
click at [493, 93] on input "0" at bounding box center [504, 99] width 34 height 12
type input "55"
click at [497, 113] on input "0" at bounding box center [504, 119] width 34 height 12
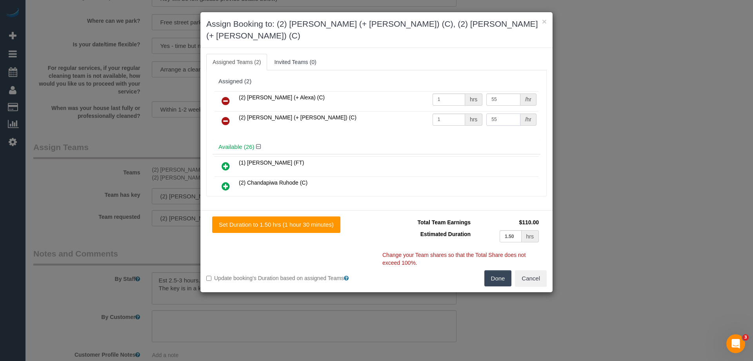
type input "55"
click at [492, 270] on button "Done" at bounding box center [498, 278] width 27 height 16
click at [492, 268] on div "× Assign Booking to: (2) Alejandro (+ Alexa) (C), (2) Alexa (+ Alejandro) (C) A…" at bounding box center [376, 180] width 753 height 361
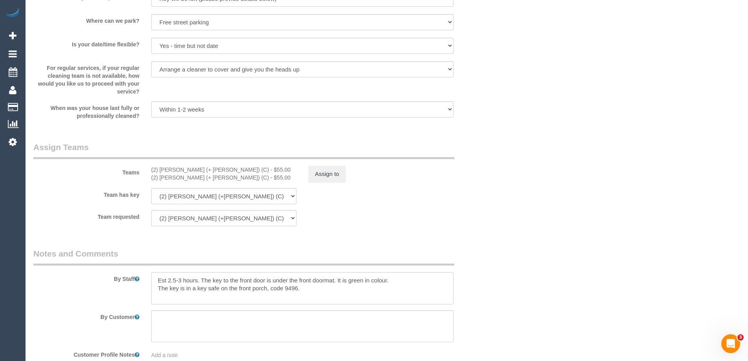
click at [154, 281] on textarea at bounding box center [302, 288] width 302 height 32
type textarea "*cover* Est 2.5-3 hours. The key to the front door is under the front doormat. …"
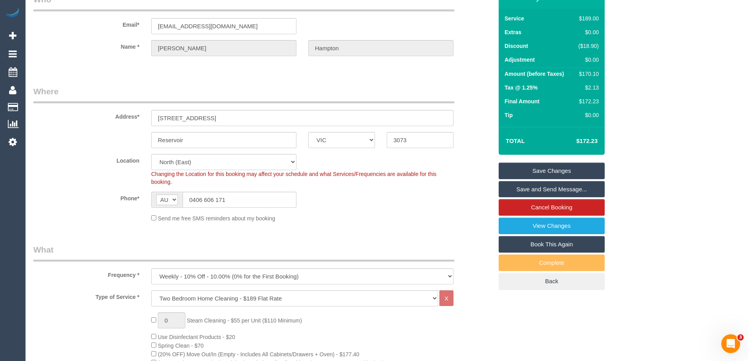
scroll to position [0, 0]
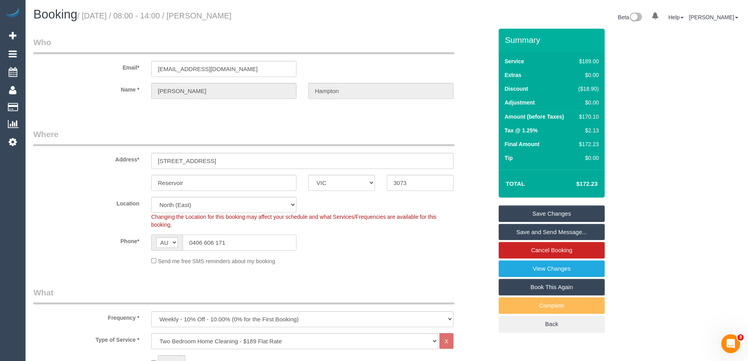
click at [213, 239] on input "0406 606 171" at bounding box center [239, 242] width 114 height 16
click at [480, 198] on div "Location [GEOGRAPHIC_DATA] (North) East (South) [GEOGRAPHIC_DATA] (East) [GEOGR…" at bounding box center [262, 213] width 471 height 32
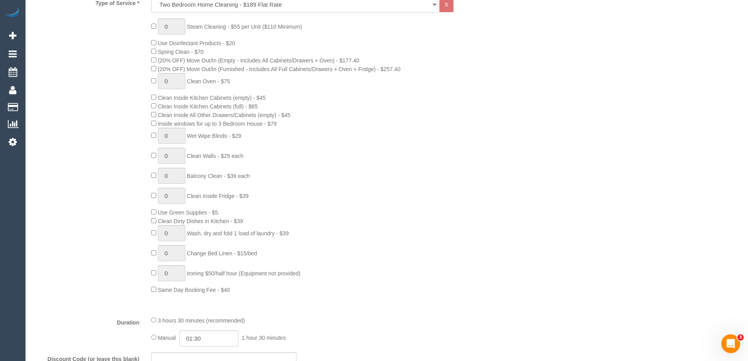
scroll to position [196, 0]
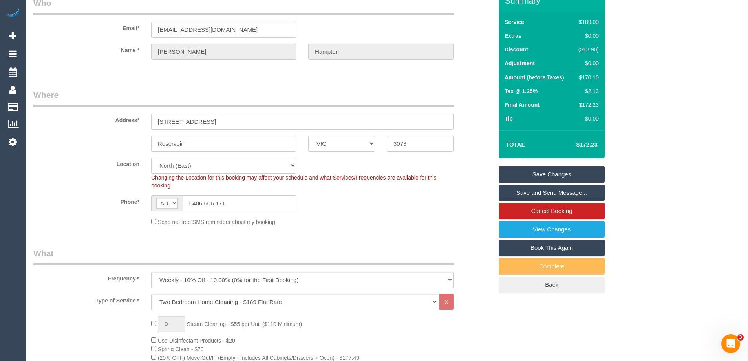
click at [547, 172] on link "Save Changes" at bounding box center [551, 174] width 106 height 16
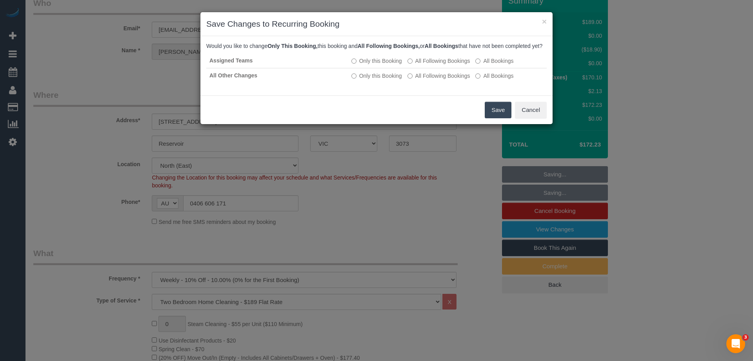
click at [496, 116] on button "Save" at bounding box center [498, 110] width 27 height 16
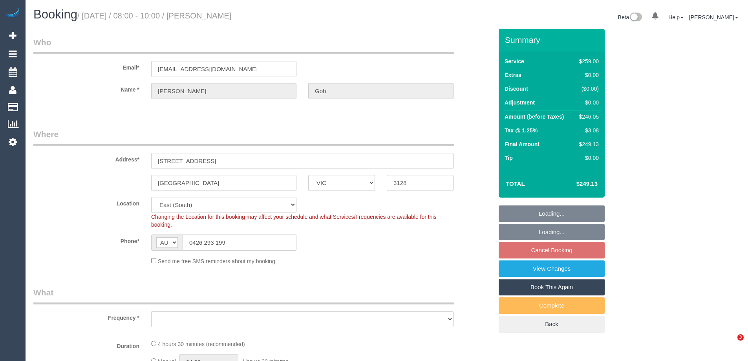
select select "VIC"
select select "number:29"
select select "number:14"
select select "number:18"
select select "number:25"
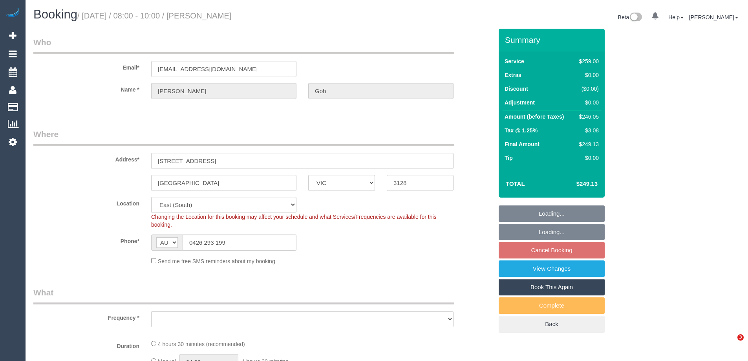
select select "number:35"
select select "number:13"
select select "object:1234"
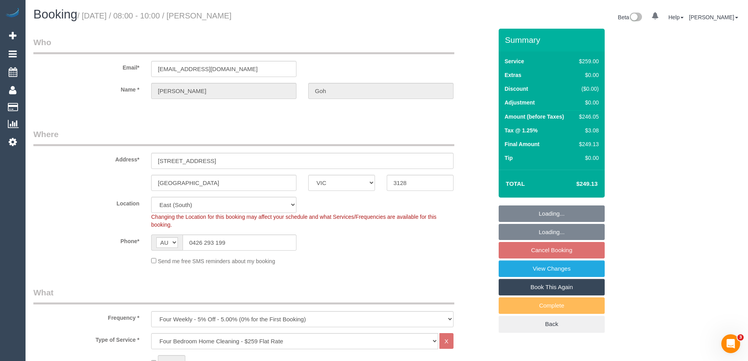
select select "spot1"
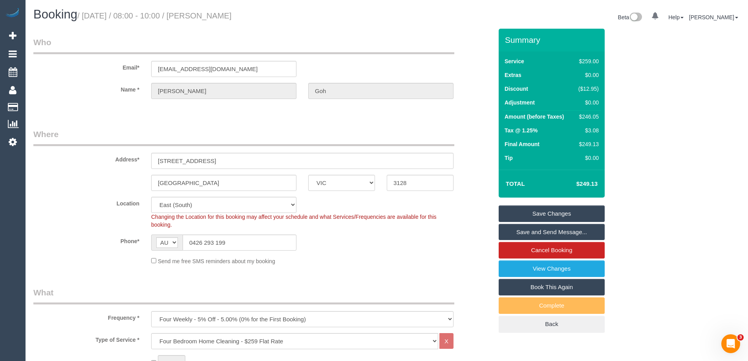
drag, startPoint x: 249, startPoint y: 15, endPoint x: 204, endPoint y: 18, distance: 45.2
click at [204, 18] on h1 "Booking / [DATE] / 08:00 - 10:00 / [PERSON_NAME]" at bounding box center [206, 14] width 347 height 13
copy small "[PERSON_NAME]"
click at [356, 264] on div "Send me free SMS reminders about my booking" at bounding box center [302, 260] width 314 height 9
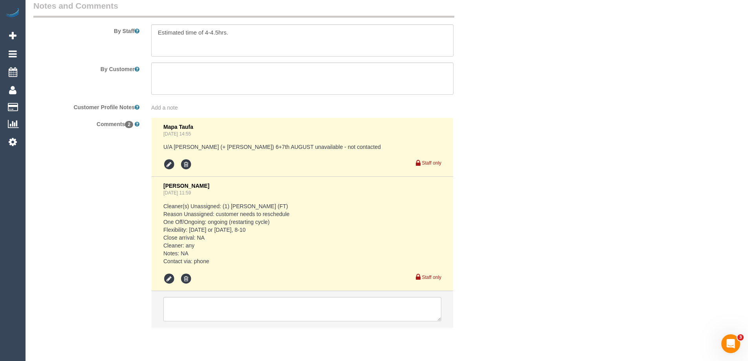
scroll to position [1333, 0]
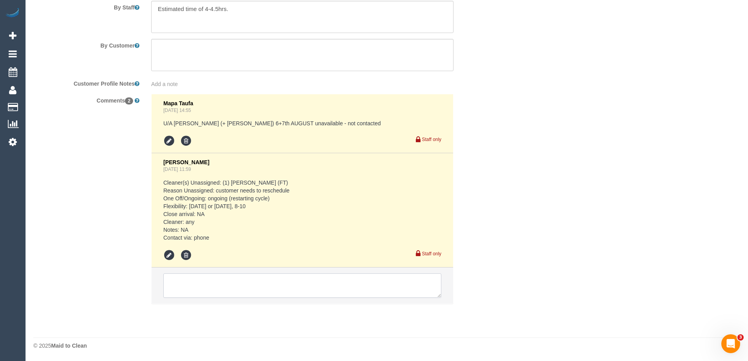
click at [205, 288] on textarea at bounding box center [302, 285] width 278 height 24
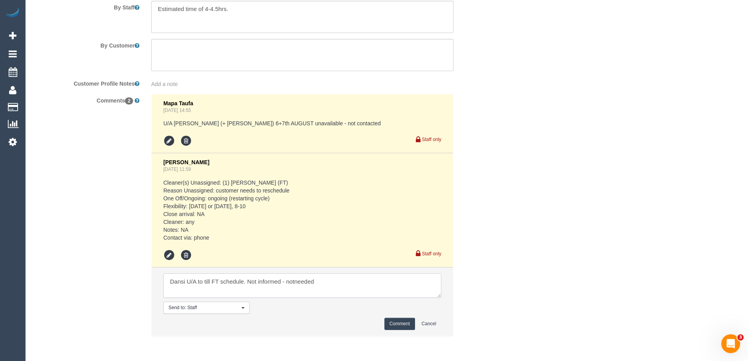
click at [296, 282] on textarea at bounding box center [302, 285] width 278 height 24
click at [352, 281] on textarea at bounding box center [302, 285] width 278 height 24
type textarea "Dansi U/A to till FT schedule. Not informed - not needed"
click at [398, 324] on button "Comment" at bounding box center [399, 323] width 31 height 12
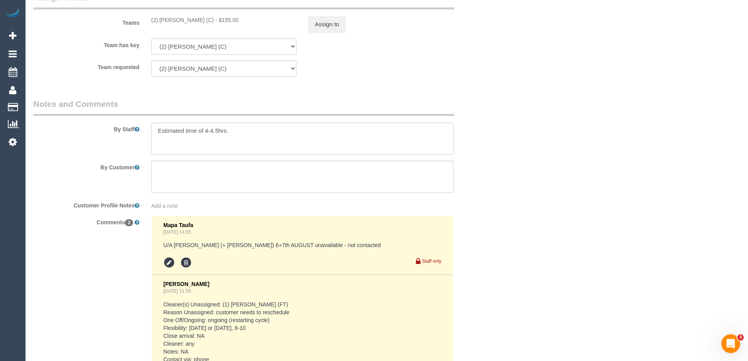
scroll to position [1098, 0]
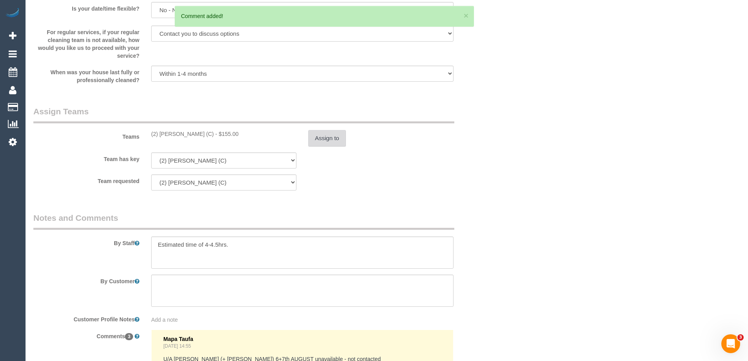
click at [332, 135] on button "Assign to" at bounding box center [327, 138] width 38 height 16
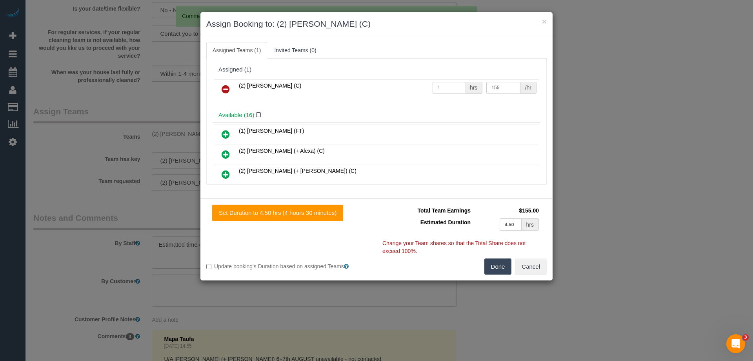
click at [225, 89] on icon at bounding box center [226, 88] width 8 height 9
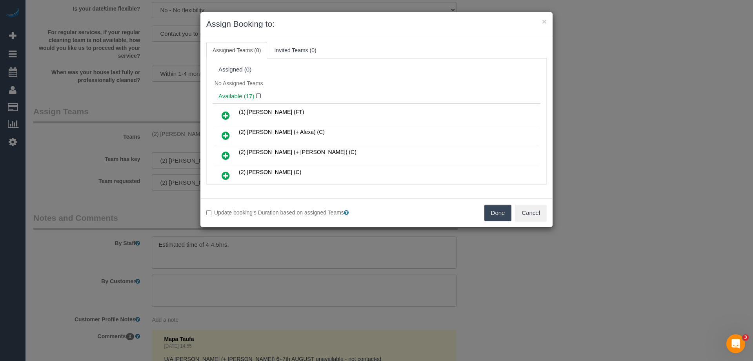
click at [225, 115] on icon at bounding box center [226, 115] width 8 height 9
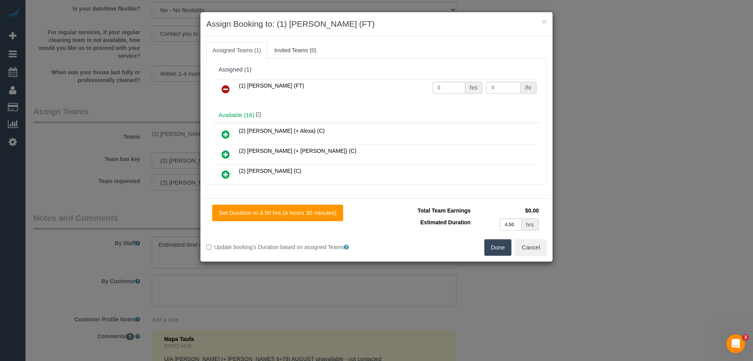
click at [495, 249] on button "Done" at bounding box center [498, 247] width 27 height 16
click at [495, 249] on div "× Assign Booking to: (1) [PERSON_NAME] (FT) Assigned Teams (1) Invited Teams (0…" at bounding box center [376, 180] width 753 height 361
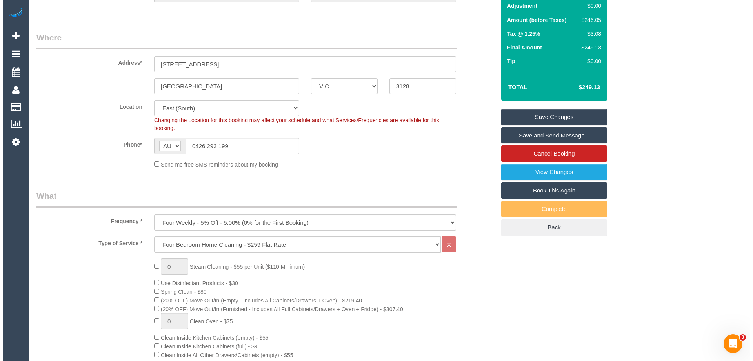
scroll to position [0, 0]
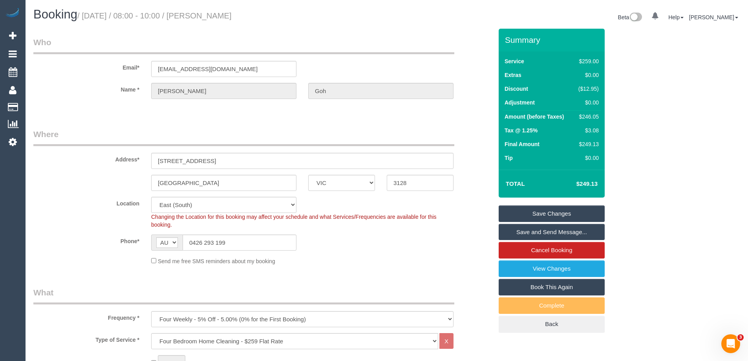
click at [557, 212] on link "Save Changes" at bounding box center [551, 213] width 106 height 16
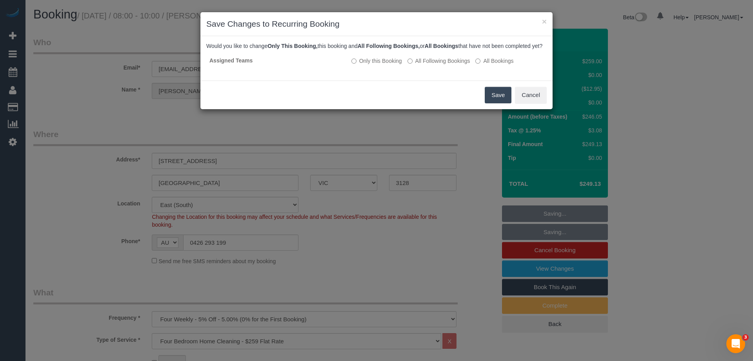
click at [489, 103] on button "Save" at bounding box center [498, 95] width 27 height 16
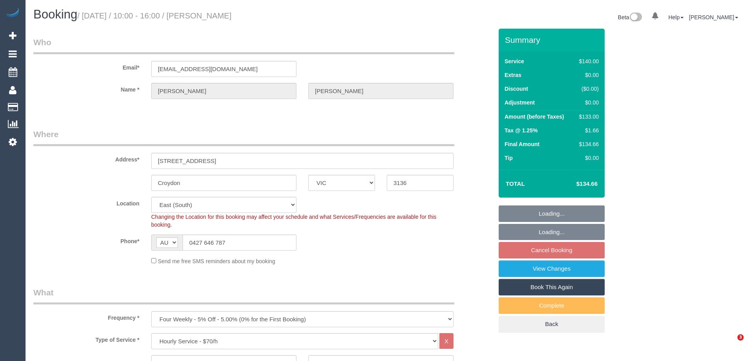
select select "VIC"
select select "number:32"
select select "number:15"
select select "number:34"
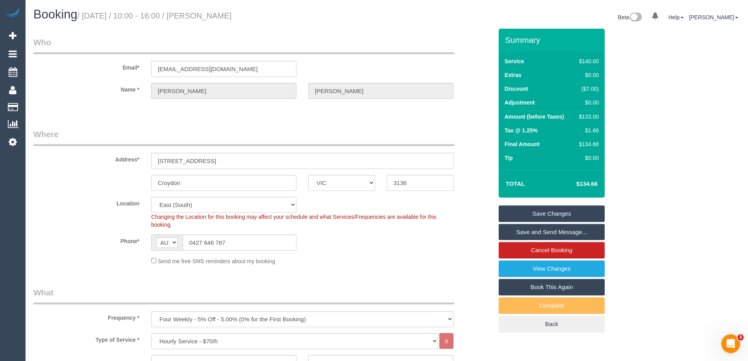
drag, startPoint x: 253, startPoint y: 19, endPoint x: 201, endPoint y: 18, distance: 51.8
click at [201, 18] on h1 "Booking / [DATE] / 10:00 - 16:00 / [PERSON_NAME]" at bounding box center [206, 14] width 347 height 13
copy small "[PERSON_NAME]"
click at [483, 214] on div "Location [GEOGRAPHIC_DATA] (North) East (South) [GEOGRAPHIC_DATA] (East) [GEOGR…" at bounding box center [262, 213] width 471 height 32
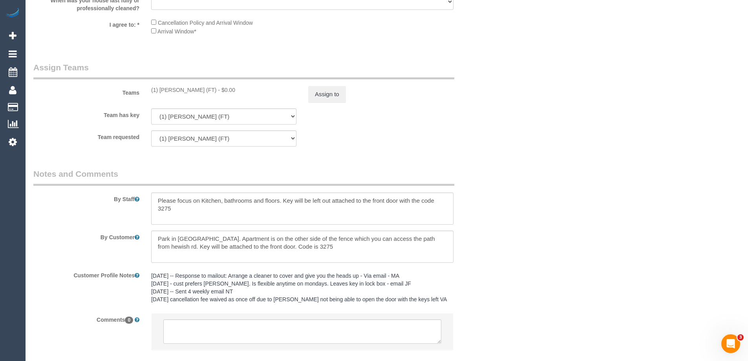
scroll to position [1248, 0]
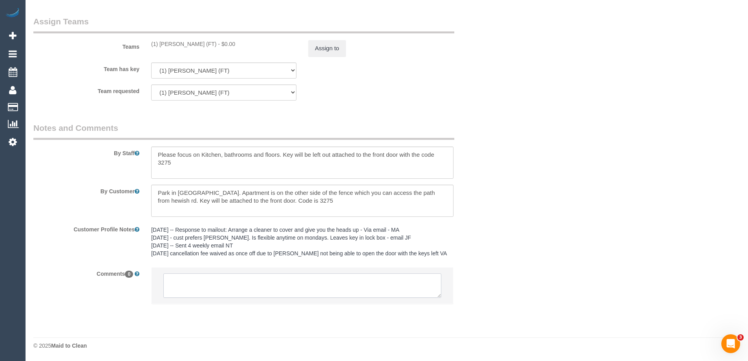
drag, startPoint x: 274, startPoint y: 283, endPoint x: 281, endPoint y: 281, distance: 7.3
click at [275, 283] on textarea at bounding box center [302, 285] width 278 height 24
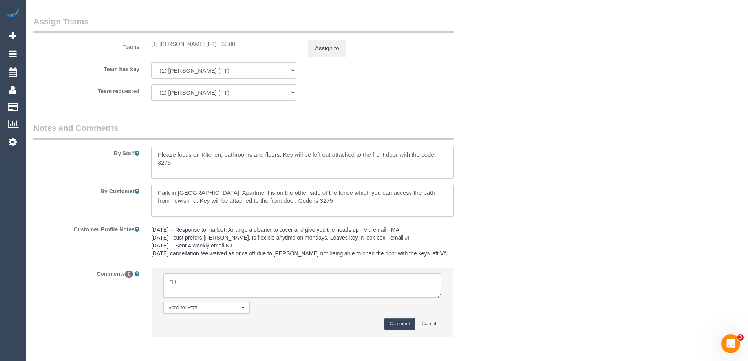
type textarea """
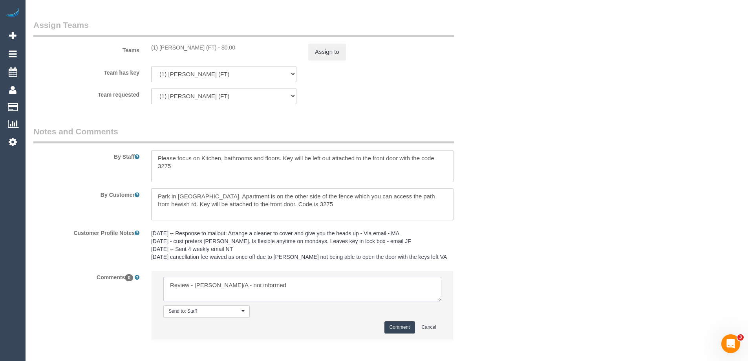
scroll to position [1280, 0]
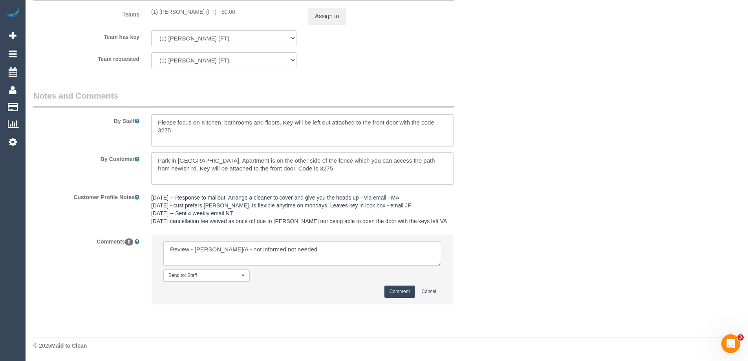
type textarea "Review - [PERSON_NAME]/A - not informed not needed"
click at [397, 292] on button "Comment" at bounding box center [399, 291] width 31 height 12
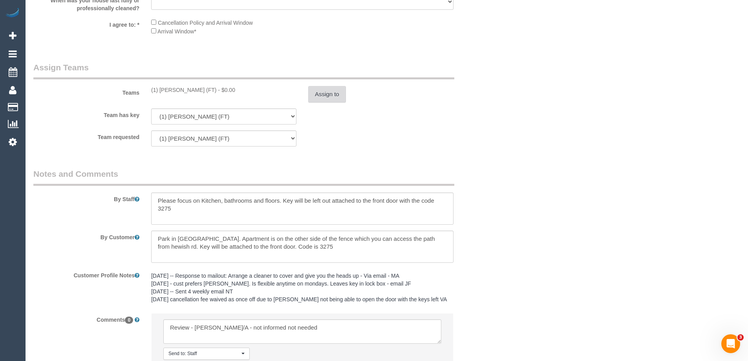
scroll to position [1201, 0]
click at [319, 95] on button "Assign to" at bounding box center [327, 94] width 38 height 16
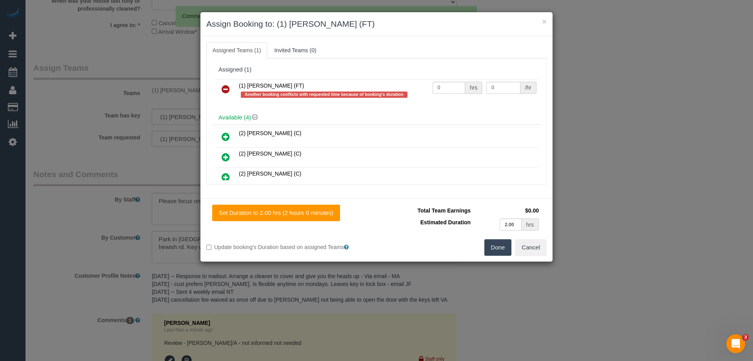
click at [224, 88] on icon at bounding box center [226, 88] width 8 height 9
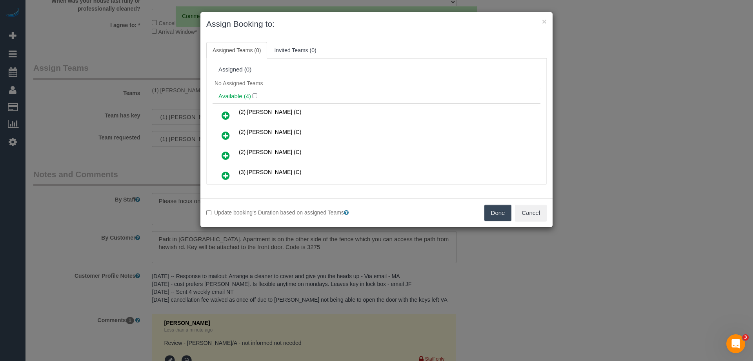
click at [224, 114] on icon at bounding box center [226, 115] width 8 height 9
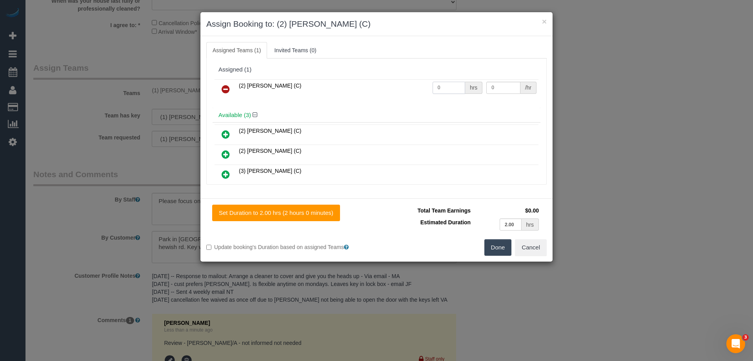
click at [443, 87] on input "0" at bounding box center [449, 88] width 33 height 12
type input "2"
click at [500, 89] on input "0" at bounding box center [504, 88] width 34 height 12
type input "37.5"
click at [494, 247] on button "Done" at bounding box center [498, 247] width 27 height 16
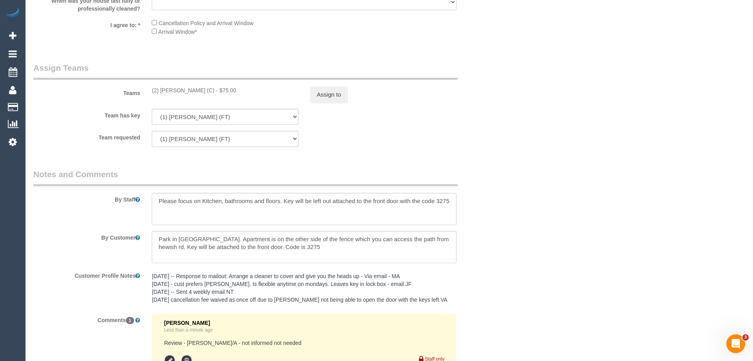
click at [494, 247] on div "× Assign Booking to: (2) Dasni Kalupahana (C) Assigned Teams (1) Invited Teams …" at bounding box center [376, 180] width 753 height 361
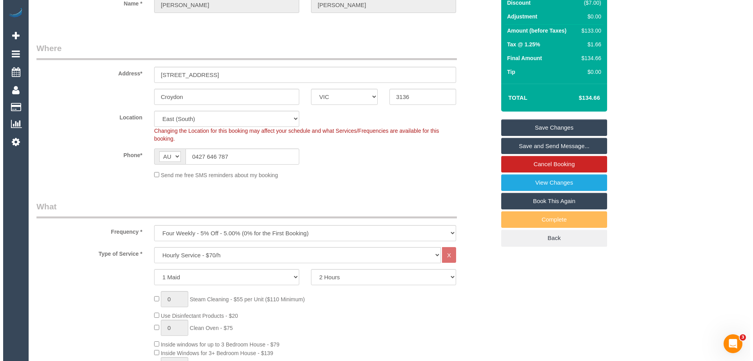
scroll to position [0, 0]
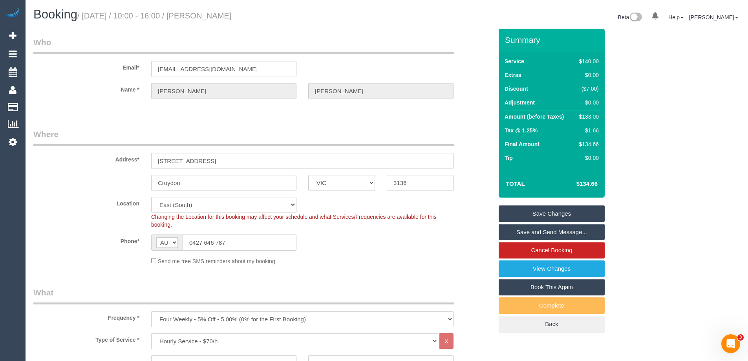
click at [560, 213] on link "Save Changes" at bounding box center [551, 213] width 106 height 16
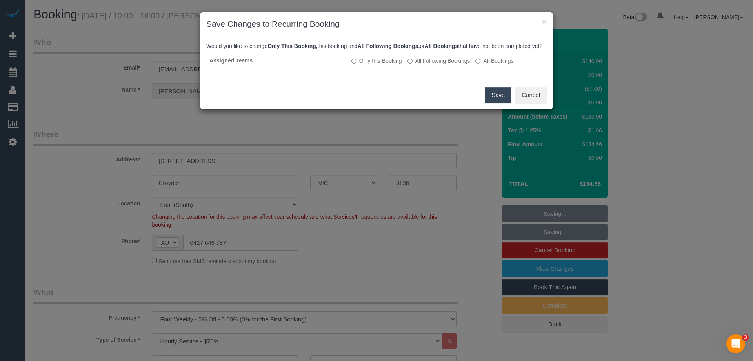
click at [488, 103] on button "Save" at bounding box center [498, 95] width 27 height 16
